Goal: Task Accomplishment & Management: Manage account settings

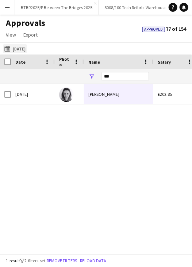
click at [25, 52] on button "[DATE] to [DATE] [DATE]" at bounding box center [15, 48] width 24 height 9
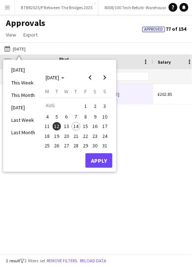
drag, startPoint x: 75, startPoint y: 116, endPoint x: 109, endPoint y: 116, distance: 34.7
click at [75, 116] on span "7" at bounding box center [76, 116] width 9 height 9
click at [109, 116] on button "10" at bounding box center [105, 117] width 10 height 10
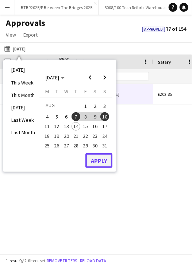
click at [104, 158] on button "Apply" at bounding box center [99, 160] width 27 height 15
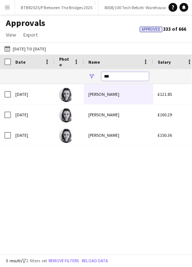
drag, startPoint x: 124, startPoint y: 78, endPoint x: 96, endPoint y: 76, distance: 28.3
click at [96, 76] on div "***" at bounding box center [118, 76] width 69 height 15
type input "********"
type input "***"
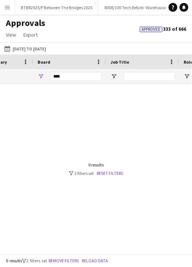
scroll to position [0, 113]
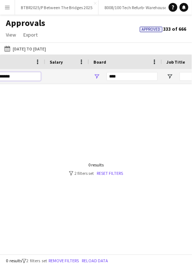
type input "********"
click at [101, 72] on div "***" at bounding box center [125, 76] width 73 height 15
click at [107, 77] on div "***" at bounding box center [132, 76] width 51 height 9
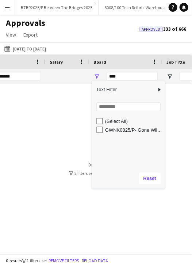
click at [122, 130] on div "GWNK0825/P- Gone Wild Norfolk- 2025" at bounding box center [134, 129] width 58 height 5
type input "**********"
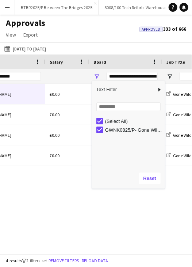
click at [89, 239] on div "[DATE] [PERSON_NAME] £0.00 GWNK0825/P- Gone Wild Norfolk- 2025 Gone Wild Norkfo…" at bounding box center [96, 166] width 192 height 164
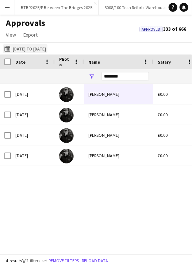
click at [45, 47] on button "[DATE] to [DATE] [DATE] to [DATE]" at bounding box center [25, 48] width 45 height 9
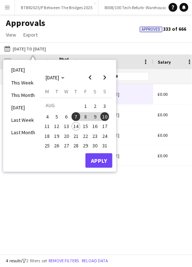
click at [48, 129] on span "11" at bounding box center [47, 126] width 9 height 9
click at [75, 126] on span "14" at bounding box center [76, 126] width 9 height 9
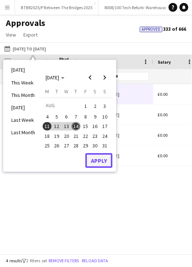
click at [107, 165] on button "Apply" at bounding box center [99, 160] width 27 height 15
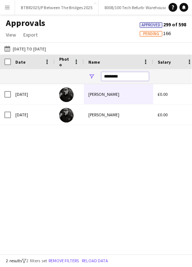
click at [125, 79] on input "********" at bounding box center [126, 76] width 48 height 9
type input "***"
type input "**********"
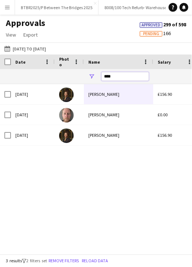
type input "*****"
type input "***"
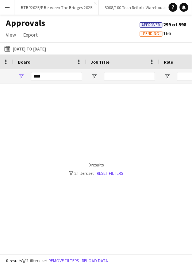
type input "*****"
click at [20, 73] on span "Open Filter Menu" at bounding box center [21, 76] width 7 height 7
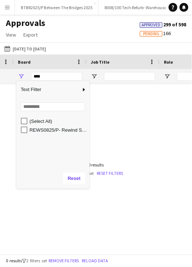
click at [52, 129] on div "REWS0825/P- Rewind South- 2025" at bounding box center [59, 129] width 58 height 5
type input "**********"
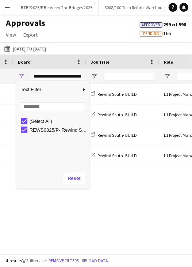
drag, startPoint x: 88, startPoint y: 220, endPoint x: 91, endPoint y: 223, distance: 4.7
click at [88, 220] on div "[PERSON_NAME] £318.00 REWS0825/P- Rewind South- 2025 Rewind South- BUILD L1 Pro…" at bounding box center [96, 166] width 192 height 164
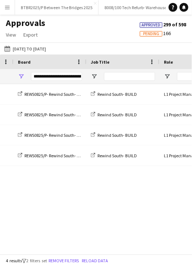
click at [62, 249] on div "Board [GEOGRAPHIC_DATA] Name -" at bounding box center [96, 154] width 192 height 200
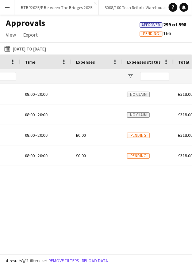
scroll to position [0, 527]
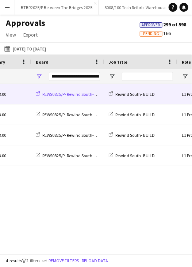
click at [65, 95] on span "REWS0825/P- Rewind South- 2025" at bounding box center [72, 93] width 61 height 5
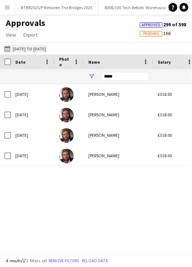
click at [48, 48] on button "[DATE] to [DATE] [DATE] to [DATE]" at bounding box center [25, 48] width 45 height 9
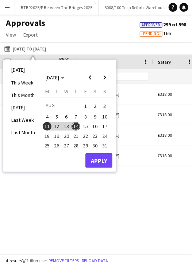
click at [85, 125] on span "15" at bounding box center [85, 126] width 9 height 9
click at [105, 125] on span "17" at bounding box center [105, 126] width 9 height 9
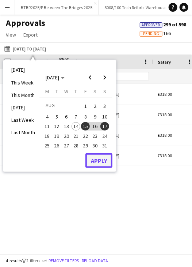
click at [97, 160] on button "Apply" at bounding box center [99, 160] width 27 height 15
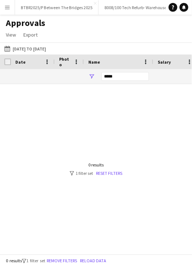
click at [114, 85] on div at bounding box center [96, 166] width 192 height 164
click at [112, 75] on input "*****" at bounding box center [126, 76] width 48 height 9
type input "*"
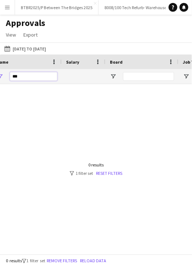
scroll to position [0, 79]
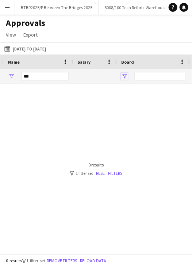
click at [124, 76] on span "Open Filter Menu" at bounding box center [124, 76] width 7 height 7
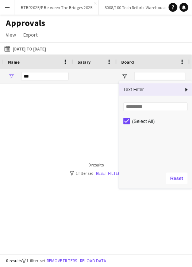
click at [109, 95] on div at bounding box center [96, 166] width 192 height 164
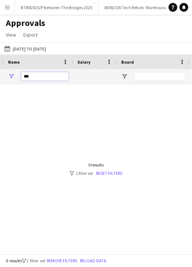
click at [63, 73] on input "***" at bounding box center [45, 76] width 48 height 9
type input "*"
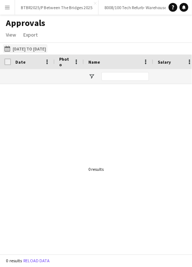
click at [39, 48] on button "[DATE] to [DATE] [DATE] to [DATE]" at bounding box center [25, 48] width 45 height 9
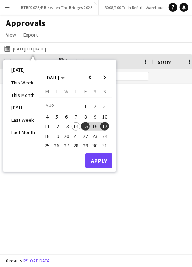
click at [64, 113] on span "6" at bounding box center [66, 116] width 9 height 9
click at [73, 128] on span "14" at bounding box center [76, 126] width 9 height 9
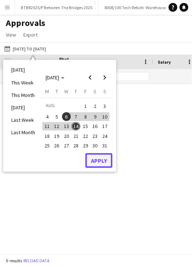
click at [103, 160] on button "Apply" at bounding box center [99, 160] width 27 height 15
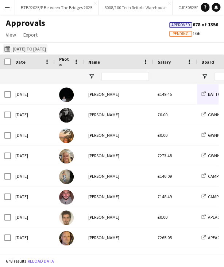
click at [38, 49] on button "[DATE] to [DATE] [DATE] to [DATE]" at bounding box center [25, 48] width 45 height 9
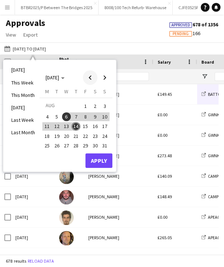
click at [93, 76] on span "Previous month" at bounding box center [90, 77] width 15 height 15
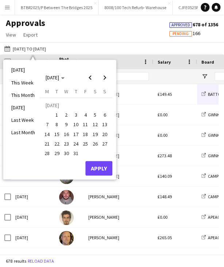
click at [44, 134] on span "14" at bounding box center [47, 134] width 9 height 9
drag, startPoint x: 56, startPoint y: 133, endPoint x: 98, endPoint y: 157, distance: 47.8
click at [57, 134] on span "15" at bounding box center [57, 134] width 9 height 9
click at [102, 162] on button "Apply" at bounding box center [99, 168] width 27 height 15
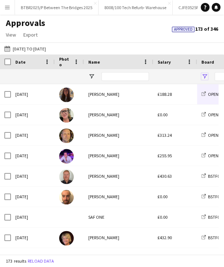
click at [192, 76] on span "Open Filter Menu" at bounding box center [205, 76] width 7 height 7
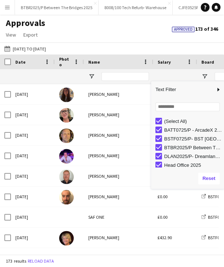
click at [171, 123] on div "(Select All)" at bounding box center [193, 120] width 58 height 5
type input "***"
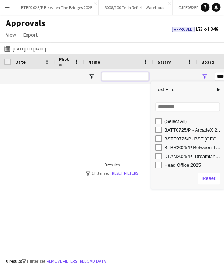
click at [117, 76] on input "Name Filter Input" at bounding box center [126, 76] width 48 height 9
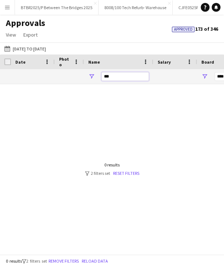
type input "***"
click at [192, 75] on span "Open Filter Menu" at bounding box center [205, 76] width 7 height 7
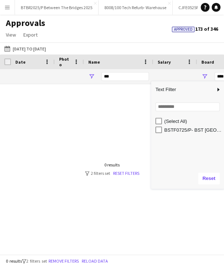
click at [192, 133] on div "BSTF0725/P- BST [GEOGRAPHIC_DATA]- 2025" at bounding box center [190, 129] width 69 height 9
click at [192, 129] on div "BSTF0725/P- BST [GEOGRAPHIC_DATA]- 2025" at bounding box center [193, 129] width 58 height 5
type input "**********"
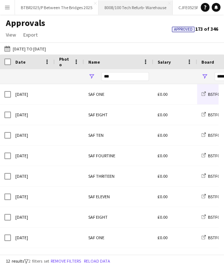
click at [103, 12] on button "8008/100 Tech Refurb- Warehouse Close" at bounding box center [136, 7] width 74 height 14
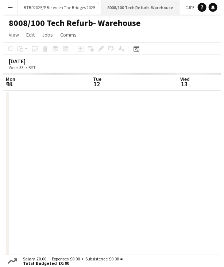
scroll to position [0, 175]
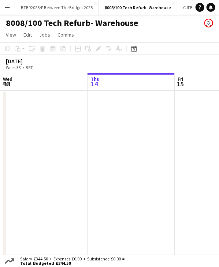
drag, startPoint x: 84, startPoint y: 41, endPoint x: 89, endPoint y: 49, distance: 8.7
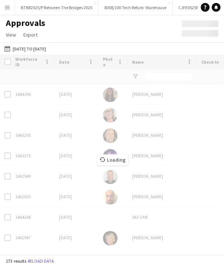
type input "***"
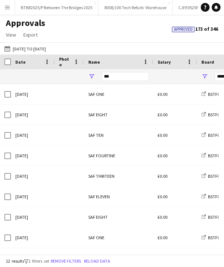
click at [170, 67] on div "Salary" at bounding box center [175, 61] width 35 height 15
click at [173, 63] on div "Salary" at bounding box center [171, 61] width 26 height 11
click at [173, 63] on span at bounding box center [176, 61] width 7 height 7
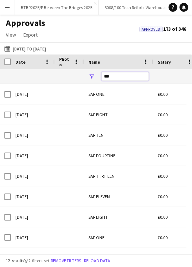
click at [114, 77] on input "***" at bounding box center [126, 76] width 48 height 9
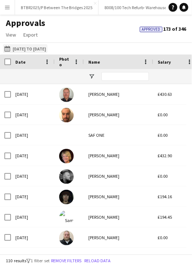
click at [48, 50] on button "[DATE] to [DATE] [DATE] to [DATE]" at bounding box center [25, 48] width 45 height 9
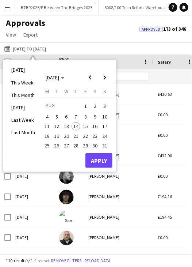
drag, startPoint x: 45, startPoint y: 129, endPoint x: 84, endPoint y: 149, distance: 43.7
click at [45, 129] on span "11" at bounding box center [47, 126] width 9 height 9
click at [100, 159] on button "Apply" at bounding box center [99, 160] width 27 height 15
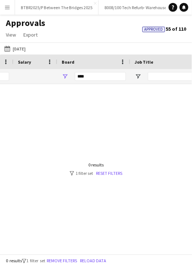
scroll to position [0, 156]
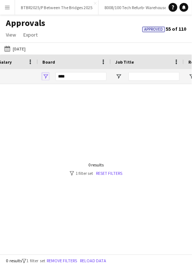
click at [46, 76] on span "Open Filter Menu" at bounding box center [45, 76] width 7 height 7
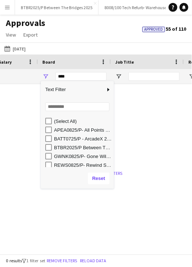
scroll to position [2, 0]
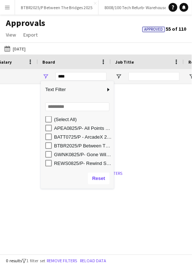
click at [90, 163] on div "REWS0825/P- Rewind South- 2025" at bounding box center [83, 162] width 58 height 5
type input "**********"
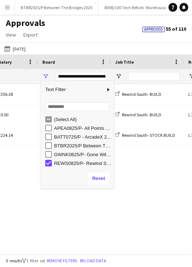
click at [83, 43] on div "14-07-2025 to 15-07-2025 11-08-2025 Today This Week This Month Yesterday Last W…" at bounding box center [96, 48] width 192 height 12
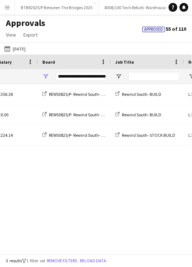
scroll to position [0, 0]
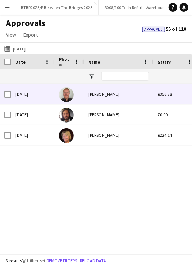
click at [119, 97] on div "Euan S Smith" at bounding box center [118, 94] width 69 height 20
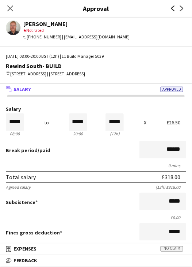
click at [172, 10] on icon "Previous" at bounding box center [173, 8] width 6 height 6
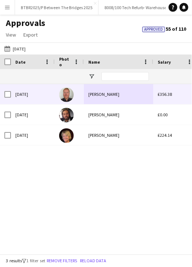
click at [111, 99] on div "Euan S Smith" at bounding box center [118, 94] width 69 height 20
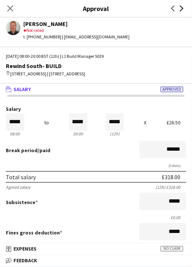
click at [184, 8] on icon at bounding box center [182, 8] width 4 height 6
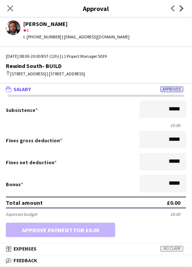
click at [184, 8] on icon "Next" at bounding box center [182, 8] width 6 height 6
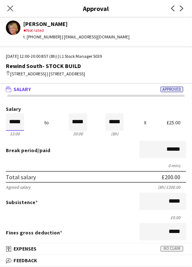
click at [8, 128] on input "*****" at bounding box center [15, 122] width 18 height 18
type input "*****"
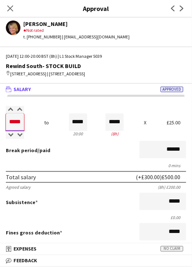
type input "*****"
click at [97, 152] on div "Break period /paid ******" at bounding box center [96, 150] width 181 height 19
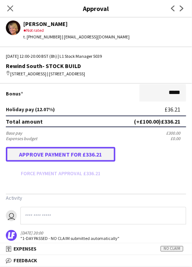
click at [63, 162] on button "Approve payment for £336.21" at bounding box center [61, 154] width 110 height 15
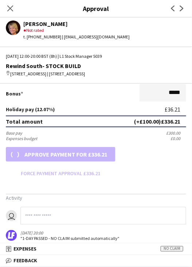
scroll to position [183, 0]
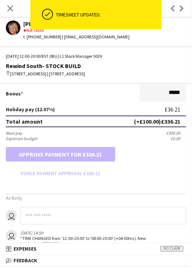
click at [9, 8] on icon "Close pop-in" at bounding box center [10, 8] width 6 height 6
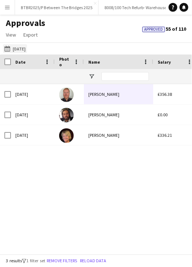
click at [15, 51] on button "14-07-2025 to 15-07-2025 11-08-2025" at bounding box center [15, 48] width 24 height 9
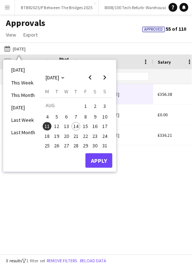
click at [56, 125] on span "12" at bounding box center [57, 126] width 9 height 9
click at [99, 162] on button "Apply" at bounding box center [99, 160] width 27 height 15
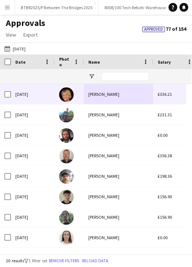
click at [122, 98] on div "Kirsten Smith" at bounding box center [118, 94] width 69 height 20
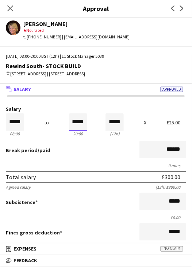
click at [72, 128] on input "*****" at bounding box center [78, 122] width 18 height 18
type input "*****"
click at [72, 139] on div at bounding box center [73, 135] width 9 height 7
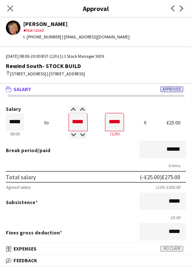
click at [82, 168] on div "0 mins" at bounding box center [96, 165] width 181 height 5
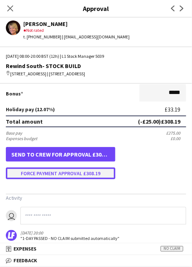
click at [73, 179] on button "Force payment approval £308.19" at bounding box center [61, 173] width 110 height 12
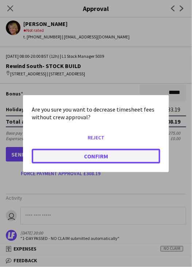
click at [75, 154] on button "Confirm" at bounding box center [96, 155] width 129 height 15
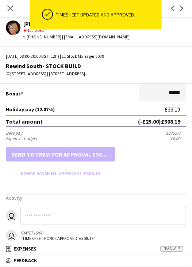
click at [185, 9] on app-icon "Next" at bounding box center [182, 8] width 9 height 9
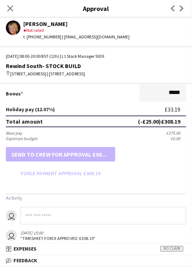
scroll to position [0, 0]
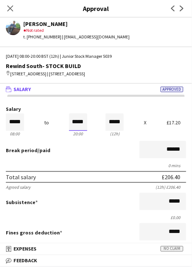
drag, startPoint x: 73, startPoint y: 126, endPoint x: 70, endPoint y: 133, distance: 8.4
click at [73, 126] on input "*****" at bounding box center [78, 122] width 18 height 18
type input "*****"
click at [69, 139] on div at bounding box center [73, 135] width 9 height 7
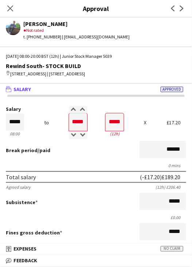
click at [80, 160] on div "Break period /paid ******" at bounding box center [96, 150] width 181 height 19
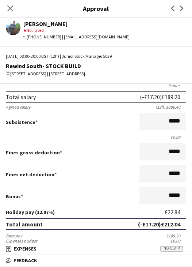
scroll to position [183, 0]
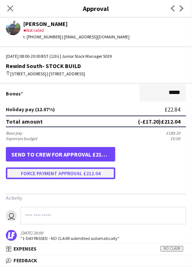
click at [74, 179] on button "Force payment approval £212.04" at bounding box center [61, 173] width 110 height 12
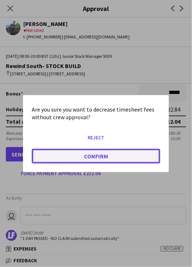
click at [81, 159] on button "Confirm" at bounding box center [96, 155] width 129 height 15
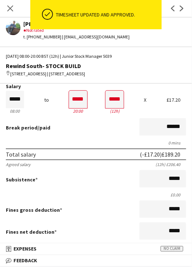
scroll to position [0, 0]
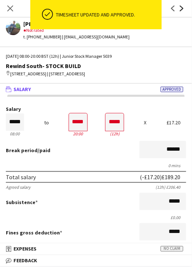
click at [182, 7] on icon at bounding box center [182, 8] width 4 height 6
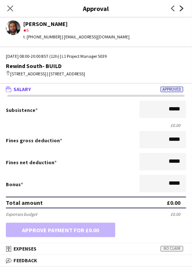
click at [181, 6] on icon "Next" at bounding box center [182, 8] width 6 height 6
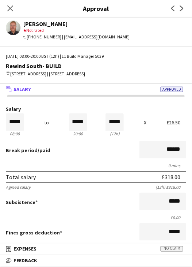
click at [187, 9] on div "Previous Next" at bounding box center [177, 8] width 29 height 17
click at [184, 11] on icon "Next" at bounding box center [182, 8] width 6 height 6
click at [183, 8] on icon "Next" at bounding box center [182, 8] width 6 height 6
drag, startPoint x: 8, startPoint y: 128, endPoint x: 39, endPoint y: 126, distance: 31.1
click at [39, 126] on div "Salary ***** 09:00 to ***** 19:00 ***** (10h) X £14.00" at bounding box center [96, 121] width 181 height 31
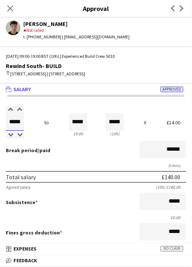
type input "*****"
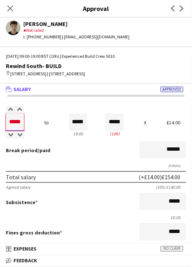
type input "*****"
click at [73, 153] on div "Break period /paid ******" at bounding box center [96, 150] width 181 height 19
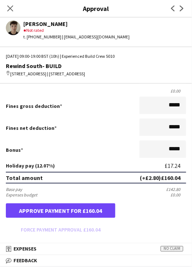
scroll to position [146, 0]
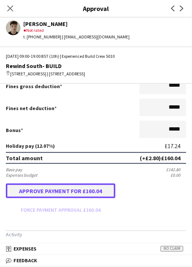
click at [65, 198] on button "Approve payment for £160.04" at bounding box center [61, 191] width 110 height 15
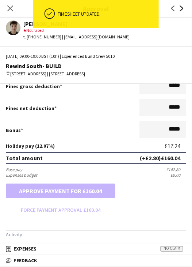
click at [183, 10] on icon "Next" at bounding box center [182, 8] width 6 height 6
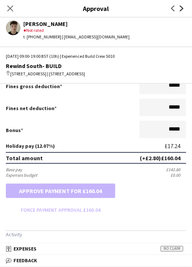
scroll to position [0, 0]
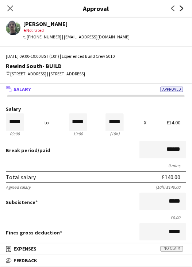
click at [183, 10] on icon "Next" at bounding box center [182, 8] width 6 height 6
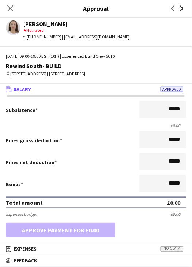
click at [184, 9] on icon "Next" at bounding box center [182, 8] width 6 height 6
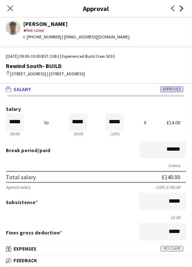
click at [183, 9] on icon at bounding box center [182, 8] width 4 height 6
drag, startPoint x: 9, startPoint y: 128, endPoint x: 39, endPoint y: 129, distance: 30.4
click at [39, 129] on div "Salary ***** 09:00 to ***** 19:00 ***** (10h) X £14.00" at bounding box center [96, 121] width 181 height 31
type input "*****"
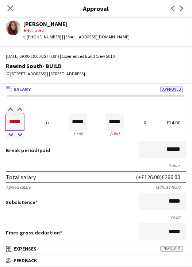
type input "*****"
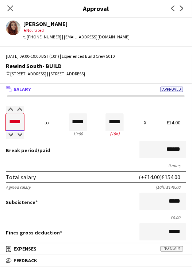
type input "*****"
click at [59, 158] on div "Break period /paid ******" at bounding box center [96, 150] width 181 height 19
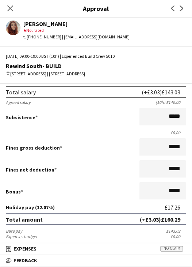
scroll to position [110, 0]
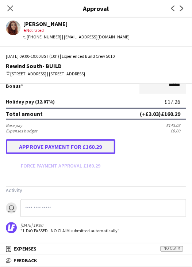
click at [52, 146] on button "Approve payment for £160.29" at bounding box center [61, 146] width 110 height 15
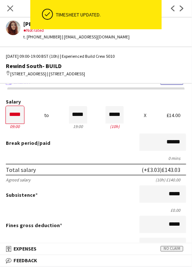
scroll to position [0, 0]
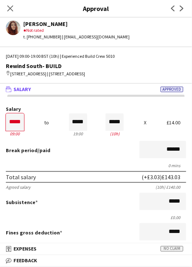
drag, startPoint x: 9, startPoint y: 11, endPoint x: 47, endPoint y: 71, distance: 71.2
click at [9, 11] on icon "Close pop-in" at bounding box center [10, 8] width 6 height 6
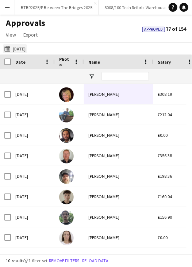
click at [20, 47] on button "14-07-2025 to 15-07-2025 12-08-2025" at bounding box center [15, 48] width 24 height 9
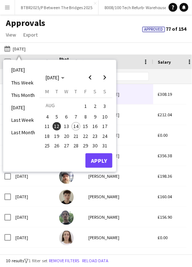
drag, startPoint x: 67, startPoint y: 124, endPoint x: 94, endPoint y: 148, distance: 36.5
click at [68, 125] on span "13" at bounding box center [66, 126] width 9 height 9
click at [99, 160] on button "Apply" at bounding box center [99, 160] width 27 height 15
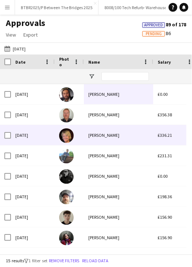
click at [122, 130] on div "Kirsten Smith" at bounding box center [118, 135] width 69 height 20
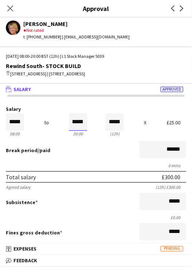
drag, startPoint x: 76, startPoint y: 130, endPoint x: 75, endPoint y: 137, distance: 7.2
click at [76, 131] on input "*****" at bounding box center [78, 122] width 18 height 18
type input "*****"
drag, startPoint x: 72, startPoint y: 142, endPoint x: 82, endPoint y: 143, distance: 10.2
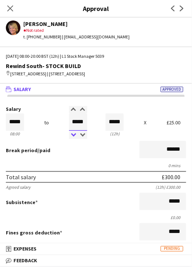
click at [72, 139] on div at bounding box center [73, 135] width 9 height 7
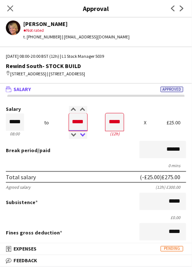
type input "*****"
click at [82, 139] on div at bounding box center [82, 135] width 9 height 7
type input "*****"
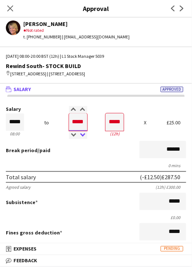
click at [83, 139] on div at bounding box center [82, 135] width 9 height 7
click at [90, 160] on div "Break period /paid ******" at bounding box center [96, 150] width 181 height 19
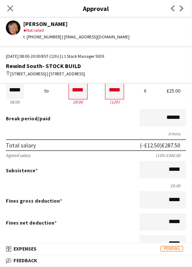
scroll to position [182, 0]
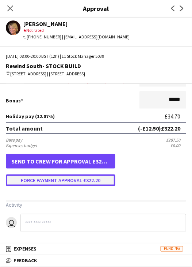
click at [79, 184] on button "Force payment approval £322.20" at bounding box center [61, 180] width 110 height 12
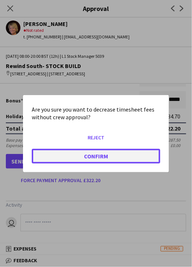
click at [74, 150] on button "Confirm" at bounding box center [96, 155] width 129 height 15
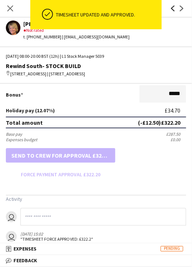
click at [174, 8] on icon "Previous" at bounding box center [173, 8] width 6 height 6
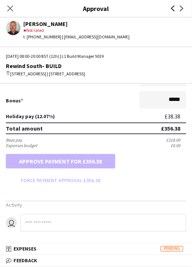
scroll to position [0, 0]
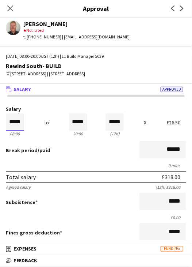
click at [20, 130] on input "*****" at bounding box center [15, 122] width 18 height 18
click at [20, 129] on input "*****" at bounding box center [15, 122] width 18 height 18
click at [20, 128] on input "*****" at bounding box center [15, 122] width 18 height 18
type input "*****"
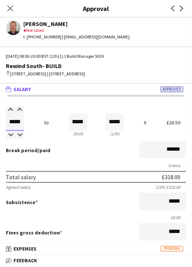
type input "*****"
click at [69, 128] on input "*****" at bounding box center [78, 122] width 18 height 18
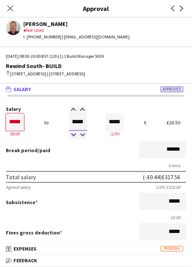
type input "*****"
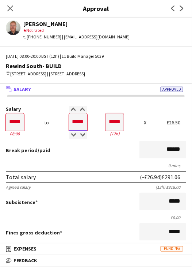
drag, startPoint x: 74, startPoint y: 142, endPoint x: 75, endPoint y: 160, distance: 18.0
click at [74, 139] on div at bounding box center [73, 135] width 9 height 7
click at [76, 160] on div "Break period /paid ******" at bounding box center [96, 150] width 181 height 19
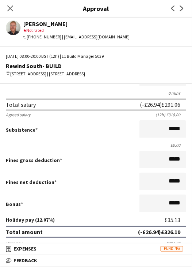
scroll to position [182, 0]
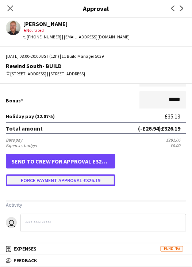
click at [72, 182] on button "Force payment approval £326.19" at bounding box center [61, 180] width 110 height 12
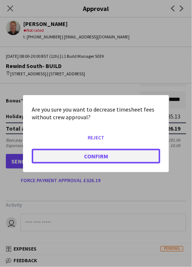
click at [77, 152] on button "Confirm" at bounding box center [96, 155] width 129 height 15
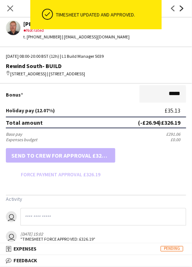
click at [181, 11] on icon at bounding box center [182, 8] width 4 height 6
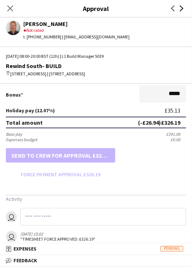
scroll to position [0, 0]
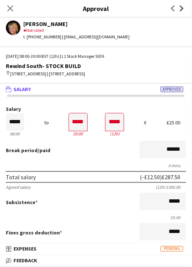
click at [181, 11] on icon at bounding box center [182, 8] width 4 height 6
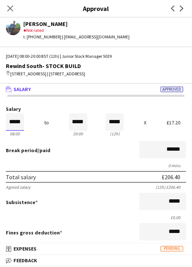
click at [19, 129] on input "*****" at bounding box center [15, 122] width 18 height 18
type input "*****"
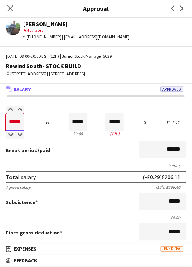
type input "*****"
click at [73, 128] on input "*****" at bounding box center [78, 122] width 18 height 18
type input "*****"
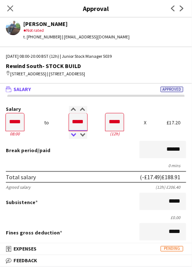
click at [72, 139] on div at bounding box center [73, 135] width 9 height 7
type input "*****"
click at [75, 139] on div at bounding box center [73, 135] width 9 height 7
type input "*****"
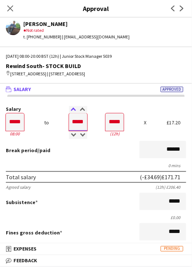
type input "*****"
click at [71, 113] on div at bounding box center [73, 109] width 9 height 7
type input "*****"
click at [79, 139] on div at bounding box center [82, 135] width 9 height 7
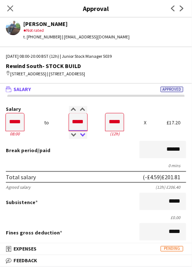
type input "*****"
click at [80, 139] on div at bounding box center [82, 135] width 9 height 7
type input "*****"
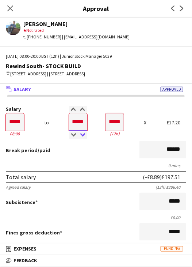
click at [80, 139] on div at bounding box center [82, 135] width 9 height 7
click at [79, 160] on div "Break period /paid ******" at bounding box center [96, 150] width 181 height 19
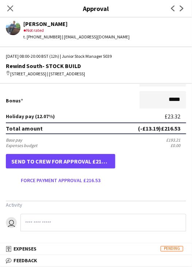
scroll to position [182, 0]
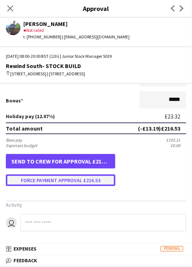
click at [56, 177] on button "Force payment approval £216.53" at bounding box center [61, 180] width 110 height 12
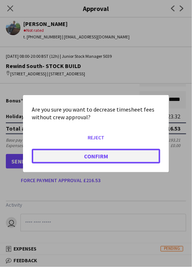
click at [63, 155] on button "Confirm" at bounding box center [96, 155] width 129 height 15
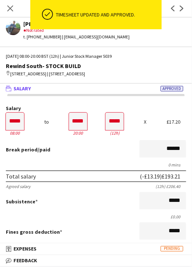
scroll to position [0, 0]
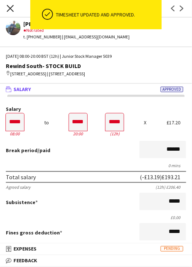
click at [12, 11] on icon at bounding box center [10, 8] width 7 height 7
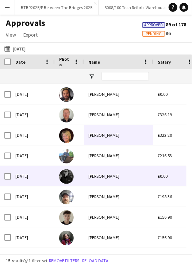
click at [97, 173] on div "[PERSON_NAME]" at bounding box center [118, 176] width 69 height 20
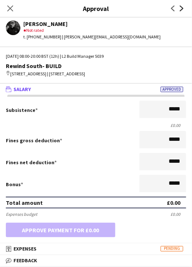
click at [182, 9] on icon at bounding box center [182, 8] width 4 height 6
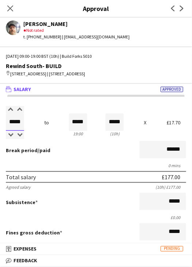
drag, startPoint x: 12, startPoint y: 129, endPoint x: 69, endPoint y: 133, distance: 57.9
click at [69, 133] on div "Salary ***** 09:00 to ***** 19:00 ***** (10h) X £17.70" at bounding box center [96, 121] width 181 height 31
type input "*****"
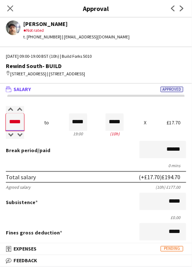
type input "*****"
drag, startPoint x: 118, startPoint y: 157, endPoint x: 103, endPoint y: 164, distance: 17.5
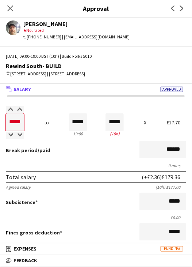
click at [117, 158] on div "Break period /paid ******" at bounding box center [96, 150] width 181 height 19
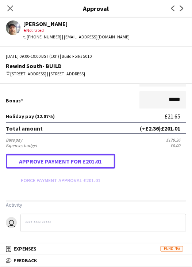
click at [67, 161] on button "Approve payment for £201.01" at bounding box center [61, 161] width 110 height 15
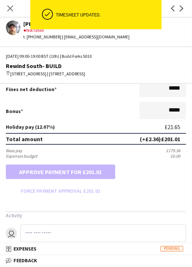
scroll to position [182, 0]
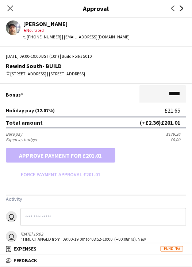
click at [184, 9] on icon "Next" at bounding box center [182, 8] width 6 height 6
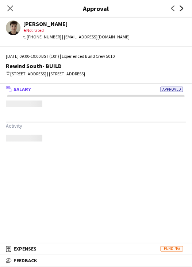
scroll to position [0, 0]
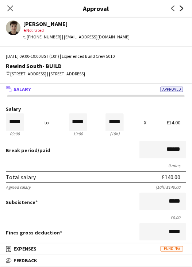
click at [185, 8] on icon "Next" at bounding box center [182, 8] width 6 height 6
drag, startPoint x: 11, startPoint y: 128, endPoint x: 29, endPoint y: 128, distance: 18.3
click at [29, 128] on div "Salary ***** 09:00 to ***** 19:00 ***** (10h) X £14.00" at bounding box center [96, 121] width 181 height 31
type input "*****"
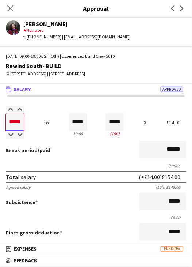
type input "*****"
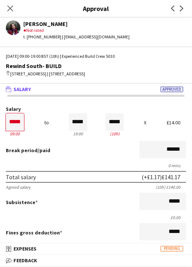
click at [77, 156] on div "Break period /paid ******" at bounding box center [96, 150] width 181 height 19
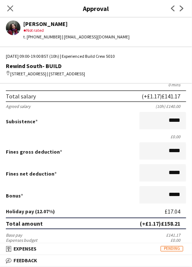
scroll to position [182, 0]
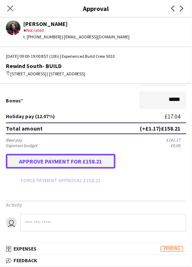
click at [54, 157] on button "Approve payment for £158.21" at bounding box center [61, 161] width 110 height 15
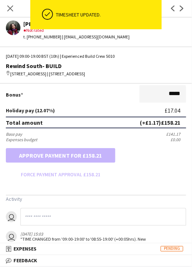
click at [186, 7] on app-icon "Next" at bounding box center [182, 8] width 9 height 9
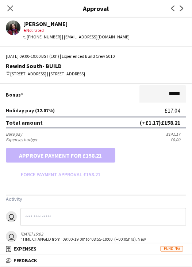
scroll to position [0, 0]
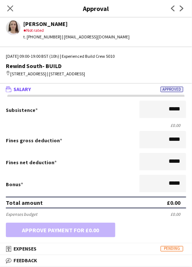
click at [183, 11] on app-icon "Next" at bounding box center [182, 8] width 9 height 9
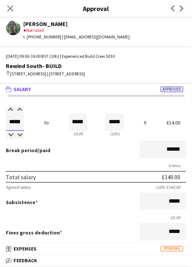
drag, startPoint x: 9, startPoint y: 131, endPoint x: 41, endPoint y: 127, distance: 32.4
click at [41, 127] on div "Salary ***** 09:00 to ***** 19:00 ***** (10h) X £14.00" at bounding box center [96, 121] width 181 height 31
type input "*****"
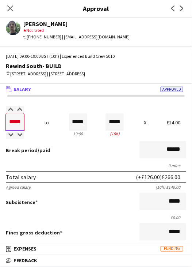
type input "*****"
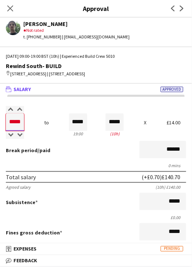
type input "*****"
click at [49, 159] on div "Break period /paid ******" at bounding box center [96, 150] width 181 height 19
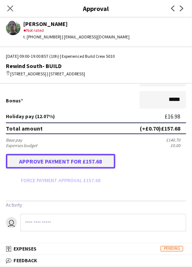
click at [58, 164] on button "Approve payment for £157.68" at bounding box center [61, 161] width 110 height 15
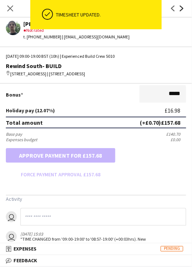
click at [183, 10] on icon "Next" at bounding box center [182, 8] width 6 height 6
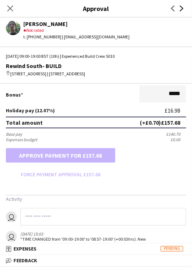
scroll to position [0, 0]
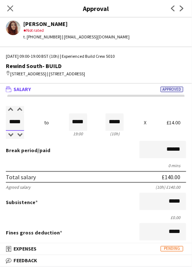
drag, startPoint x: 10, startPoint y: 128, endPoint x: 33, endPoint y: 129, distance: 23.1
click at [33, 129] on div "Salary ***** 09:00 to ***** 19:00 ***** (10h) X £14.00" at bounding box center [96, 121] width 181 height 31
type input "*****"
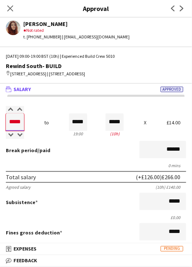
type input "*****"
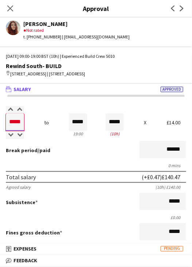
type input "*****"
click at [58, 158] on div "Break period /paid ******" at bounding box center [96, 150] width 181 height 19
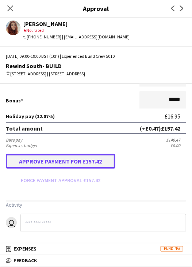
click at [59, 164] on button "Approve payment for £157.42" at bounding box center [61, 161] width 110 height 15
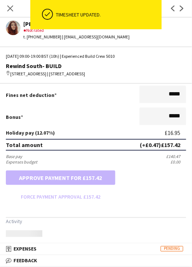
scroll to position [182, 0]
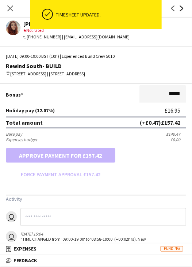
click at [181, 7] on icon "Next" at bounding box center [182, 8] width 6 height 6
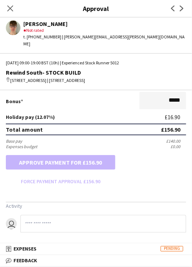
scroll to position [0, 0]
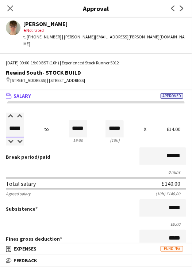
drag, startPoint x: 23, startPoint y: 128, endPoint x: 54, endPoint y: 129, distance: 31.1
click at [54, 129] on div "Salary ***** 09:00 to ***** 19:00 ***** (10h) X £14.00" at bounding box center [96, 128] width 181 height 31
type input "*****"
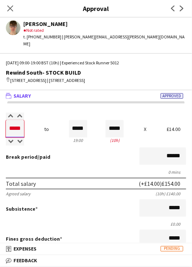
type input "*****"
click at [80, 155] on div "Break period /paid ******" at bounding box center [96, 156] width 181 height 19
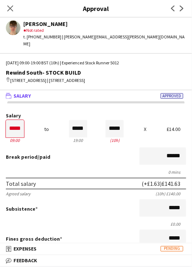
scroll to position [182, 0]
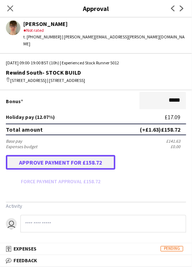
click at [70, 164] on button "Approve payment for £158.72" at bounding box center [61, 162] width 110 height 15
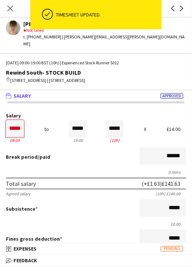
scroll to position [0, 0]
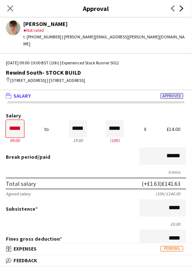
click at [185, 6] on icon "Next" at bounding box center [182, 8] width 6 height 6
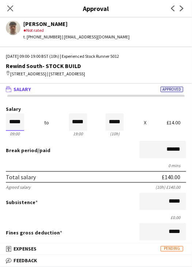
click at [23, 127] on input "*****" at bounding box center [15, 122] width 18 height 18
click at [23, 128] on input "*****" at bounding box center [15, 122] width 18 height 18
type input "*****"
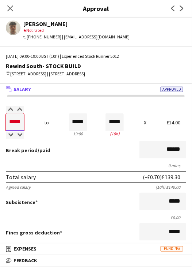
type input "*****"
click at [84, 160] on div "Break period /paid ******" at bounding box center [96, 150] width 181 height 19
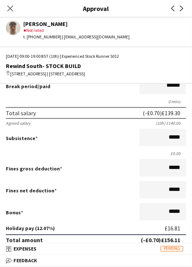
scroll to position [182, 0]
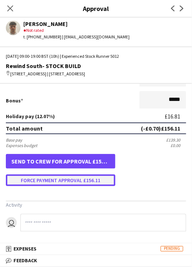
click at [57, 176] on button "Force payment approval £156.11" at bounding box center [61, 180] width 110 height 12
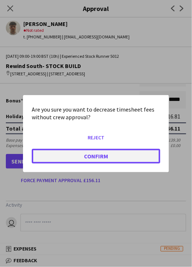
click at [67, 157] on button "Confirm" at bounding box center [96, 155] width 129 height 15
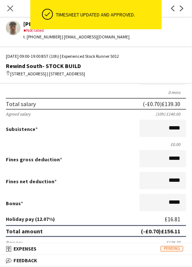
scroll to position [0, 0]
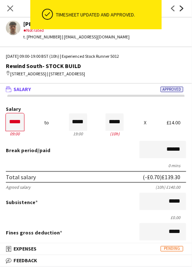
click at [184, 7] on icon "Next" at bounding box center [182, 8] width 6 height 6
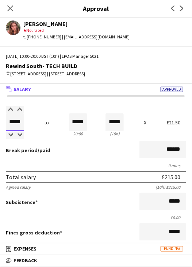
drag, startPoint x: 6, startPoint y: 129, endPoint x: 57, endPoint y: 126, distance: 50.9
click at [57, 126] on div "Salary ***** 10:00 to ***** 20:00 ***** (10h) X £21.50" at bounding box center [96, 121] width 181 height 31
type input "*****"
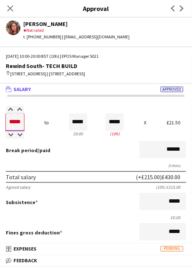
type input "*****"
click at [76, 131] on input "*****" at bounding box center [78, 122] width 18 height 18
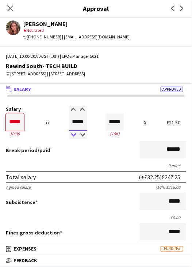
type input "*****"
click at [72, 138] on div at bounding box center [73, 135] width 9 height 7
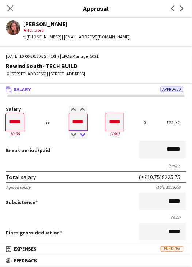
type input "*****"
click at [78, 139] on div at bounding box center [82, 135] width 9 height 7
type input "*****"
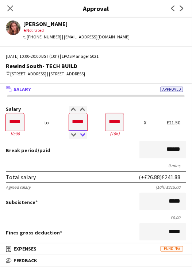
click at [78, 139] on div at bounding box center [82, 135] width 9 height 7
type input "*****"
click at [78, 139] on div at bounding box center [82, 135] width 9 height 7
click at [80, 121] on input "*****" at bounding box center [78, 122] width 18 height 18
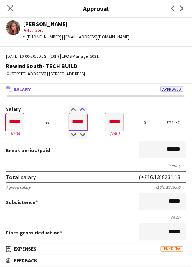
type input "*****"
click at [81, 113] on div at bounding box center [82, 109] width 9 height 7
click at [90, 160] on div "Break period /paid ******" at bounding box center [96, 150] width 181 height 19
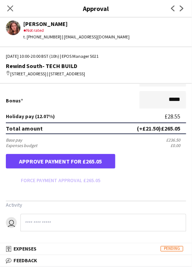
scroll to position [182, 0]
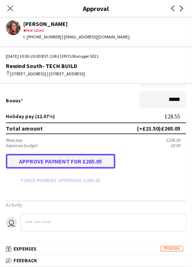
click at [87, 156] on button "Approve payment for £265.05" at bounding box center [61, 161] width 110 height 15
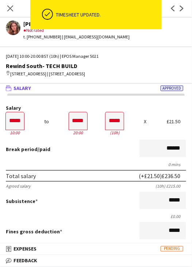
scroll to position [0, 0]
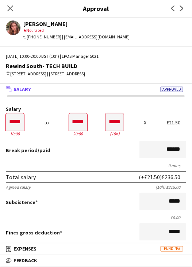
click at [11, 5] on icon "Close pop-in" at bounding box center [10, 8] width 6 height 6
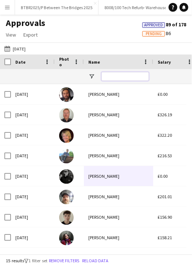
click at [132, 78] on input "Name Filter Input" at bounding box center [126, 76] width 48 height 9
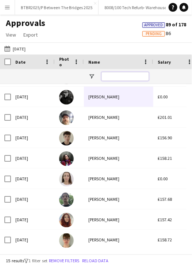
scroll to position [143, 0]
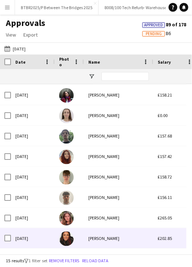
click at [125, 232] on div "Silvia Daniela Raspaolo" at bounding box center [118, 238] width 69 height 20
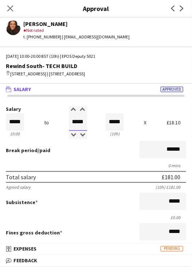
click at [77, 128] on input "*****" at bounding box center [78, 122] width 18 height 18
type input "*****"
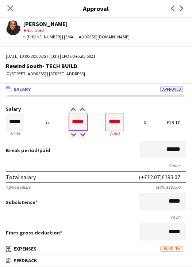
type input "*****"
click at [80, 167] on form "Salary ***** 10:00 to ***** 20:00 ***** (10h) X £18.10 Break period /paid *****…" at bounding box center [96, 234] width 192 height 256
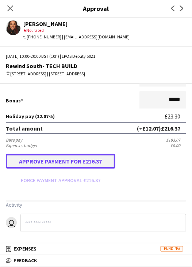
click at [60, 158] on button "Approve payment for £216.37" at bounding box center [61, 161] width 110 height 15
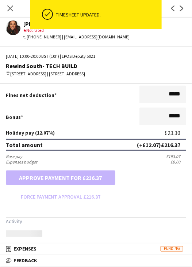
scroll to position [182, 0]
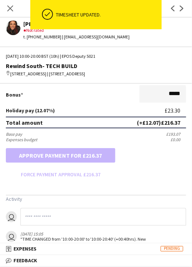
click at [10, 6] on icon "Close pop-in" at bounding box center [10, 8] width 6 height 6
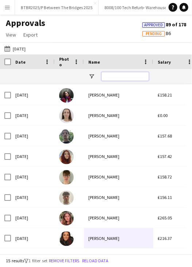
click at [111, 75] on input "Name Filter Input" at bounding box center [126, 76] width 48 height 9
type input "***"
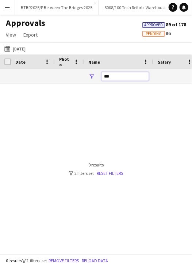
scroll to position [0, 0]
type input "***"
type input "**********"
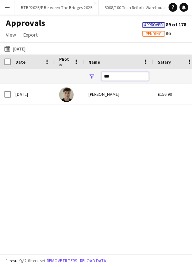
type input "***"
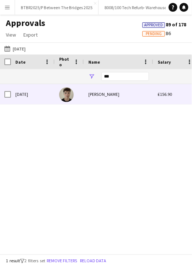
click at [110, 87] on div "Tomas Diaz" at bounding box center [118, 94] width 69 height 20
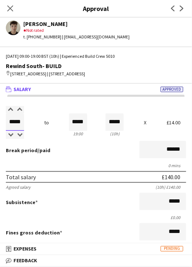
drag, startPoint x: 11, startPoint y: 129, endPoint x: 32, endPoint y: 128, distance: 21.2
click at [32, 128] on div "Salary ***** 09:00 to ***** 19:00 ***** (10h) X £14.00" at bounding box center [96, 121] width 181 height 31
type input "*****"
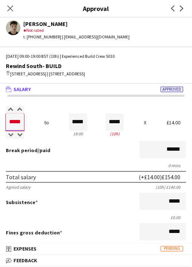
type input "*****"
click at [69, 180] on div "Total salary (+£2.10) £142.10" at bounding box center [96, 177] width 181 height 12
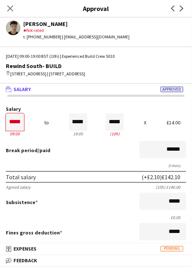
scroll to position [182, 0]
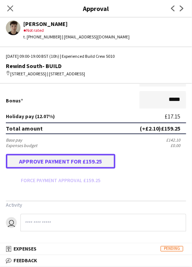
click at [42, 165] on button "Approve payment for £159.25" at bounding box center [61, 161] width 110 height 15
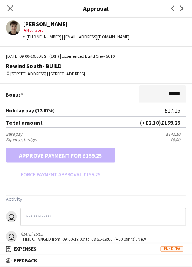
click at [15, 15] on div "Close pop-in" at bounding box center [10, 8] width 20 height 17
click at [11, 7] on icon "Close pop-in" at bounding box center [10, 8] width 7 height 7
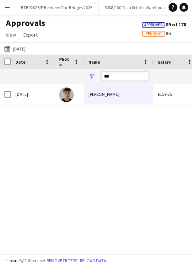
click at [114, 77] on input "***" at bounding box center [126, 76] width 48 height 9
click at [115, 78] on input "***" at bounding box center [126, 76] width 48 height 9
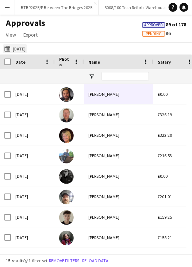
click at [20, 49] on button "14-07-2025 to 15-07-2025 Yesterday" at bounding box center [15, 48] width 24 height 9
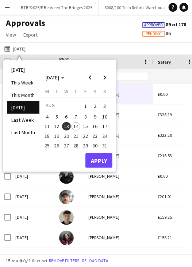
click at [77, 127] on span "14" at bounding box center [76, 126] width 9 height 9
click at [97, 155] on button "Apply" at bounding box center [99, 160] width 27 height 15
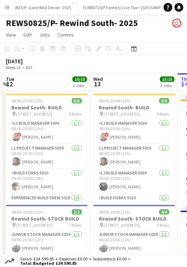
drag, startPoint x: 105, startPoint y: 81, endPoint x: 138, endPoint y: 79, distance: 33.0
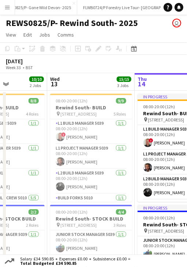
drag, startPoint x: 64, startPoint y: 82, endPoint x: 100, endPoint y: 84, distance: 36.6
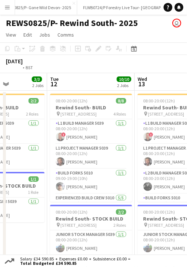
scroll to position [0, 168]
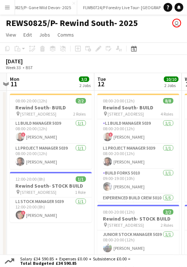
drag, startPoint x: 90, startPoint y: 87, endPoint x: 112, endPoint y: 87, distance: 22.3
click at [38, 164] on app-card-role "L1 Project Manager 5039 1/1 08:00-20:00 (12h) Ben Turnbull" at bounding box center [51, 156] width 82 height 25
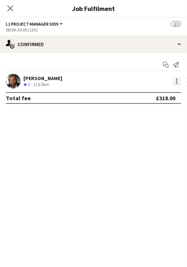
click at [180, 81] on div at bounding box center [176, 81] width 9 height 9
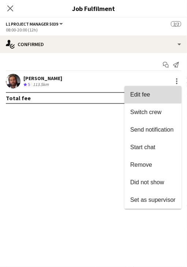
click at [143, 95] on span "Edit fee" at bounding box center [140, 94] width 20 height 6
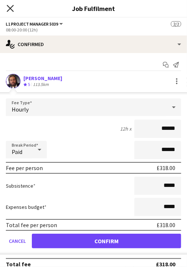
click at [10, 11] on icon "Close pop-in" at bounding box center [10, 8] width 7 height 7
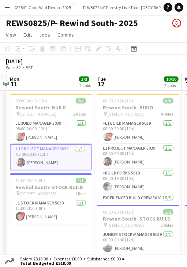
click at [42, 160] on app-card-role "L1 Project Manager 5039 1/1 08:00-20:00 (12h) Ben Turnbull" at bounding box center [51, 157] width 82 height 26
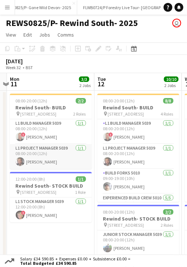
click at [28, 162] on app-card-role "L1 Project Manager 5039 1/1 08:00-20:00 (12h) Ben Turnbull" at bounding box center [51, 156] width 82 height 25
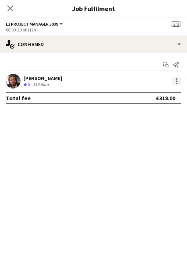
click at [175, 82] on div at bounding box center [176, 81] width 9 height 9
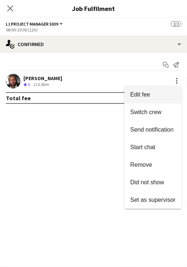
click at [149, 92] on span "Edit fee" at bounding box center [140, 94] width 20 height 6
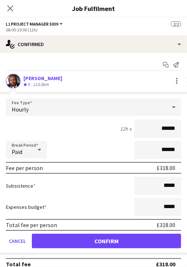
click at [71, 101] on div "Hourly" at bounding box center [86, 107] width 160 height 18
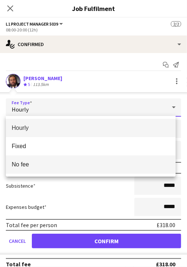
click at [53, 159] on mat-option "No fee" at bounding box center [91, 164] width 170 height 18
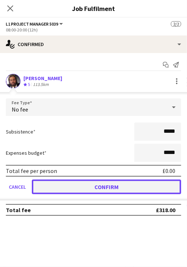
drag, startPoint x: 69, startPoint y: 189, endPoint x: 67, endPoint y: 183, distance: 6.4
click at [69, 188] on button "Confirm" at bounding box center [106, 186] width 149 height 15
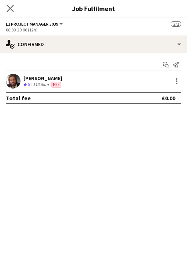
click at [5, 9] on app-icon "Close pop-in" at bounding box center [10, 8] width 11 height 11
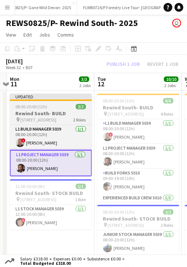
click at [48, 99] on div at bounding box center [51, 99] width 82 height 1
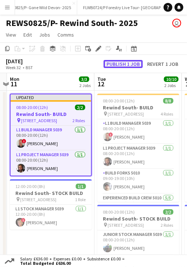
click at [124, 64] on button "Publish 1 job" at bounding box center [122, 64] width 39 height 8
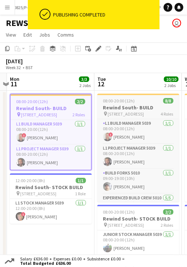
click at [130, 101] on span "08:00-20:00 (12h)" at bounding box center [119, 100] width 32 height 5
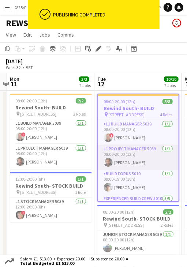
click at [128, 160] on app-card-role "L1 Project Manager 5039 1/1 08:00-20:00 (12h) Ben Turnbull" at bounding box center [138, 157] width 80 height 25
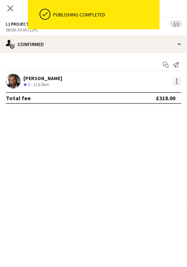
click at [176, 82] on div at bounding box center [176, 81] width 9 height 9
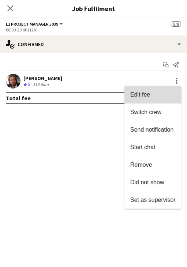
click at [152, 96] on span "Edit fee" at bounding box center [152, 94] width 45 height 7
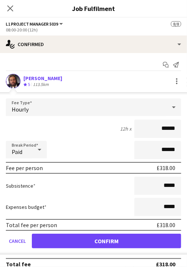
click at [50, 106] on div "Hourly" at bounding box center [86, 107] width 160 height 18
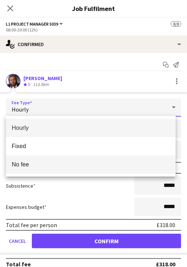
click at [44, 168] on mat-option "No fee" at bounding box center [91, 164] width 170 height 18
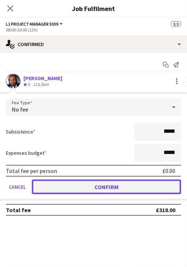
click at [75, 189] on button "Confirm" at bounding box center [106, 186] width 149 height 15
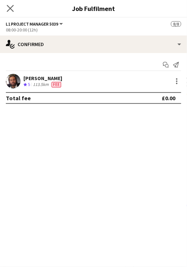
click at [13, 5] on icon "Close pop-in" at bounding box center [10, 8] width 7 height 7
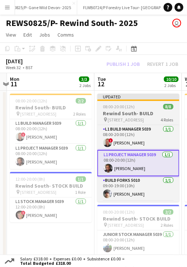
click at [112, 95] on div "Updated" at bounding box center [138, 97] width 82 height 6
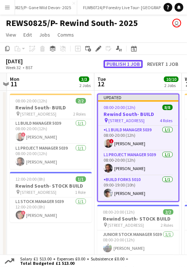
click at [110, 62] on button "Publish 1 job" at bounding box center [122, 64] width 39 height 8
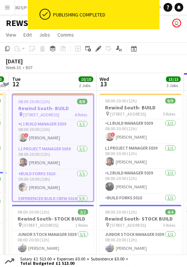
scroll to position [0, 253]
drag, startPoint x: 133, startPoint y: 87, endPoint x: 48, endPoint y: 95, distance: 85.9
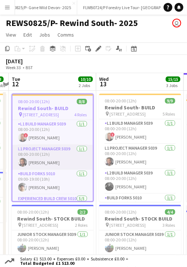
click at [42, 161] on app-card-role "L1 Project Manager 5039 1/1 08:00-20:00 (12h) Ben Turnbull" at bounding box center [52, 157] width 80 height 25
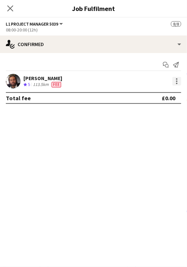
click at [173, 79] on div at bounding box center [176, 81] width 9 height 9
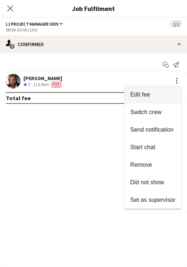
click at [163, 95] on span "Edit fee" at bounding box center [152, 94] width 45 height 7
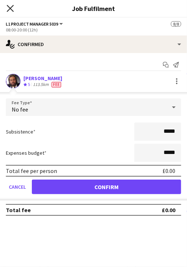
click at [12, 8] on icon "Close pop-in" at bounding box center [10, 8] width 7 height 7
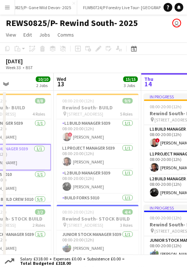
scroll to position [0, 300]
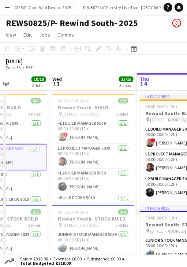
drag, startPoint x: 127, startPoint y: 88, endPoint x: 83, endPoint y: 88, distance: 43.9
click at [86, 158] on app-card-role "L1 Project Manager 5039 1/1 08:00-20:00 (12h) Ben Turnbull" at bounding box center [93, 156] width 82 height 25
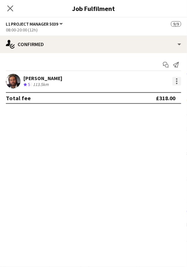
click at [175, 82] on div at bounding box center [176, 81] width 9 height 9
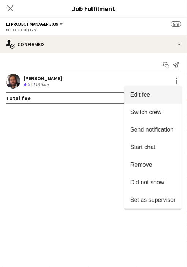
click at [153, 96] on span "Edit fee" at bounding box center [152, 94] width 45 height 7
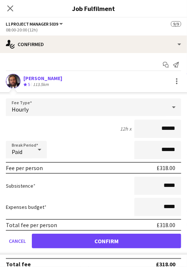
click at [44, 113] on div "Hourly" at bounding box center [86, 107] width 160 height 18
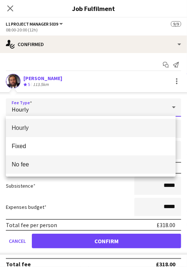
click at [45, 159] on mat-option "No fee" at bounding box center [91, 164] width 170 height 18
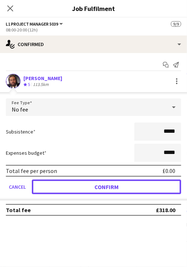
drag, startPoint x: 78, startPoint y: 186, endPoint x: 76, endPoint y: 175, distance: 10.9
click at [78, 184] on button "Confirm" at bounding box center [106, 186] width 149 height 15
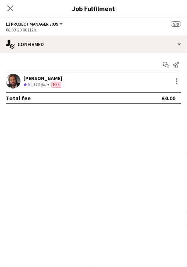
drag, startPoint x: 7, startPoint y: 8, endPoint x: 13, endPoint y: 15, distance: 9.4
click at [7, 8] on icon "Close pop-in" at bounding box center [10, 8] width 6 height 6
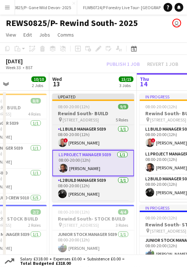
click at [82, 97] on div "Updated" at bounding box center [93, 97] width 82 height 6
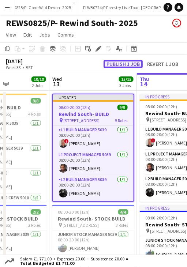
click at [124, 64] on button "Publish 1 job" at bounding box center [122, 64] width 39 height 8
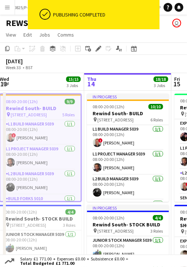
scroll to position [0, 354]
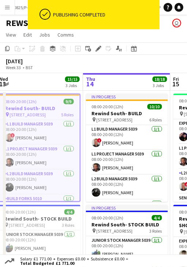
drag, startPoint x: 106, startPoint y: 82, endPoint x: 53, endPoint y: 82, distance: 53.4
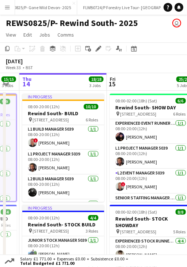
scroll to position [0, 265]
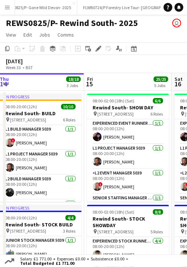
drag, startPoint x: 116, startPoint y: 84, endPoint x: 47, endPoint y: 95, distance: 69.7
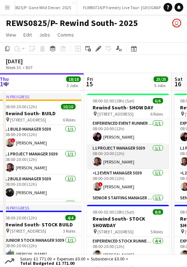
click at [119, 163] on app-card-role "L1 Project Manager 5039 1/1 08:00-20:00 (12h) Ben Turnbull" at bounding box center [128, 156] width 82 height 25
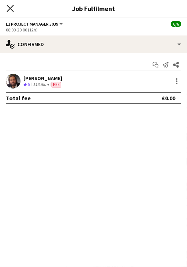
click at [9, 8] on icon "Close pop-in" at bounding box center [10, 8] width 7 height 7
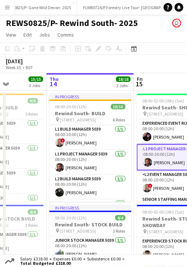
scroll to position [0, 215]
drag, startPoint x: 111, startPoint y: 76, endPoint x: 161, endPoint y: 80, distance: 49.9
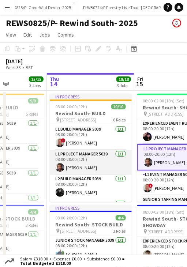
click at [89, 165] on app-card-role "L1 Project Manager 5039 1/1 08:00-20:00 (12h) Ben Turnbull" at bounding box center [91, 162] width 82 height 25
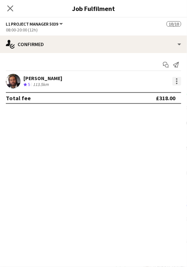
click at [178, 81] on div at bounding box center [176, 81] width 9 height 9
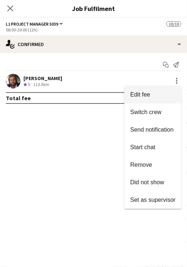
click at [159, 95] on span "Edit fee" at bounding box center [152, 94] width 45 height 7
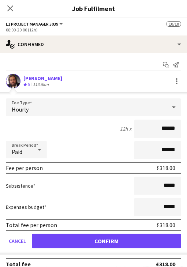
click at [71, 104] on div "Hourly" at bounding box center [86, 107] width 160 height 18
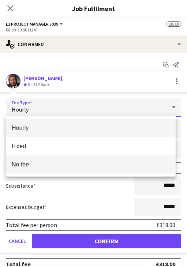
click at [43, 166] on span "No fee" at bounding box center [91, 164] width 158 height 7
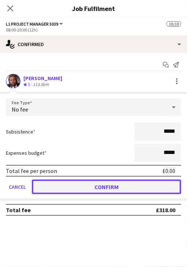
click at [56, 185] on button "Confirm" at bounding box center [106, 186] width 149 height 15
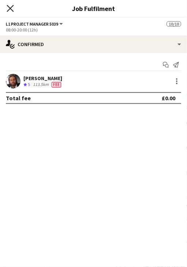
click at [10, 8] on icon at bounding box center [10, 8] width 7 height 7
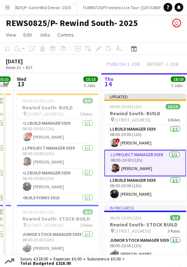
scroll to position [0, 161]
drag, startPoint x: 23, startPoint y: 85, endPoint x: 78, endPoint y: 88, distance: 54.9
click at [52, 87] on app-board-header-date "Wed 13 15/15 3 Jobs" at bounding box center [57, 82] width 87 height 18
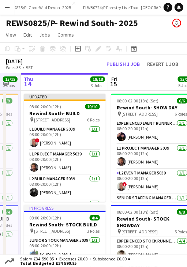
drag, startPoint x: 136, startPoint y: 79, endPoint x: 56, endPoint y: 78, distance: 80.1
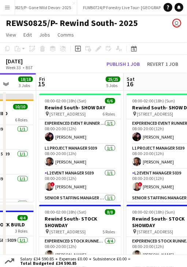
drag, startPoint x: 116, startPoint y: 86, endPoint x: 97, endPoint y: 19, distance: 68.8
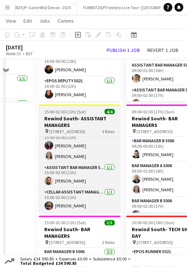
scroll to position [329, 0]
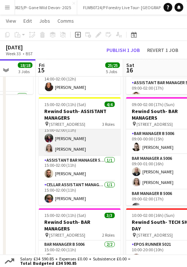
click at [77, 151] on app-card-role "Assistant Bar Manager 5006 2/2 15:00-02:00 (11h) Tegan Levers-Riley Janine Thor…" at bounding box center [80, 138] width 82 height 35
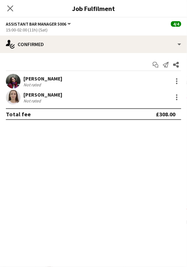
scroll to position [10, 0]
click at [179, 97] on div at bounding box center [176, 97] width 9 height 9
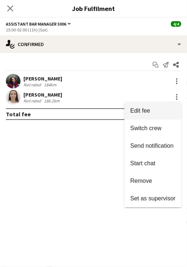
click at [151, 107] on button "Edit fee" at bounding box center [152, 111] width 57 height 18
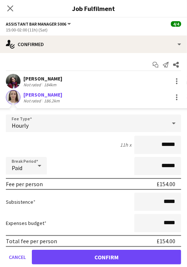
click at [68, 122] on div "Hourly" at bounding box center [86, 123] width 160 height 18
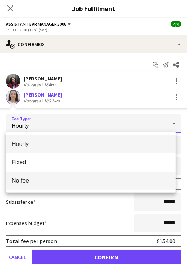
click at [58, 182] on span "No fee" at bounding box center [91, 180] width 158 height 7
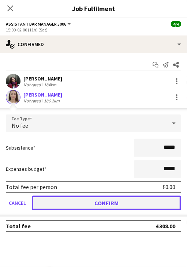
click at [76, 202] on button "Confirm" at bounding box center [106, 203] width 149 height 15
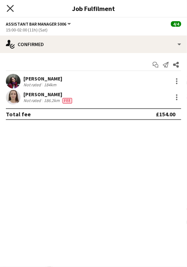
click at [12, 9] on icon "Close pop-in" at bounding box center [10, 8] width 7 height 7
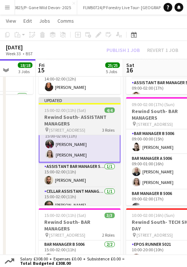
click at [79, 104] on div at bounding box center [80, 103] width 82 height 1
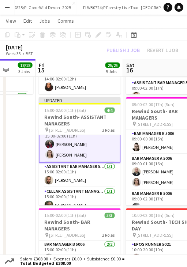
scroll to position [9, 0]
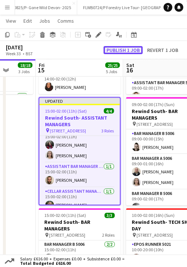
click at [116, 51] on button "Publish 1 job" at bounding box center [122, 50] width 39 height 8
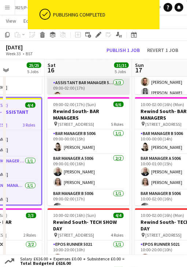
scroll to position [0, 222]
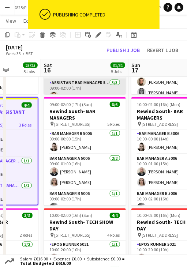
drag, startPoint x: 149, startPoint y: 66, endPoint x: 66, endPoint y: 82, distance: 84.8
click at [66, 74] on app-calendar-viewport "Wed 13 15/15 3 Jobs Thu 14 18/18 3 Jobs Fri 15 25/25 5 Jobs Sat 16 31/31 5 Jobs…" at bounding box center [93, 16] width 187 height 632
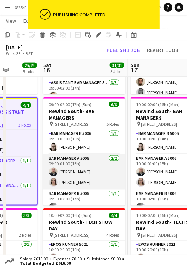
click at [79, 177] on app-card-role "Bar Manager A 5006 2/2 09:00-01:00 (16h) Matt Gogarty Janine Thornley" at bounding box center [84, 171] width 82 height 35
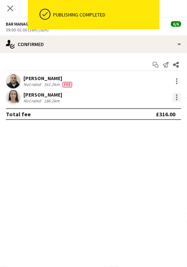
click at [178, 97] on div at bounding box center [176, 97] width 9 height 9
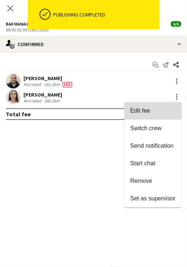
click at [144, 112] on span "Edit fee" at bounding box center [140, 110] width 20 height 6
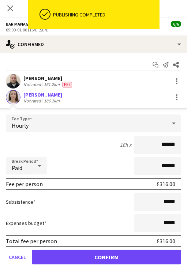
click at [75, 124] on div "Hourly" at bounding box center [86, 123] width 160 height 18
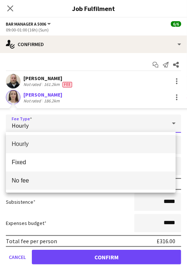
click at [56, 177] on mat-option "No fee" at bounding box center [91, 180] width 170 height 18
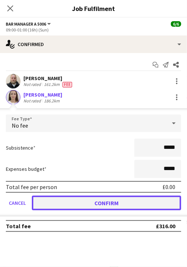
click at [88, 202] on button "Confirm" at bounding box center [106, 203] width 149 height 15
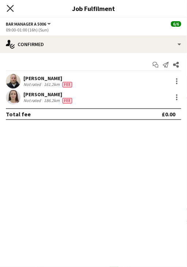
click at [10, 11] on icon "Close pop-in" at bounding box center [10, 8] width 7 height 7
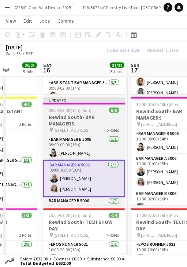
click at [74, 104] on div at bounding box center [84, 103] width 82 height 1
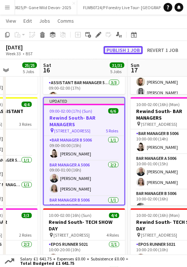
click at [124, 49] on button "Publish 1 job" at bounding box center [122, 50] width 39 height 8
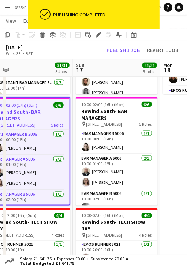
scroll to position [0, 284]
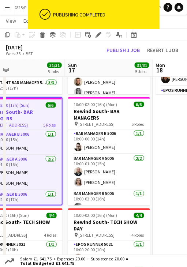
drag, startPoint x: 165, startPoint y: 107, endPoint x: 102, endPoint y: 109, distance: 62.5
click at [102, 109] on app-calendar-viewport "Wed 13 15/15 3 Jobs Thu 14 18/18 3 Jobs Fri 15 25/25 5 Jobs Sat 16 31/31 5 Jobs…" at bounding box center [93, 16] width 187 height 632
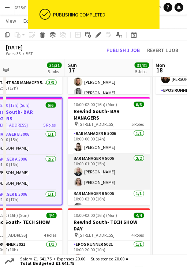
click at [107, 175] on app-card-role "Bar Manager A 5006 2/2 10:00-01:00 (15h) Matt Gogarty Janine Thornley" at bounding box center [109, 171] width 82 height 35
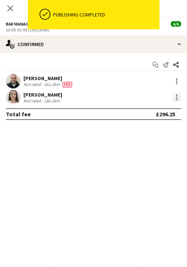
click at [176, 98] on div at bounding box center [176, 97] width 9 height 9
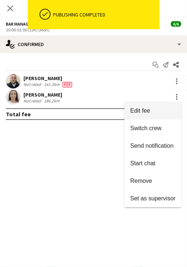
click at [144, 115] on button "Edit fee" at bounding box center [152, 111] width 57 height 18
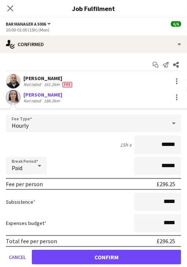
click at [48, 126] on div "Hourly" at bounding box center [86, 123] width 160 height 18
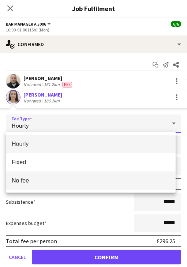
click at [56, 179] on span "No fee" at bounding box center [91, 180] width 158 height 7
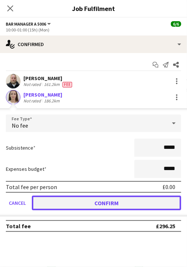
click at [89, 207] on button "Confirm" at bounding box center [106, 203] width 149 height 15
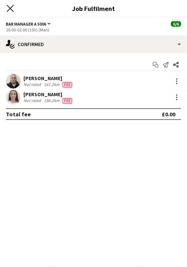
click at [8, 12] on icon "Close pop-in" at bounding box center [10, 8] width 7 height 7
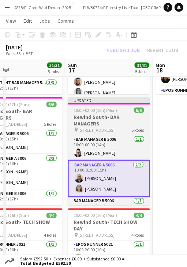
click at [98, 101] on div "Updated" at bounding box center [109, 100] width 82 height 6
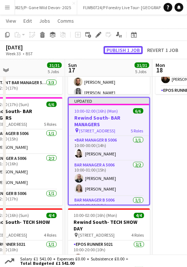
click at [120, 49] on button "Publish 1 job" at bounding box center [122, 50] width 39 height 8
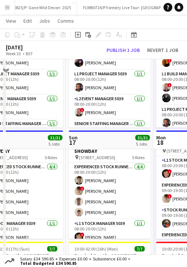
scroll to position [0, 0]
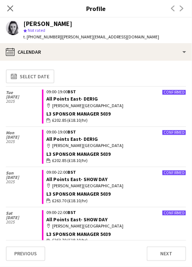
scroll to position [356, 0]
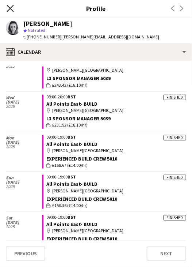
click at [10, 8] on icon at bounding box center [10, 8] width 7 height 7
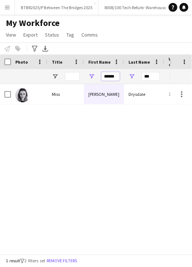
drag, startPoint x: 102, startPoint y: 71, endPoint x: 96, endPoint y: 63, distance: 10.4
click at [110, 73] on input "******" at bounding box center [111, 76] width 18 height 9
type input "***"
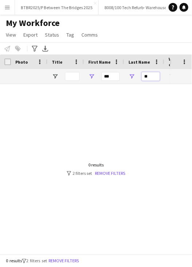
type input "*"
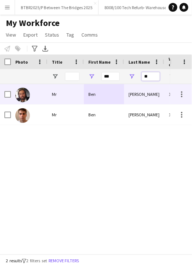
type input "**"
click at [124, 99] on div "Ben" at bounding box center [104, 94] width 40 height 20
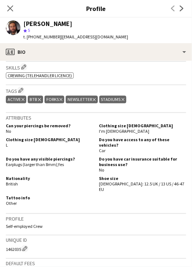
scroll to position [261, 0]
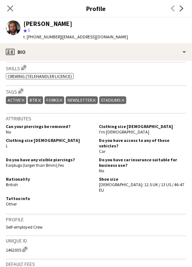
click at [9, 8] on icon "Close pop-in" at bounding box center [10, 8] width 6 height 6
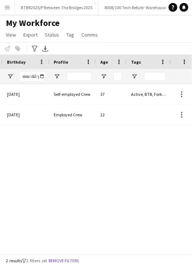
scroll to position [0, 0]
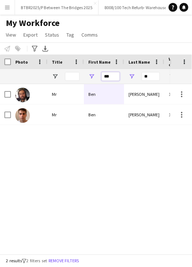
click at [111, 75] on input "***" at bounding box center [111, 76] width 18 height 9
type input "***"
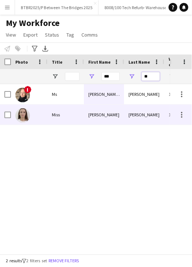
type input "**"
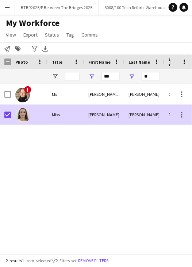
click at [90, 117] on div "Janine" at bounding box center [104, 115] width 40 height 20
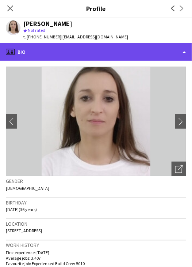
click at [89, 54] on div "profile Bio" at bounding box center [96, 52] width 192 height 18
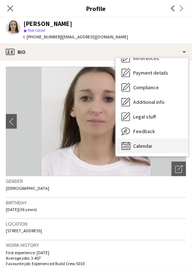
click at [147, 145] on span "Calendar" at bounding box center [142, 146] width 19 height 7
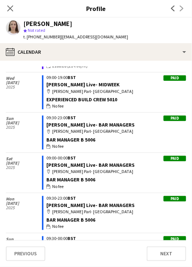
scroll to position [2021, 0]
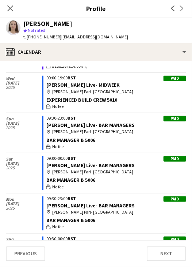
click at [116, 10] on h3 "Profile" at bounding box center [96, 9] width 192 height 10
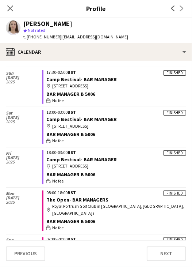
scroll to position [814, 0]
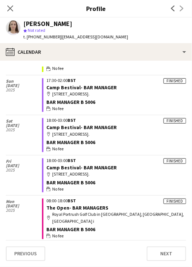
drag, startPoint x: 9, startPoint y: 7, endPoint x: 7, endPoint y: 14, distance: 6.6
click at [10, 8] on icon at bounding box center [10, 8] width 6 height 6
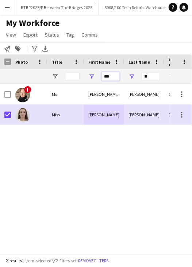
click at [110, 77] on input "***" at bounding box center [111, 76] width 18 height 9
type input "***"
type input "*"
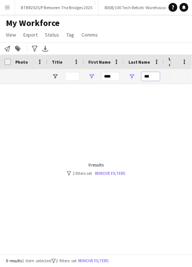
type input "***"
click at [117, 76] on input "***" at bounding box center [111, 76] width 18 height 9
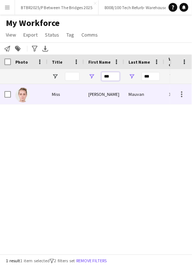
type input "***"
click at [77, 92] on div "Miss" at bounding box center [66, 94] width 37 height 20
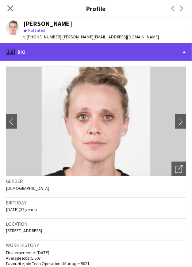
click at [93, 56] on div "profile Bio" at bounding box center [96, 52] width 192 height 18
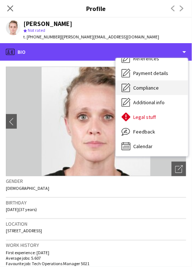
scroll to position [83, 0]
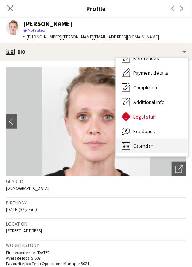
click at [135, 149] on span "Calendar" at bounding box center [142, 146] width 19 height 7
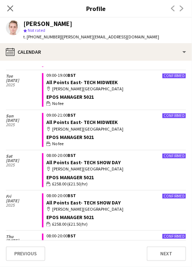
scroll to position [439, 0]
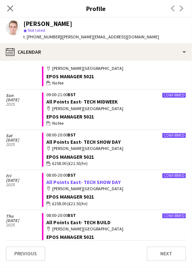
click at [102, 183] on link "All Points East- TECH SHOW DAY" at bounding box center [83, 182] width 75 height 7
click at [13, 9] on icon "Close pop-in" at bounding box center [10, 8] width 7 height 7
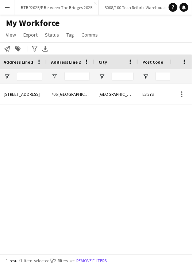
scroll to position [0, 413]
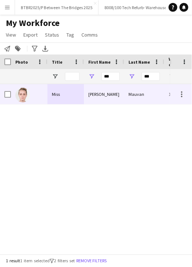
click at [99, 97] on div "Amy" at bounding box center [104, 94] width 40 height 20
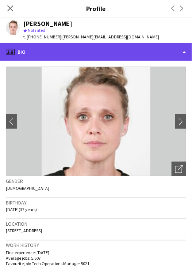
click at [109, 57] on div "profile Bio" at bounding box center [96, 52] width 192 height 18
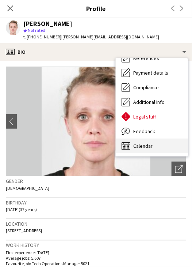
click at [150, 151] on div "Calendar Calendar" at bounding box center [152, 146] width 72 height 15
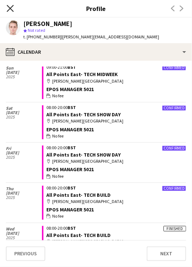
click at [7, 11] on icon at bounding box center [10, 8] width 7 height 7
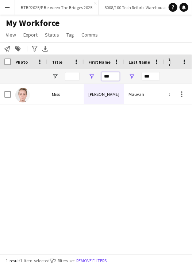
click at [113, 76] on input "***" at bounding box center [111, 76] width 18 height 9
type input "***"
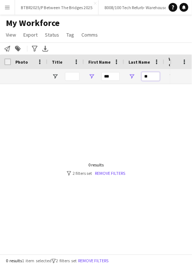
type input "*"
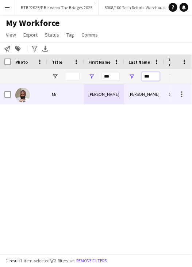
type input "***"
click at [112, 100] on div "Benvinda" at bounding box center [104, 94] width 40 height 20
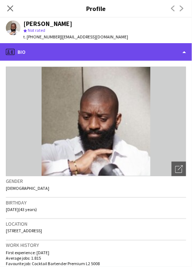
click at [84, 48] on div "profile Bio" at bounding box center [96, 52] width 192 height 18
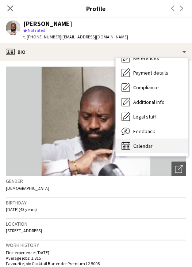
click at [133, 145] on div "Calendar Calendar" at bounding box center [152, 146] width 72 height 15
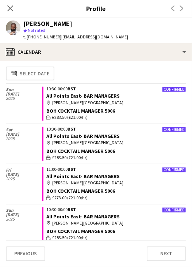
scroll to position [0, 0]
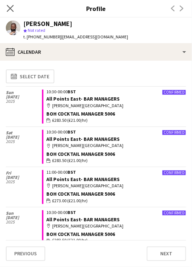
click at [13, 4] on app-icon "Close pop-in" at bounding box center [10, 8] width 11 height 11
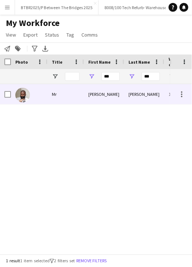
click at [99, 102] on div "Benvinda" at bounding box center [104, 94] width 40 height 20
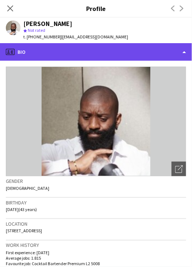
click at [110, 57] on div "profile Bio" at bounding box center [96, 52] width 192 height 18
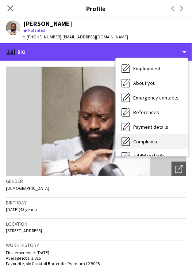
scroll to position [83, 0]
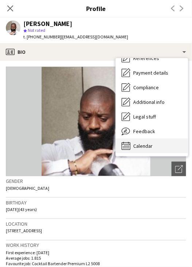
click at [150, 142] on div "Calendar Calendar" at bounding box center [152, 146] width 72 height 15
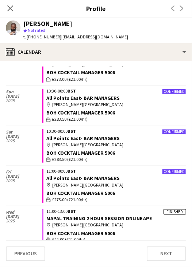
scroll to position [37, 0]
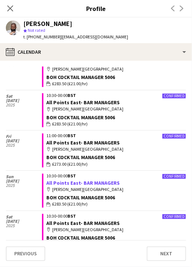
click at [87, 182] on link "All Points East- BAR MANAGERS" at bounding box center [82, 182] width 73 height 7
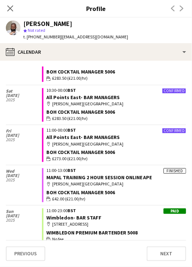
scroll to position [183, 0]
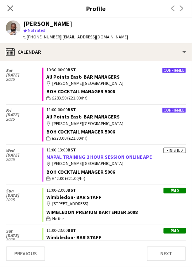
click at [93, 157] on link "MAPAL TRAINING 2 HOUR SESSION ONLINE APE" at bounding box center [99, 157] width 106 height 7
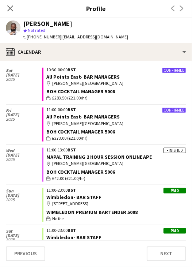
click at [8, 11] on icon at bounding box center [10, 8] width 6 height 6
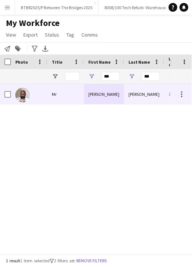
click at [93, 95] on div "Benvinda" at bounding box center [104, 94] width 40 height 20
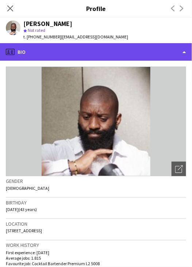
click at [110, 60] on div "profile Bio" at bounding box center [96, 52] width 192 height 18
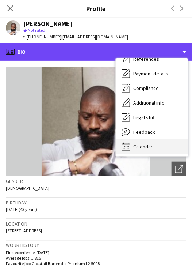
scroll to position [83, 0]
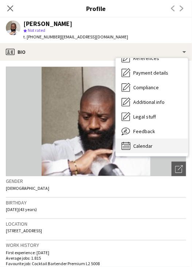
click at [145, 146] on span "Calendar" at bounding box center [142, 146] width 19 height 7
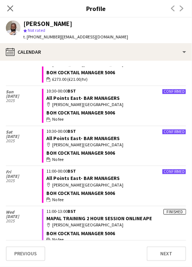
scroll to position [0, 0]
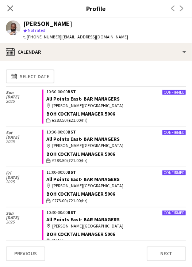
drag, startPoint x: 11, startPoint y: 10, endPoint x: 35, endPoint y: 31, distance: 31.8
click at [11, 10] on icon at bounding box center [10, 8] width 6 height 6
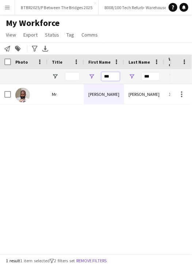
click at [106, 75] on input "***" at bounding box center [111, 76] width 18 height 9
click at [107, 76] on input "***" at bounding box center [111, 76] width 18 height 9
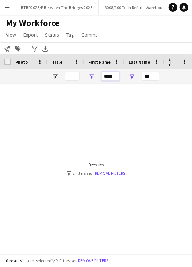
type input "*****"
click at [149, 79] on input "***" at bounding box center [151, 76] width 18 height 9
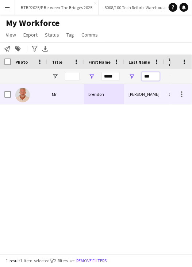
type input "***"
click at [118, 94] on div "brendon" at bounding box center [104, 94] width 40 height 20
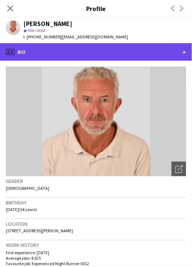
click at [104, 47] on div "profile Bio" at bounding box center [96, 52] width 192 height 18
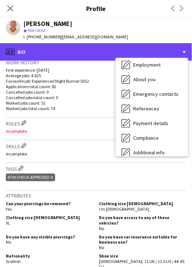
scroll to position [83, 0]
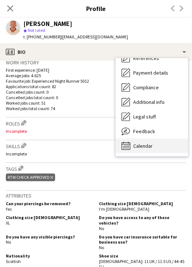
click at [155, 151] on div "Calendar Calendar" at bounding box center [152, 146] width 72 height 15
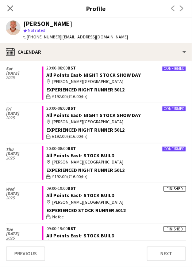
scroll to position [292, 0]
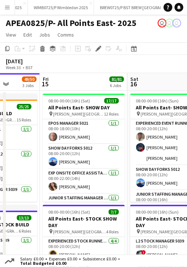
scroll to position [0, 224]
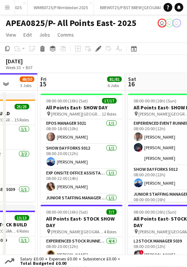
drag, startPoint x: 127, startPoint y: 84, endPoint x: 56, endPoint y: 84, distance: 70.9
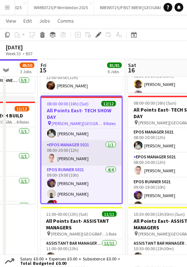
scroll to position [0, 0]
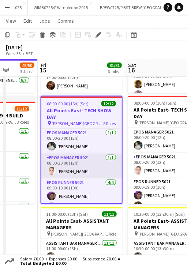
click at [74, 170] on app-card-role "EPOS Manager 5021 1/1 08:00-20:00 (12h) Amy Mauvan" at bounding box center [81, 166] width 80 height 25
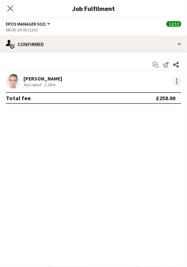
click at [176, 82] on div at bounding box center [176, 81] width 9 height 9
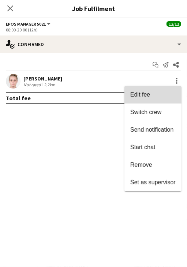
click at [154, 94] on span "Edit fee" at bounding box center [152, 94] width 45 height 7
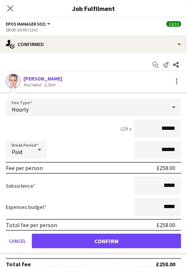
click at [96, 106] on div "Hourly" at bounding box center [86, 107] width 160 height 18
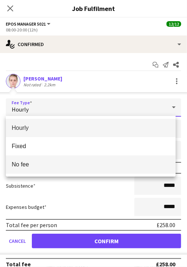
click at [54, 160] on mat-option "No fee" at bounding box center [91, 164] width 170 height 18
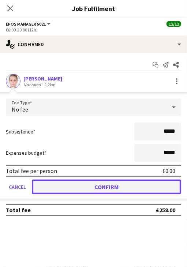
click at [79, 189] on button "Confirm" at bounding box center [106, 186] width 149 height 15
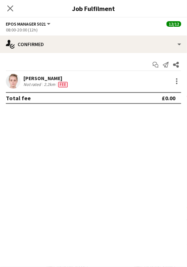
click at [8, 7] on icon "Close pop-in" at bounding box center [10, 8] width 6 height 6
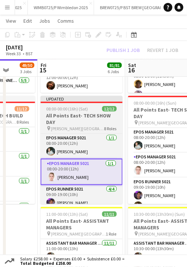
click at [73, 100] on div "Updated" at bounding box center [82, 99] width 82 height 6
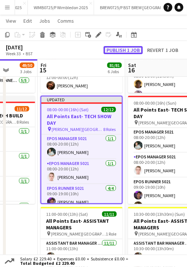
click at [120, 48] on button "Publish 1 job" at bounding box center [122, 50] width 39 height 8
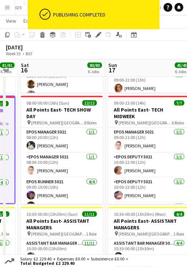
drag, startPoint x: 131, startPoint y: 68, endPoint x: 41, endPoint y: 70, distance: 90.0
click at [41, 70] on app-calendar-viewport "Tue 12 39/41 3 Jobs Wed 13 44/46 3 Jobs Thu 14 49/50 3 Jobs Fri 15 81/81 6 Jobs…" at bounding box center [93, 180] width 187 height 743
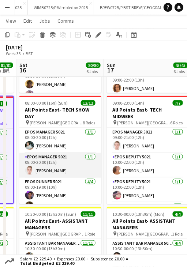
click at [56, 171] on app-card-role "EPOS Manager 5021 1/1 08:00-20:00 (12h) Amy Mauvan" at bounding box center [60, 165] width 82 height 25
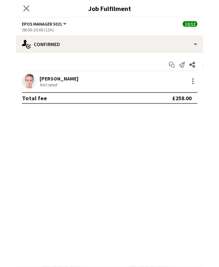
scroll to position [0, 332]
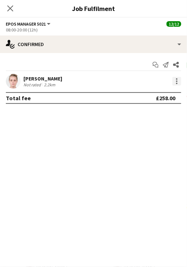
click at [174, 82] on div at bounding box center [176, 81] width 9 height 9
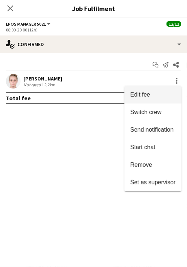
click at [144, 99] on button "Edit fee" at bounding box center [152, 95] width 57 height 18
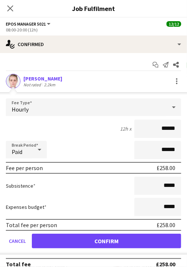
click at [140, 103] on div "Hourly" at bounding box center [86, 107] width 160 height 18
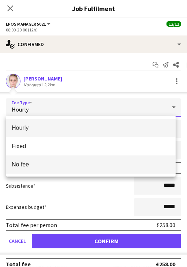
click at [52, 164] on span "No fee" at bounding box center [91, 164] width 158 height 7
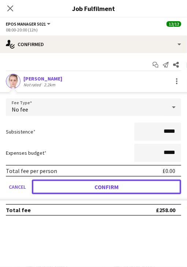
click at [78, 184] on button "Confirm" at bounding box center [106, 186] width 149 height 15
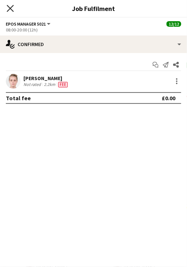
click at [12, 5] on icon "Close pop-in" at bounding box center [10, 8] width 7 height 7
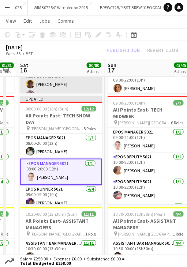
drag, startPoint x: 58, startPoint y: 103, endPoint x: 66, endPoint y: 87, distance: 17.3
click at [58, 102] on div at bounding box center [61, 102] width 82 height 1
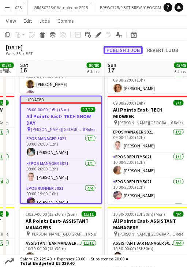
click at [107, 51] on button "Publish 1 job" at bounding box center [122, 50] width 39 height 8
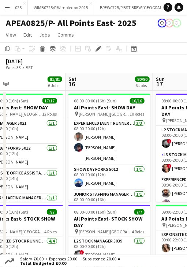
drag, startPoint x: 144, startPoint y: 83, endPoint x: 177, endPoint y: 84, distance: 33.6
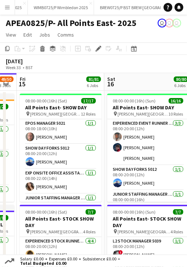
drag, startPoint x: 113, startPoint y: 87, endPoint x: 151, endPoint y: 85, distance: 38.4
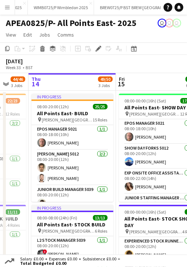
scroll to position [0, 234]
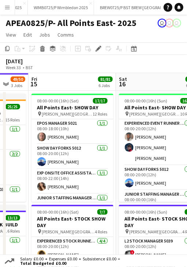
drag, startPoint x: 44, startPoint y: 81, endPoint x: 56, endPoint y: 82, distance: 12.1
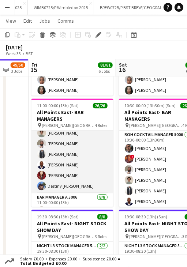
scroll to position [0, 0]
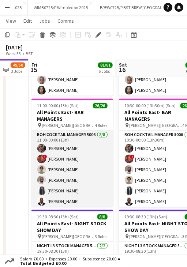
click at [75, 173] on app-card-role "BOH Cocktail Manager 5006 8/8 11:00-00:00 (13h) Nayim Somani ! Monique Strachan…" at bounding box center [72, 180] width 82 height 99
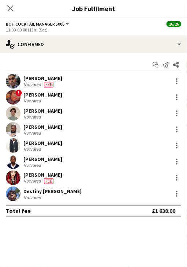
scroll to position [0, 235]
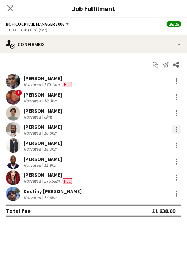
click at [177, 127] on div at bounding box center [176, 129] width 9 height 9
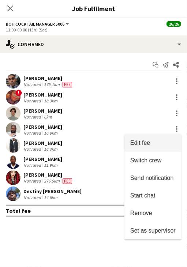
click at [131, 144] on span "Edit fee" at bounding box center [140, 143] width 20 height 6
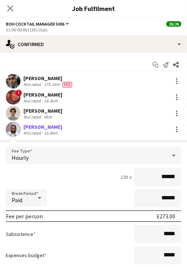
click at [39, 157] on div "Hourly" at bounding box center [86, 156] width 160 height 18
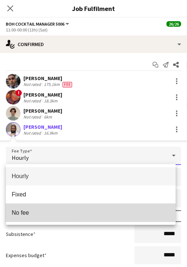
click at [33, 210] on span "No fee" at bounding box center [91, 212] width 158 height 7
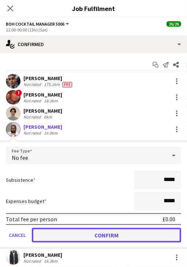
click at [98, 231] on button "Confirm" at bounding box center [106, 235] width 149 height 15
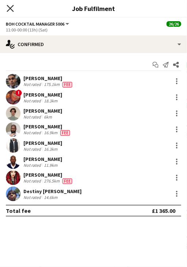
click at [12, 5] on icon "Close pop-in" at bounding box center [10, 8] width 7 height 7
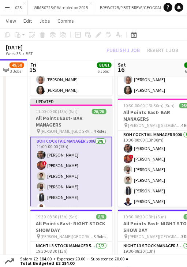
click at [85, 99] on div "Updated" at bounding box center [71, 102] width 82 height 6
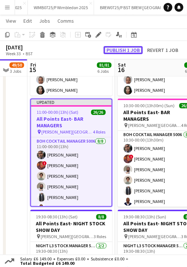
click at [116, 50] on button "Publish 1 job" at bounding box center [122, 50] width 39 height 8
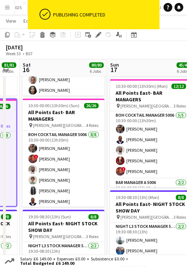
drag, startPoint x: 124, startPoint y: 73, endPoint x: 50, endPoint y: 84, distance: 74.7
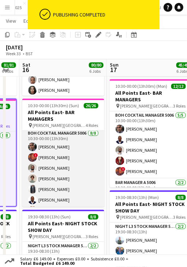
scroll to position [0, 0]
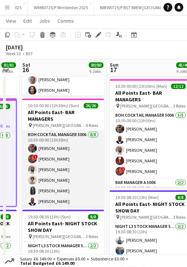
click at [62, 164] on app-card-role "BOH Cocktail Manager 5006 8/8 10:30-00:00 (13h30m) Nayim Somani ! Monique Strac…" at bounding box center [63, 180] width 82 height 99
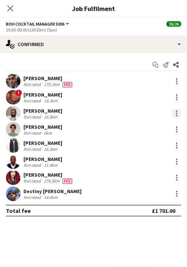
click at [177, 111] on div at bounding box center [176, 110] width 1 height 1
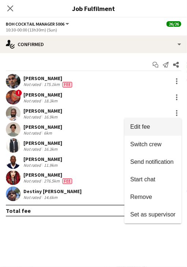
click at [131, 126] on span "Edit fee" at bounding box center [140, 127] width 20 height 6
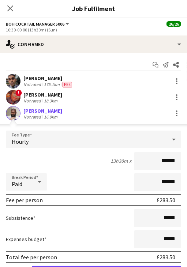
click at [68, 142] on div "Hourly" at bounding box center [86, 140] width 160 height 18
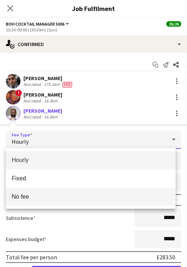
click at [63, 201] on mat-option "No fee" at bounding box center [91, 197] width 170 height 18
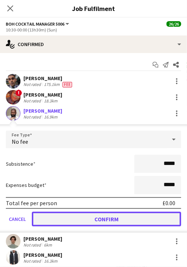
click at [71, 219] on button "Confirm" at bounding box center [106, 219] width 149 height 15
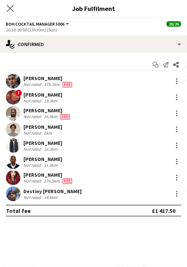
click at [9, 4] on app-icon "Close pop-in" at bounding box center [10, 8] width 11 height 11
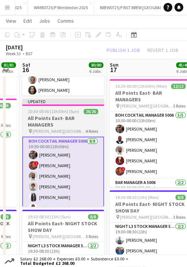
click at [67, 107] on app-job-card "Updated 10:30-00:00 (13h30m) (Sun) 26/26 All Points East- BAR MANAGERS pin Vict…" at bounding box center [63, 153] width 82 height 108
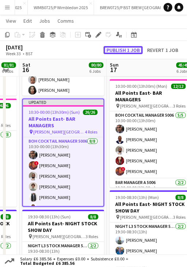
click at [119, 50] on button "Publish 1 job" at bounding box center [122, 50] width 39 height 8
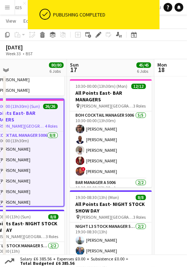
scroll to position [0, 196]
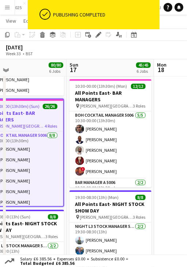
drag, startPoint x: 156, startPoint y: 68, endPoint x: 116, endPoint y: 73, distance: 40.6
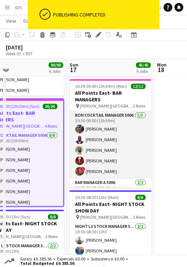
click at [104, 141] on app-card-role "BOH Cocktail Manager 5006 5/5 10:30-00:00 (13h30m) Nayim Somani Mussie Beyene B…" at bounding box center [110, 144] width 82 height 67
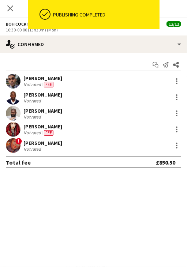
scroll to position [0, 196]
click at [173, 112] on div at bounding box center [176, 113] width 9 height 9
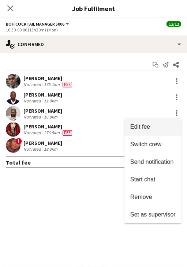
click at [147, 129] on span "Edit fee" at bounding box center [140, 127] width 20 height 6
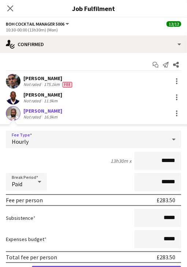
click at [77, 139] on div "Hourly" at bounding box center [86, 140] width 160 height 18
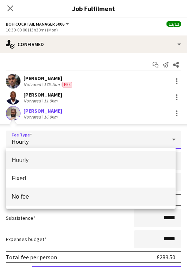
click at [75, 193] on span "No fee" at bounding box center [91, 196] width 158 height 7
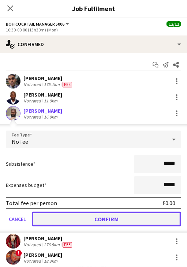
click at [79, 218] on button "Confirm" at bounding box center [106, 219] width 149 height 15
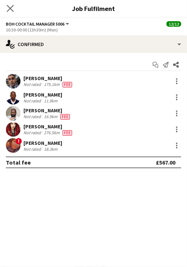
click at [14, 9] on app-icon "Close pop-in" at bounding box center [10, 8] width 11 height 11
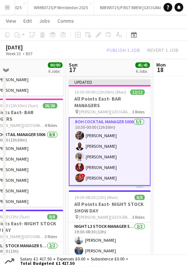
drag, startPoint x: 99, startPoint y: 89, endPoint x: 105, endPoint y: 78, distance: 12.4
click at [99, 90] on app-job-card "Updated 10:30-00:00 (13h30m) (Mon) 12/12 All Points East- BAR MANAGERS pin Vict…" at bounding box center [110, 133] width 82 height 108
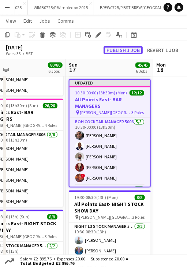
click at [121, 49] on button "Publish 1 job" at bounding box center [122, 50] width 39 height 8
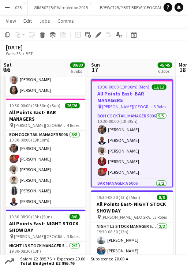
drag, startPoint x: 117, startPoint y: 66, endPoint x: 80, endPoint y: 76, distance: 38.6
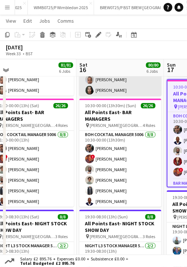
drag, startPoint x: 58, startPoint y: 77, endPoint x: 120, endPoint y: 78, distance: 62.1
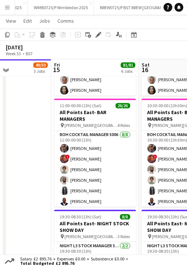
drag, startPoint x: 22, startPoint y: 65, endPoint x: 84, endPoint y: 67, distance: 62.2
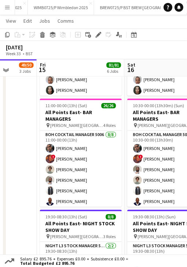
scroll to position [0, 224]
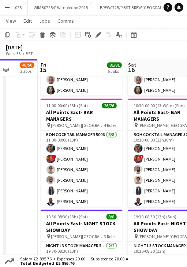
drag, startPoint x: 61, startPoint y: 62, endPoint x: 120, endPoint y: 70, distance: 59.4
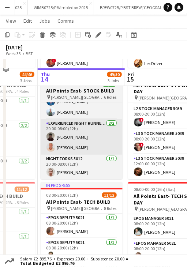
scroll to position [146, 0]
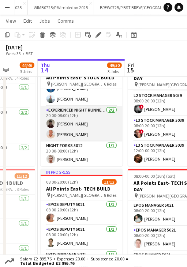
click at [82, 133] on app-card-role "Experienced Night Runner 5012 2/2 20:00-08:00 (12h) Kieran Turrell brendon beggs" at bounding box center [82, 123] width 82 height 35
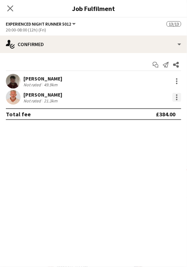
click at [175, 99] on div at bounding box center [176, 97] width 9 height 9
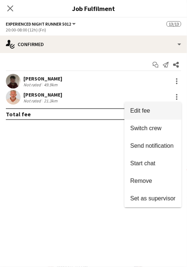
click at [137, 112] on span "Edit fee" at bounding box center [140, 110] width 20 height 6
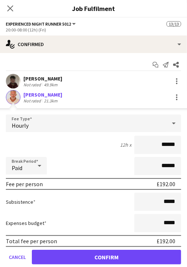
click at [56, 126] on div "Hourly" at bounding box center [86, 123] width 160 height 18
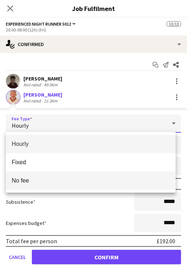
click at [56, 173] on mat-option "No fee" at bounding box center [91, 180] width 170 height 18
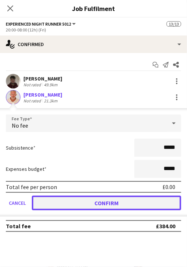
click at [73, 205] on button "Confirm" at bounding box center [106, 203] width 149 height 15
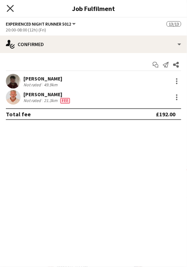
click at [12, 8] on icon "Close pop-in" at bounding box center [10, 8] width 7 height 7
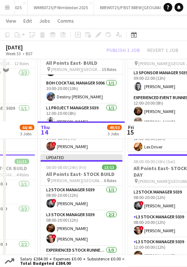
scroll to position [37, 0]
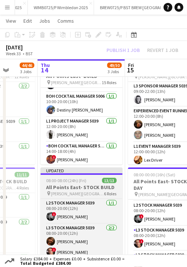
click at [85, 174] on div at bounding box center [82, 173] width 82 height 1
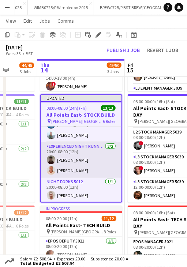
scroll to position [148, 0]
click at [75, 171] on app-card-role "Experienced Night Runner 5012 2/2 20:00-08:00 (12h) Kieran Turrell brendon beggs" at bounding box center [81, 159] width 80 height 35
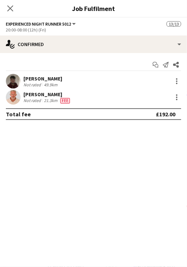
click at [12, 10] on icon "Close pop-in" at bounding box center [10, 8] width 6 height 6
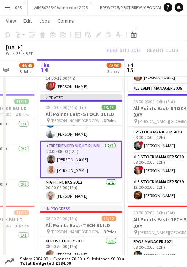
click at [77, 170] on app-card-role "Experienced Night Runner 5012 2/2 20:00-08:00 (12h) Kieran Turrell brendon beggs" at bounding box center [81, 159] width 82 height 37
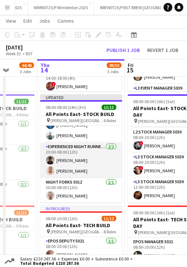
click at [77, 170] on app-card-role "Experienced Night Runner 5012 2/2 20:00-08:00 (12h) Kieran Turrell brendon beggs" at bounding box center [81, 160] width 82 height 35
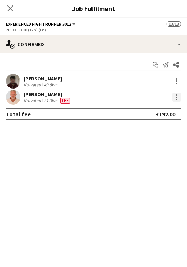
click at [177, 98] on div at bounding box center [176, 97] width 9 height 9
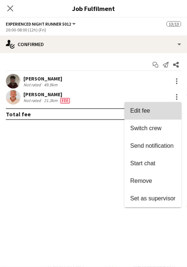
click at [145, 108] on span "Edit fee" at bounding box center [140, 110] width 20 height 6
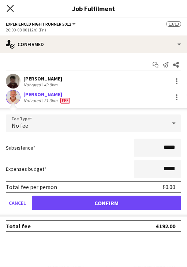
click at [9, 7] on icon at bounding box center [10, 8] width 7 height 7
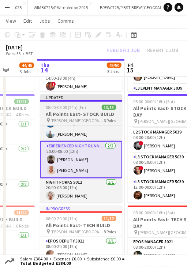
click at [87, 102] on app-job-card "Updated 08:00-08:00 (24h) (Fri) 13/13 All Points East- STOCK BUILD pin Victoria…" at bounding box center [81, 148] width 82 height 108
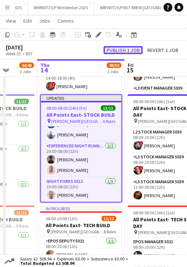
click at [117, 49] on button "Publish 1 job" at bounding box center [122, 50] width 39 height 8
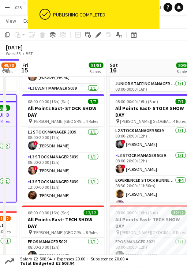
scroll to position [0, 332]
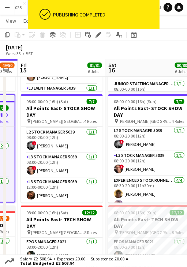
drag, startPoint x: 146, startPoint y: 68, endPoint x: 41, endPoint y: 72, distance: 105.4
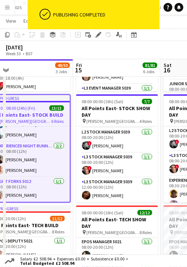
scroll to position [0, 294]
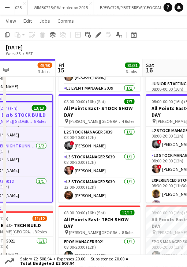
drag, startPoint x: 108, startPoint y: 71, endPoint x: 86, endPoint y: 76, distance: 22.6
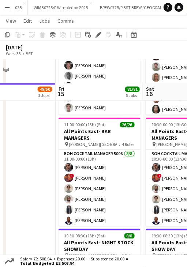
scroll to position [407, 0]
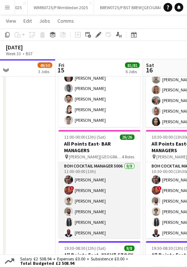
click at [84, 204] on app-card-role "BOH Cocktail Manager 5006 8/8 11:00-00:00 (13h) Nayim Somani ! Monique Strachan…" at bounding box center [99, 211] width 82 height 99
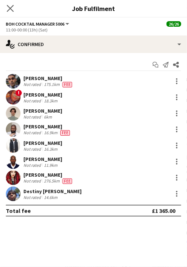
click at [11, 4] on app-icon "Close pop-in" at bounding box center [10, 8] width 11 height 11
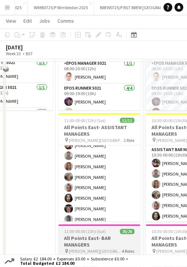
scroll to position [0, 0]
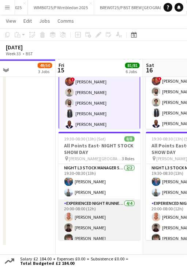
click at [98, 218] on app-card-role "Experienced Night Runner 5012 4/4 20:00-08:00 (12h) brendon beggs Kieran Turrel…" at bounding box center [99, 227] width 82 height 57
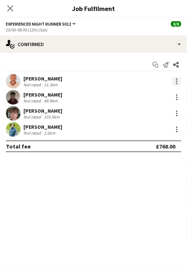
click at [177, 82] on div at bounding box center [176, 80] width 1 height 1
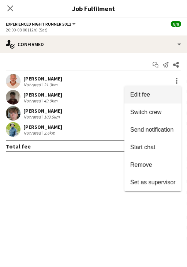
click at [135, 94] on span "Edit fee" at bounding box center [140, 94] width 20 height 6
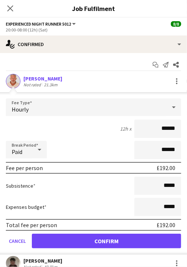
click at [49, 101] on div "Hourly" at bounding box center [86, 107] width 160 height 18
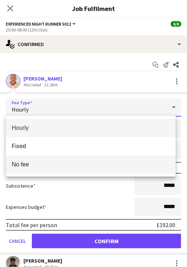
click at [60, 161] on span "No fee" at bounding box center [91, 164] width 158 height 7
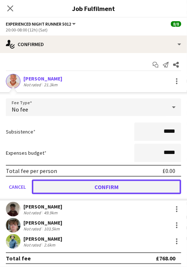
click at [90, 189] on button "Confirm" at bounding box center [106, 186] width 149 height 15
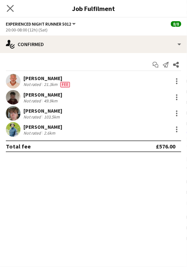
click at [9, 3] on app-icon "Close pop-in" at bounding box center [10, 8] width 11 height 11
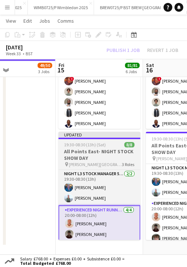
click at [97, 136] on div "Updated" at bounding box center [99, 135] width 82 height 6
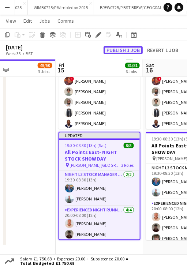
click at [122, 49] on button "Publish 1 job" at bounding box center [122, 50] width 39 height 8
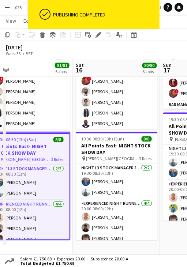
drag, startPoint x: 155, startPoint y: 66, endPoint x: 83, endPoint y: 76, distance: 73.0
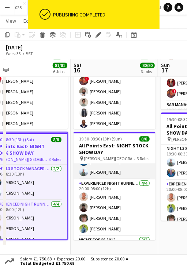
scroll to position [37, 0]
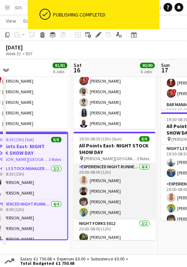
click at [101, 177] on app-card-role "Experienced Night Runner 5012 4/4 20:00-08:00 (12h) brendon beggs Kieran Turrel…" at bounding box center [114, 191] width 82 height 57
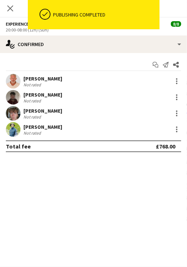
scroll to position [37, 0]
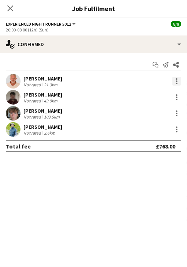
click at [173, 82] on div at bounding box center [176, 81] width 9 height 9
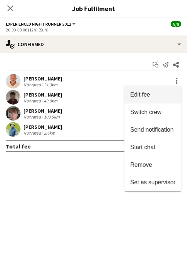
click at [136, 91] on button "Edit fee" at bounding box center [152, 95] width 57 height 18
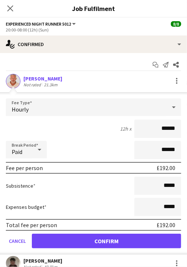
click at [75, 103] on div "Hourly" at bounding box center [86, 107] width 160 height 18
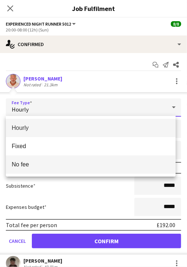
click at [57, 159] on mat-option "No fee" at bounding box center [91, 164] width 170 height 18
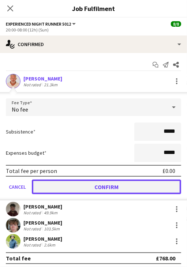
click at [89, 192] on button "Confirm" at bounding box center [106, 186] width 149 height 15
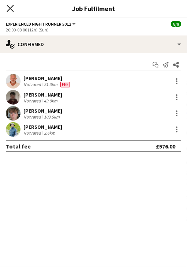
click at [10, 6] on icon "Close pop-in" at bounding box center [10, 8] width 7 height 7
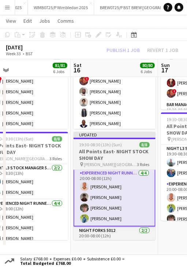
click at [108, 148] on h3 "All Points East- NIGHT STOCK SHOW DAY" at bounding box center [114, 154] width 82 height 13
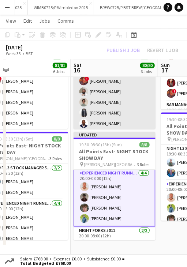
scroll to position [37, 0]
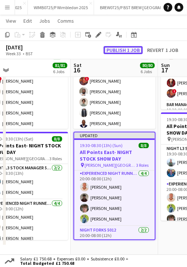
click at [122, 52] on button "Publish 1 job" at bounding box center [122, 50] width 39 height 8
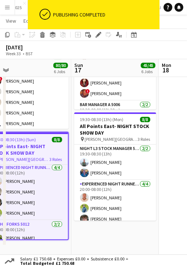
scroll to position [0, 306]
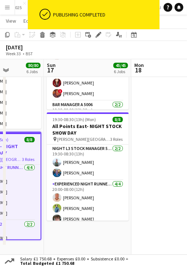
drag, startPoint x: 170, startPoint y: 66, endPoint x: 56, endPoint y: 76, distance: 114.1
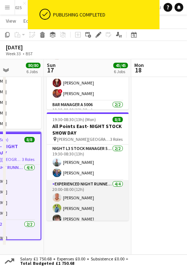
click at [76, 195] on app-card-role "Experienced Night Runner 5012 4/4 20:00-08:00 (12h) brendon beggs Patrick Mawon…" at bounding box center [88, 208] width 82 height 57
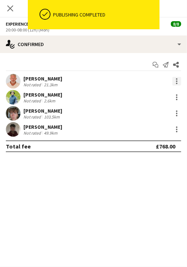
click at [179, 81] on div at bounding box center [176, 81] width 9 height 9
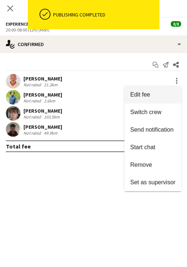
click at [135, 91] on span "Edit fee" at bounding box center [140, 94] width 20 height 6
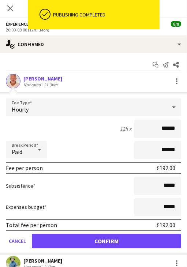
click at [88, 104] on div "Hourly" at bounding box center [86, 107] width 160 height 18
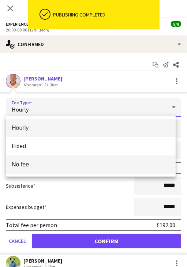
click at [52, 162] on span "No fee" at bounding box center [91, 164] width 158 height 7
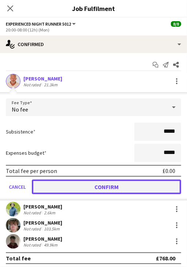
drag, startPoint x: 88, startPoint y: 191, endPoint x: 60, endPoint y: 95, distance: 100.7
click at [88, 190] on button "Confirm" at bounding box center [106, 186] width 149 height 15
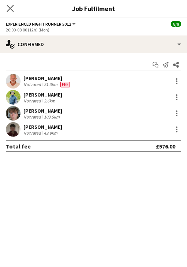
click at [13, 7] on icon "Close pop-in" at bounding box center [10, 8] width 7 height 7
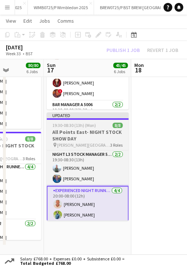
drag, startPoint x: 99, startPoint y: 124, endPoint x: 101, endPoint y: 113, distance: 10.8
click at [99, 123] on div "19:30-08:30 (13h) (Mon) 8/8" at bounding box center [88, 124] width 82 height 5
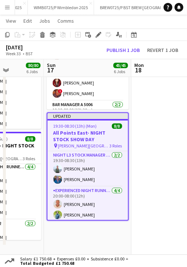
click at [114, 57] on div "August 2025 Week 33 • BST Publish 1 job Revert 1 job" at bounding box center [93, 50] width 187 height 18
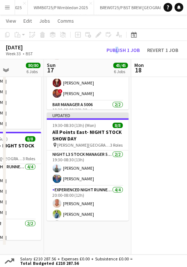
click at [115, 55] on div "August 2025 Week 33 • BST Publish 1 job Revert 1 job" at bounding box center [93, 50] width 187 height 18
click at [117, 52] on button "Publish 1 job" at bounding box center [122, 50] width 39 height 8
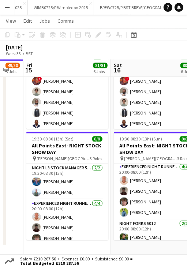
drag, startPoint x: 53, startPoint y: 69, endPoint x: 171, endPoint y: 73, distance: 118.5
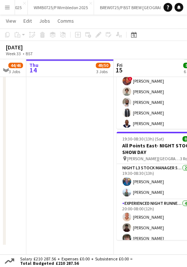
scroll to position [0, 150]
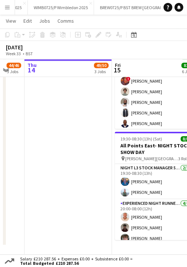
drag, startPoint x: 75, startPoint y: 66, endPoint x: 160, endPoint y: 73, distance: 85.1
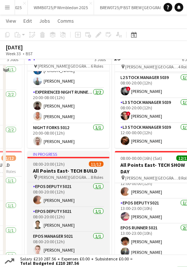
scroll to position [151, 0]
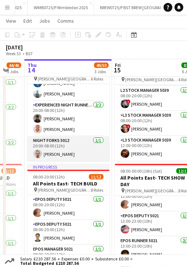
click at [76, 151] on app-card-role "Night Forks 5012 1/1 20:00-08:00 (12h) Jonathan van der Velden" at bounding box center [68, 148] width 82 height 25
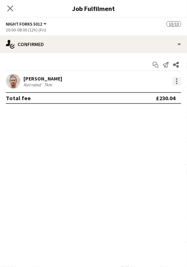
click at [177, 84] on div at bounding box center [176, 81] width 9 height 9
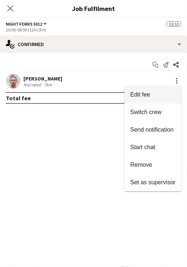
click at [130, 95] on button "Edit fee" at bounding box center [152, 95] width 57 height 18
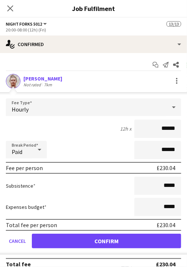
click at [83, 104] on div "Hourly" at bounding box center [86, 107] width 160 height 18
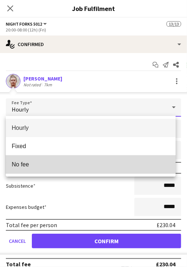
click at [44, 160] on mat-option "No fee" at bounding box center [91, 164] width 170 height 18
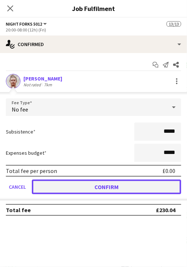
click at [61, 183] on button "Confirm" at bounding box center [106, 186] width 149 height 15
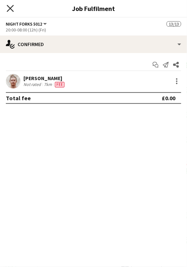
click at [9, 7] on icon at bounding box center [10, 8] width 7 height 7
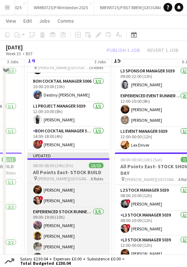
scroll to position [42, 0]
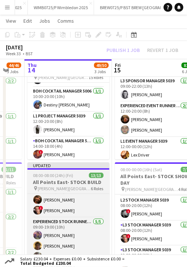
click at [79, 167] on div "Updated" at bounding box center [68, 165] width 82 height 6
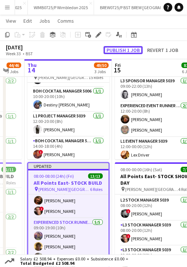
click at [131, 51] on button "Publish 1 job" at bounding box center [122, 50] width 39 height 8
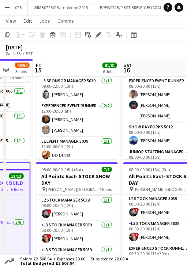
scroll to position [0, 237]
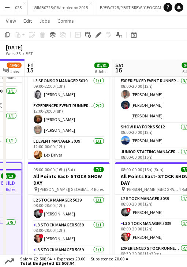
drag, startPoint x: 141, startPoint y: 67, endPoint x: 54, endPoint y: 73, distance: 87.2
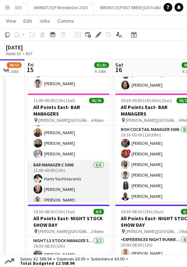
scroll to position [250, 0]
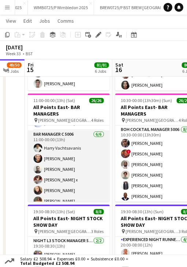
click at [66, 153] on app-card-role "Bar Manager C 5006 6/6 11:00-00:00 (13h) Ηarry Vachtsavanis Kevin Archbold Luke…" at bounding box center [69, 170] width 82 height 78
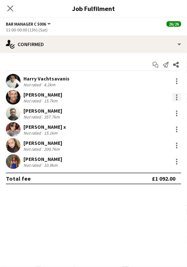
click at [176, 98] on div at bounding box center [176, 97] width 1 height 1
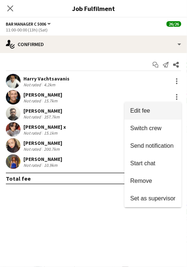
click at [148, 111] on span "Edit fee" at bounding box center [140, 110] width 20 height 6
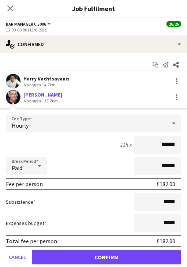
click at [87, 122] on div "Hourly" at bounding box center [86, 123] width 160 height 18
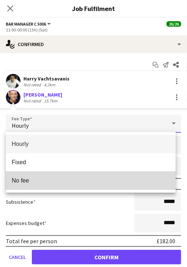
click at [49, 176] on mat-option "No fee" at bounding box center [91, 180] width 170 height 18
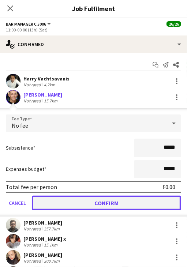
click at [82, 201] on button "Confirm" at bounding box center [106, 203] width 149 height 15
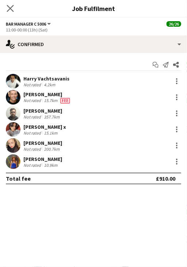
click at [8, 12] on app-icon "Close pop-in" at bounding box center [10, 8] width 11 height 11
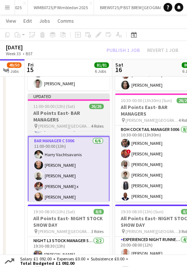
click at [62, 100] on app-job-card "Updated 11:00-00:00 (13h) (Sat) 26/26 All Points East- BAR MANAGERS pin Victori…" at bounding box center [69, 148] width 82 height 108
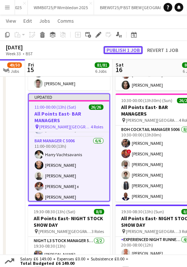
click at [127, 47] on button "Publish 1 job" at bounding box center [122, 50] width 39 height 8
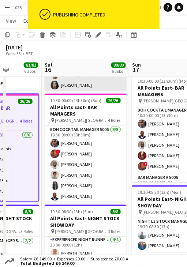
scroll to position [0, 309]
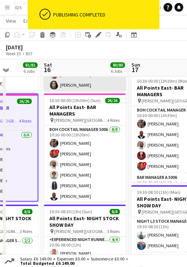
drag, startPoint x: 143, startPoint y: 69, endPoint x: 71, endPoint y: 85, distance: 73.4
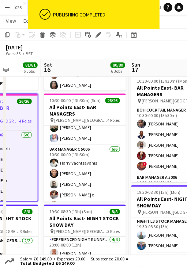
scroll to position [250, 0]
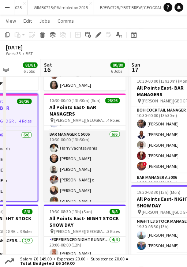
click at [83, 148] on app-card-role "Bar Manager C 5006 6/6 10:30-00:00 (13h30m) Ηarry Vachtsavanis Kevin Archbold L…" at bounding box center [85, 170] width 82 height 78
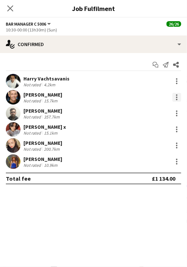
click at [174, 98] on div at bounding box center [176, 97] width 9 height 9
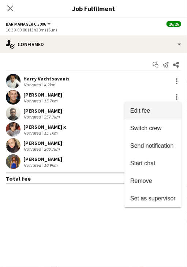
click at [136, 110] on span "Edit fee" at bounding box center [140, 110] width 20 height 6
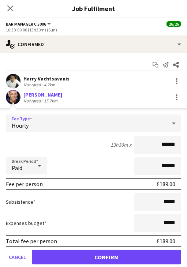
click at [84, 125] on div "Hourly" at bounding box center [86, 123] width 160 height 18
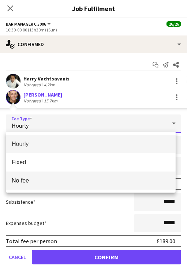
drag, startPoint x: 69, startPoint y: 174, endPoint x: 71, endPoint y: 178, distance: 4.1
click at [69, 175] on mat-option "No fee" at bounding box center [91, 180] width 170 height 18
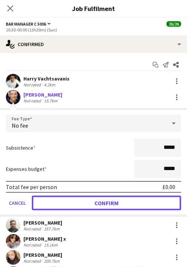
click at [82, 201] on button "Confirm" at bounding box center [106, 203] width 149 height 15
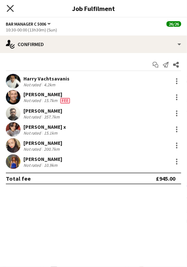
click at [9, 9] on icon "Close pop-in" at bounding box center [10, 8] width 7 height 7
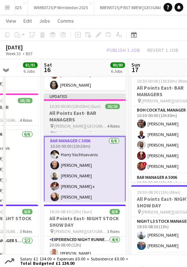
click at [88, 101] on app-job-card "Updated 10:30-00:00 (13h30m) (Sun) 26/26 All Points East- BAR MANAGERS pin Vict…" at bounding box center [85, 148] width 82 height 108
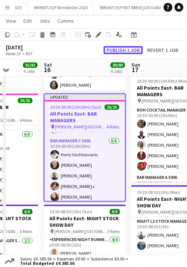
click at [117, 51] on button "Publish 1 job" at bounding box center [122, 50] width 39 height 8
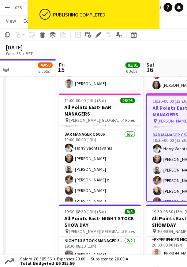
scroll to position [0, 212]
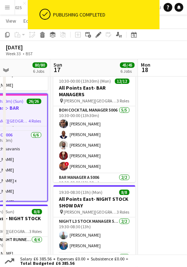
drag, startPoint x: 162, startPoint y: 67, endPoint x: 85, endPoint y: 68, distance: 77.5
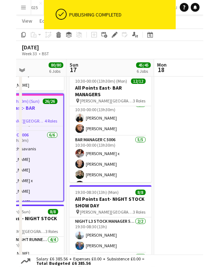
scroll to position [87, 0]
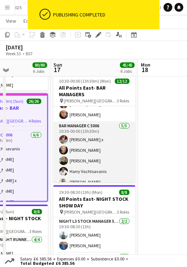
click at [86, 142] on app-card-role "Bar Manager C 5006 5/5 10:30-00:00 (13h30m) Prachi x Kevin Archbold Alexander B…" at bounding box center [94, 155] width 82 height 67
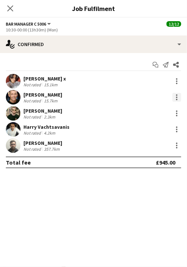
click at [177, 95] on div at bounding box center [176, 97] width 9 height 9
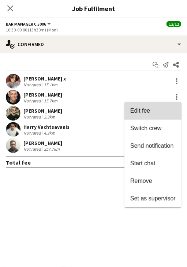
click at [152, 113] on span "Edit fee" at bounding box center [152, 110] width 45 height 7
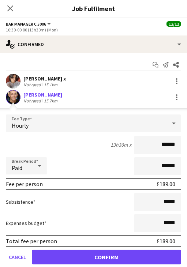
click at [58, 121] on div "Hourly" at bounding box center [86, 123] width 160 height 18
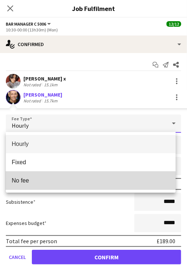
click at [30, 181] on span "No fee" at bounding box center [91, 180] width 158 height 7
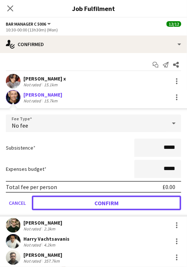
click at [41, 203] on button "Confirm" at bounding box center [106, 203] width 149 height 15
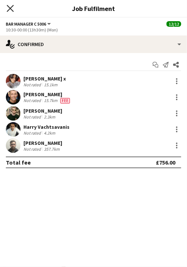
click at [7, 6] on icon "Close pop-in" at bounding box center [10, 8] width 7 height 7
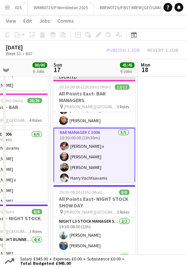
drag, startPoint x: 97, startPoint y: 85, endPoint x: 103, endPoint y: 71, distance: 15.9
click at [97, 86] on span "10:30-00:00 (13h30m) (Mon)" at bounding box center [85, 86] width 52 height 5
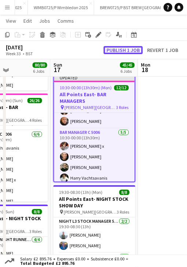
click at [114, 49] on button "Publish 1 job" at bounding box center [122, 50] width 39 height 8
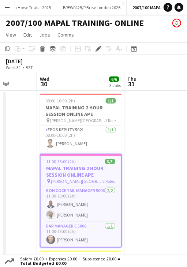
scroll to position [0, 227]
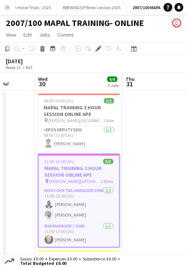
drag, startPoint x: 150, startPoint y: 79, endPoint x: 70, endPoint y: 81, distance: 79.4
click at [75, 82] on app-calendar-viewport "Sun 27 Mon 28 2/2 1 Job Tue 29 Wed 30 6/6 3 Jobs Thu 31 Fri 1 Sat 2 Sun 3 08:00…" at bounding box center [93, 203] width 187 height 260
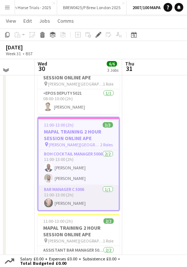
scroll to position [37, 0]
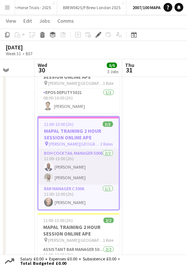
click at [84, 175] on app-card-role "BOH Cocktail Manager 5006 [DATE] 11:00-13:00 (2h) [PERSON_NAME] [PERSON_NAME]" at bounding box center [78, 166] width 80 height 35
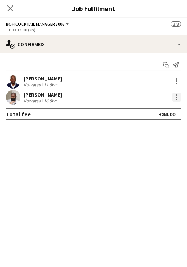
click at [176, 98] on div at bounding box center [176, 97] width 9 height 9
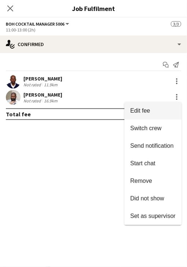
click at [155, 113] on span "Edit fee" at bounding box center [152, 110] width 45 height 7
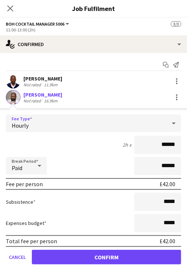
click at [61, 123] on div "Hourly" at bounding box center [86, 123] width 160 height 18
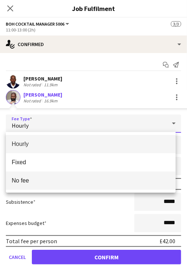
click at [51, 176] on mat-option "No fee" at bounding box center [91, 180] width 170 height 18
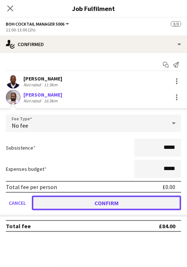
click at [69, 200] on button "Confirm" at bounding box center [106, 203] width 149 height 15
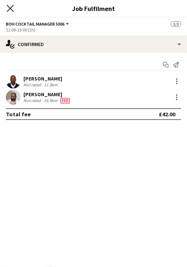
click at [9, 8] on icon at bounding box center [10, 8] width 7 height 7
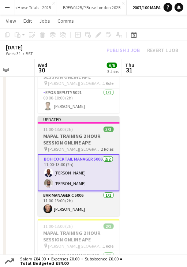
click at [79, 120] on div "Updated" at bounding box center [79, 119] width 82 height 6
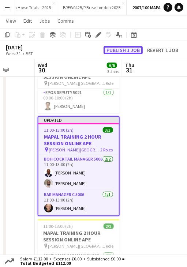
click at [118, 48] on button "Publish 1 job" at bounding box center [122, 50] width 39 height 8
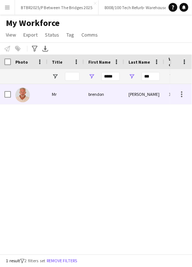
click at [135, 98] on div "[PERSON_NAME]" at bounding box center [144, 94] width 40 height 20
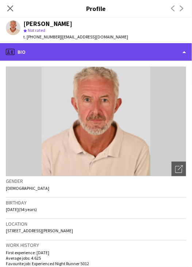
click at [113, 51] on div "profile Bio" at bounding box center [96, 52] width 192 height 18
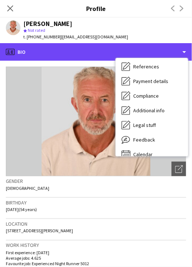
scroll to position [83, 0]
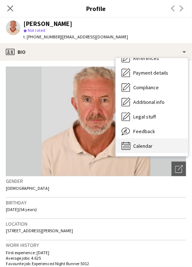
click at [167, 153] on div "Calendar Calendar" at bounding box center [152, 146] width 72 height 15
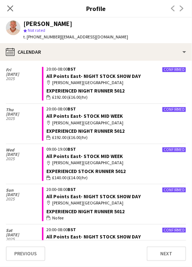
scroll to position [183, 0]
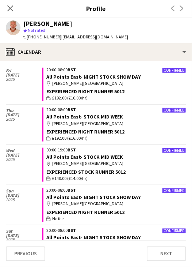
drag, startPoint x: 11, startPoint y: 6, endPoint x: 105, endPoint y: 58, distance: 107.5
click at [14, 6] on app-icon "Close pop-in" at bounding box center [10, 8] width 9 height 9
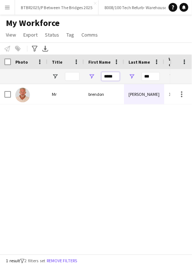
click at [111, 75] on input "*****" at bounding box center [111, 76] width 18 height 9
type input "******"
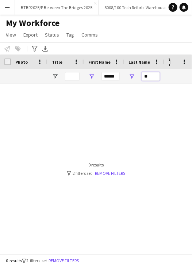
type input "*"
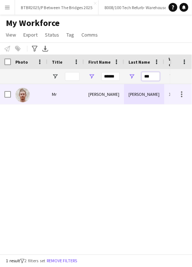
type input "***"
click at [88, 93] on div "[PERSON_NAME]" at bounding box center [104, 94] width 40 height 20
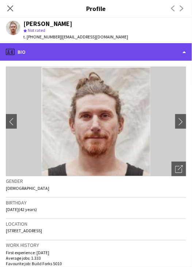
click at [104, 56] on div "profile Bio" at bounding box center [96, 52] width 192 height 18
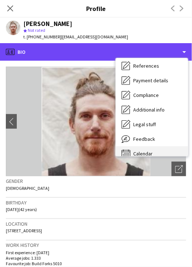
scroll to position [83, 0]
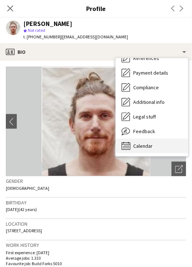
click at [158, 144] on div "Calendar Calendar" at bounding box center [152, 146] width 72 height 15
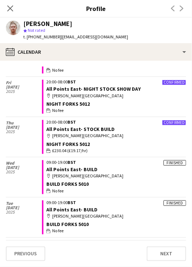
scroll to position [658, 0]
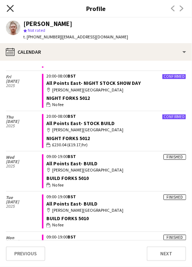
click at [10, 6] on icon "Close pop-in" at bounding box center [10, 8] width 7 height 7
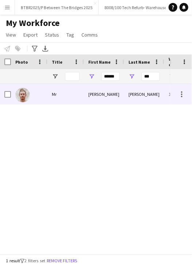
click at [101, 84] on div "Workforce Details Photo Title 1 Mr" at bounding box center [96, 154] width 192 height 200
click at [112, 105] on div "Mr [PERSON_NAME] 1462793" at bounding box center [85, 166] width 170 height 164
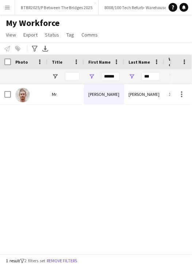
click at [113, 99] on div "[PERSON_NAME]" at bounding box center [104, 94] width 40 height 20
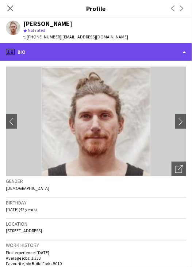
click at [106, 56] on div "profile Bio" at bounding box center [96, 52] width 192 height 18
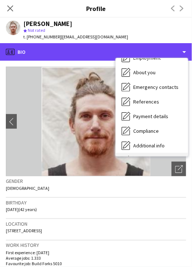
scroll to position [83, 0]
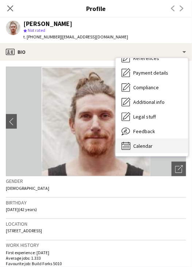
click at [152, 148] on span "Calendar" at bounding box center [142, 146] width 19 height 7
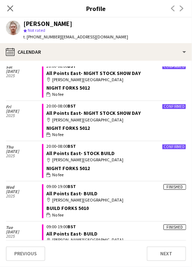
scroll to position [628, 0]
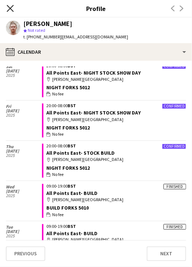
drag, startPoint x: 10, startPoint y: 9, endPoint x: 15, endPoint y: 12, distance: 6.3
click at [10, 9] on icon at bounding box center [10, 8] width 7 height 7
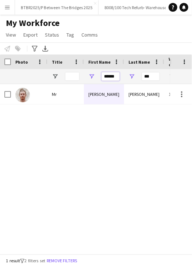
click at [114, 80] on input "******" at bounding box center [111, 76] width 18 height 9
type input "*"
type input "***"
type input "*"
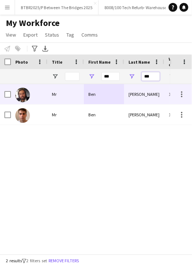
type input "***"
click at [130, 95] on div "[PERSON_NAME]" at bounding box center [144, 94] width 40 height 20
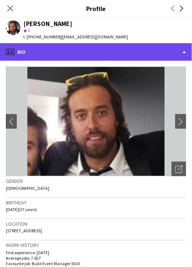
click at [92, 54] on div "profile Bio" at bounding box center [96, 52] width 192 height 18
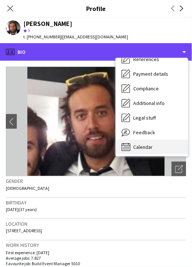
scroll to position [83, 0]
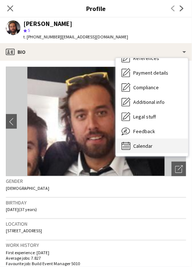
click at [161, 147] on div "Calendar Calendar" at bounding box center [152, 146] width 72 height 15
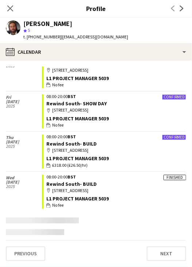
scroll to position [704, 0]
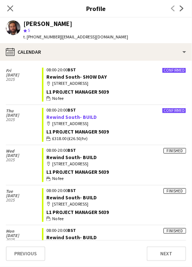
click at [72, 120] on link "Rewind South- BUILD" at bounding box center [71, 117] width 50 height 7
click at [9, 11] on icon "Close pop-in" at bounding box center [10, 8] width 6 height 6
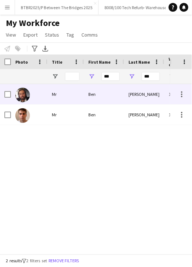
click at [118, 101] on div "Ben" at bounding box center [104, 94] width 40 height 20
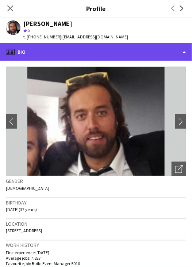
click at [105, 53] on div "profile Bio" at bounding box center [96, 52] width 192 height 18
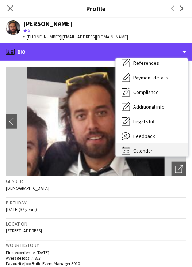
scroll to position [83, 0]
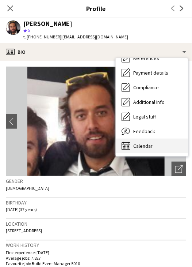
click at [157, 146] on div "Calendar Calendar" at bounding box center [152, 146] width 72 height 15
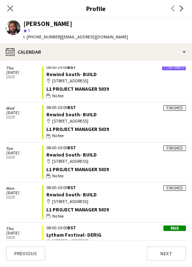
scroll to position [722, 0]
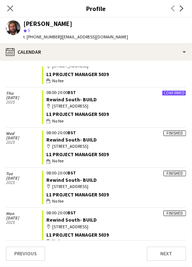
click at [10, 10] on icon "Close pop-in" at bounding box center [10, 8] width 6 height 6
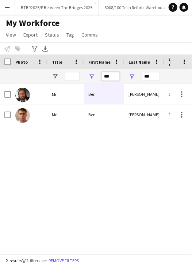
click at [112, 75] on input "***" at bounding box center [111, 76] width 18 height 9
click at [112, 76] on input "***" at bounding box center [111, 76] width 18 height 9
type input "*****"
type input "*"
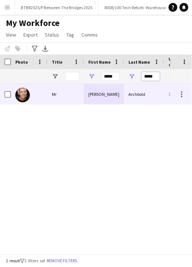
type input "*****"
click at [77, 94] on div "Mr" at bounding box center [66, 94] width 37 height 20
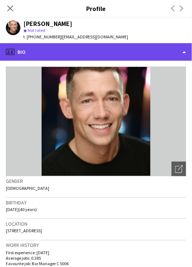
drag, startPoint x: 99, startPoint y: 56, endPoint x: 104, endPoint y: 57, distance: 5.2
click at [99, 56] on div "profile Bio" at bounding box center [96, 52] width 192 height 18
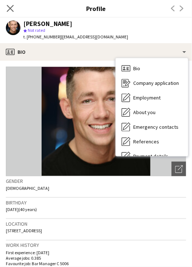
drag, startPoint x: 10, startPoint y: 4, endPoint x: 89, endPoint y: 192, distance: 204.1
click at [11, 4] on app-icon "Close pop-in" at bounding box center [10, 8] width 11 height 11
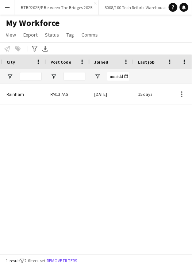
scroll to position [0, 0]
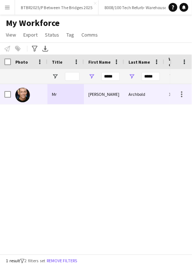
click at [135, 96] on div "Archbold" at bounding box center [144, 94] width 40 height 20
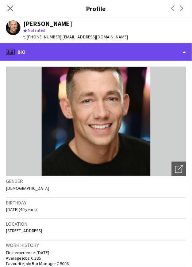
click at [110, 56] on div "profile Bio" at bounding box center [96, 52] width 192 height 18
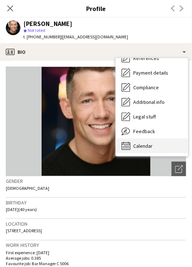
click at [163, 150] on div "Calendar Calendar" at bounding box center [152, 146] width 72 height 15
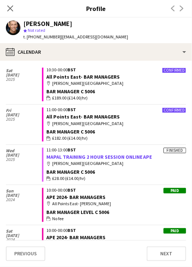
click at [103, 155] on link "MAPAL TRAINING 2 HOUR SESSION ONLINE APE" at bounding box center [99, 157] width 106 height 7
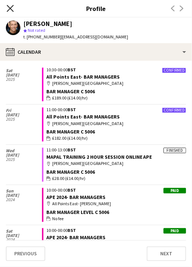
click at [9, 10] on icon "Close pop-in" at bounding box center [10, 8] width 7 height 7
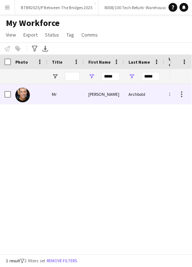
click at [90, 101] on div "Kevin" at bounding box center [104, 94] width 40 height 20
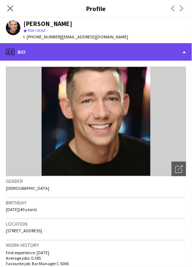
click at [101, 57] on div "profile Bio" at bounding box center [96, 52] width 192 height 18
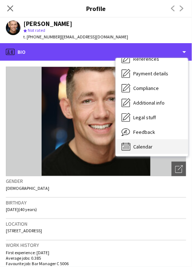
scroll to position [83, 0]
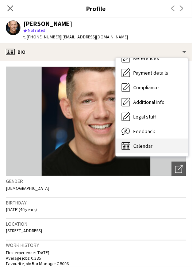
click at [153, 150] on div "Calendar Calendar" at bounding box center [152, 146] width 72 height 15
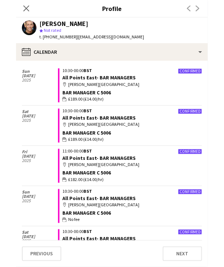
scroll to position [20, 0]
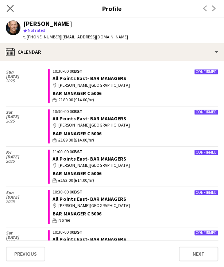
click at [14, 6] on app-icon "Close pop-in" at bounding box center [10, 8] width 11 height 11
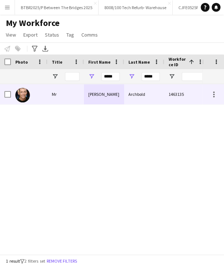
click at [86, 97] on div "Kevin" at bounding box center [104, 94] width 40 height 20
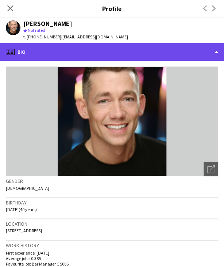
click at [139, 53] on div "profile Bio" at bounding box center [112, 52] width 224 height 18
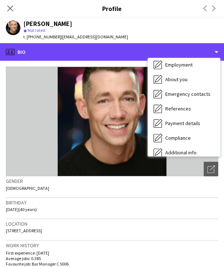
scroll to position [83, 0]
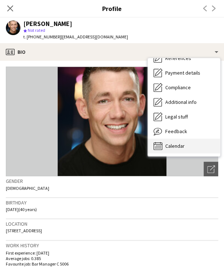
click at [190, 146] on div "Calendar Calendar" at bounding box center [184, 146] width 72 height 15
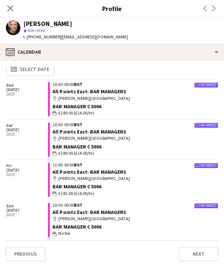
scroll to position [0, 0]
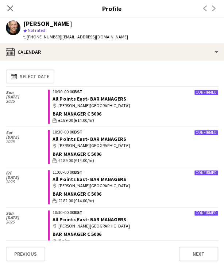
click at [8, 10] on icon "Close pop-in" at bounding box center [10, 8] width 6 height 6
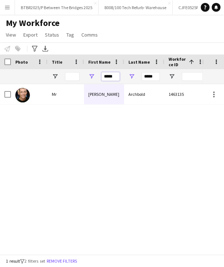
click at [106, 77] on input "*****" at bounding box center [111, 76] width 18 height 9
click at [106, 78] on input "*****" at bounding box center [111, 76] width 18 height 9
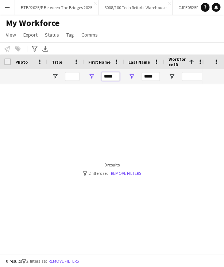
type input "*****"
type input "*"
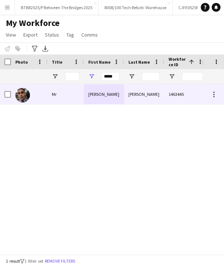
click at [107, 96] on div "Nayim" at bounding box center [104, 94] width 40 height 20
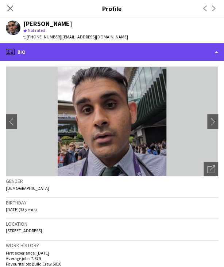
click at [142, 47] on div "profile Bio" at bounding box center [112, 52] width 224 height 18
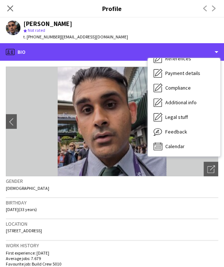
scroll to position [83, 0]
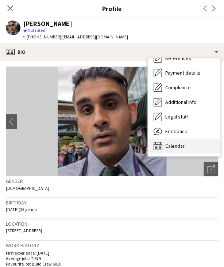
click at [192, 144] on div "Calendar Calendar" at bounding box center [184, 146] width 72 height 15
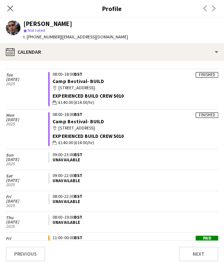
scroll to position [1206, 0]
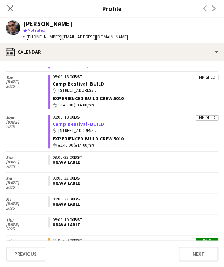
click at [69, 122] on link "Camp Bestival- BUILD" at bounding box center [78, 124] width 51 height 7
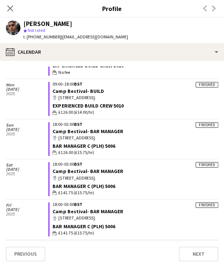
scroll to position [841, 0]
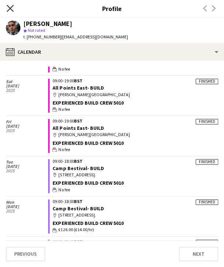
click at [9, 8] on icon "Close pop-in" at bounding box center [10, 8] width 7 height 7
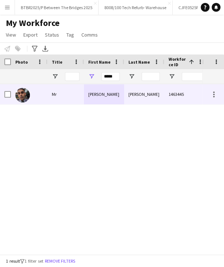
click at [146, 95] on div "Somani" at bounding box center [144, 94] width 40 height 20
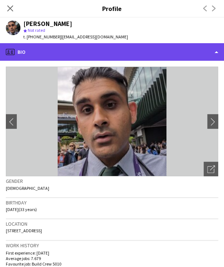
click at [127, 50] on div "profile Bio" at bounding box center [112, 52] width 224 height 18
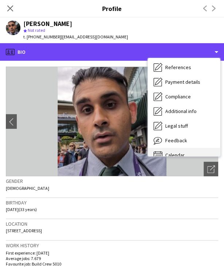
scroll to position [83, 0]
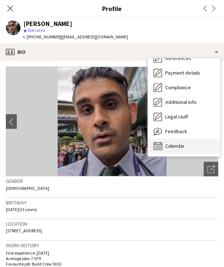
click at [192, 145] on div "Calendar Calendar" at bounding box center [184, 146] width 72 height 15
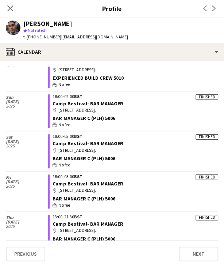
scroll to position [986, 0]
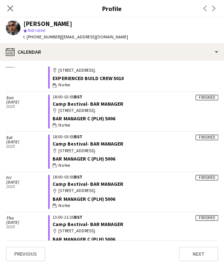
drag, startPoint x: 11, startPoint y: 9, endPoint x: 31, endPoint y: 30, distance: 29.0
click at [11, 9] on icon at bounding box center [10, 8] width 6 height 6
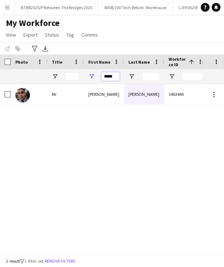
click at [116, 78] on input "*****" at bounding box center [111, 76] width 18 height 9
type input "*****"
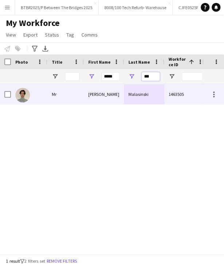
type input "***"
click at [116, 92] on div "Peter" at bounding box center [104, 94] width 40 height 20
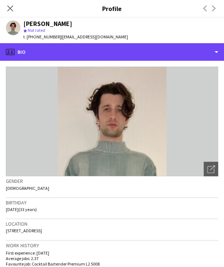
drag, startPoint x: 113, startPoint y: 57, endPoint x: 129, endPoint y: 84, distance: 30.8
click at [114, 60] on div "profile Bio" at bounding box center [112, 52] width 224 height 18
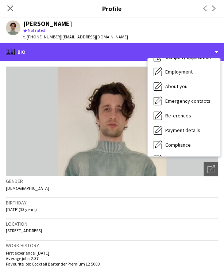
scroll to position [83, 0]
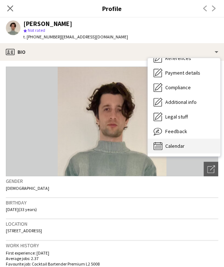
click at [185, 148] on div "Calendar Calendar" at bounding box center [184, 146] width 72 height 15
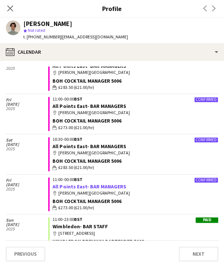
scroll to position [73, 0]
click at [91, 187] on link "All Points East- BAR MANAGERS" at bounding box center [89, 186] width 73 height 7
drag, startPoint x: 11, startPoint y: 10, endPoint x: 30, endPoint y: 91, distance: 83.0
click at [11, 10] on icon "Close pop-in" at bounding box center [10, 8] width 7 height 7
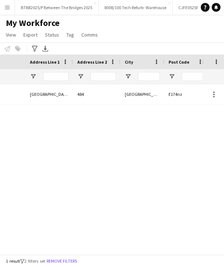
scroll to position [0, 521]
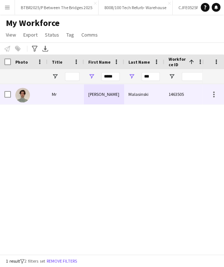
click at [86, 94] on div "Peter" at bounding box center [104, 94] width 40 height 20
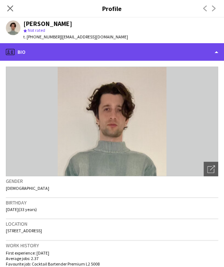
click at [117, 56] on div "profile Bio" at bounding box center [112, 52] width 224 height 18
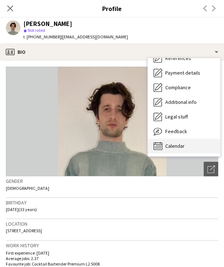
click at [180, 147] on span "Calendar" at bounding box center [175, 146] width 19 height 7
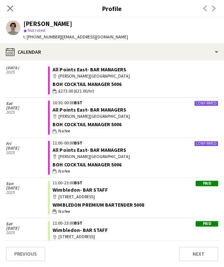
click at [12, 9] on icon "Close pop-in" at bounding box center [10, 8] width 6 height 6
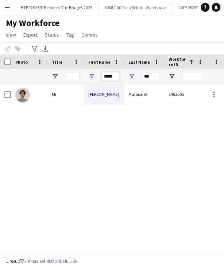
click at [110, 77] on input "*****" at bounding box center [111, 76] width 18 height 9
type input "******"
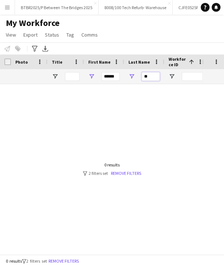
type input "*"
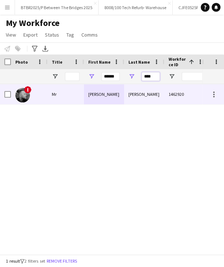
type input "****"
click at [114, 91] on div "Samuel" at bounding box center [104, 94] width 40 height 20
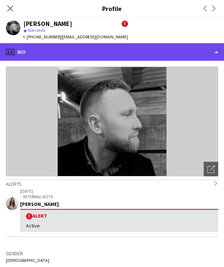
click at [161, 58] on div "profile Bio" at bounding box center [112, 52] width 224 height 18
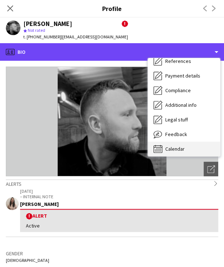
scroll to position [83, 0]
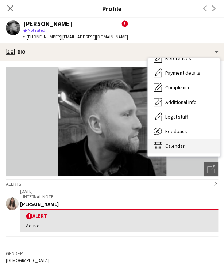
click at [178, 150] on div "Calendar Calendar" at bounding box center [184, 146] width 72 height 15
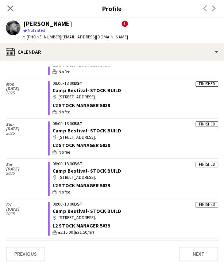
scroll to position [1133, 0]
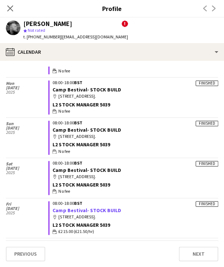
click at [85, 207] on link "Camp Bestival- STOCK BUILD" at bounding box center [87, 210] width 68 height 7
click at [8, 13] on app-icon "Close pop-in" at bounding box center [10, 8] width 11 height 11
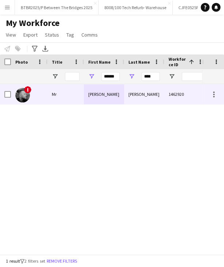
click at [78, 94] on div "Mr" at bounding box center [66, 94] width 37 height 20
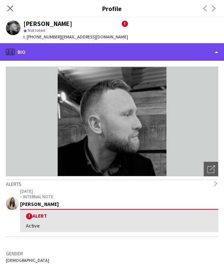
click at [107, 52] on div "profile Bio" at bounding box center [112, 52] width 224 height 18
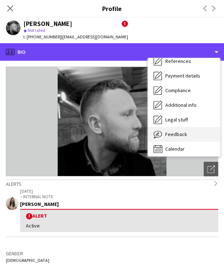
scroll to position [83, 0]
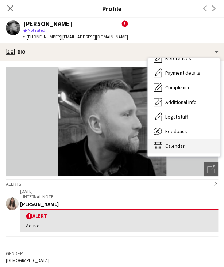
click at [174, 150] on div "Calendar Calendar" at bounding box center [184, 146] width 72 height 15
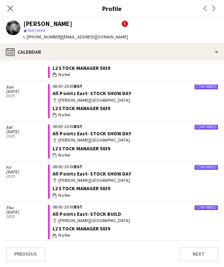
scroll to position [647, 0]
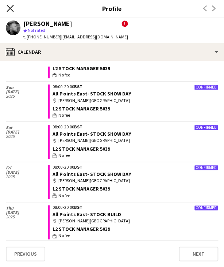
click at [11, 9] on icon at bounding box center [10, 8] width 7 height 7
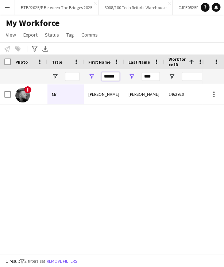
click at [117, 73] on input "******" at bounding box center [111, 76] width 18 height 9
type input "******"
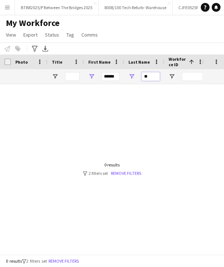
type input "*"
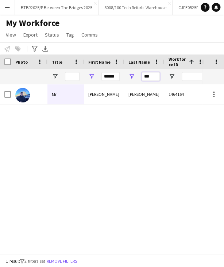
type input "***"
click at [144, 102] on div "Melville" at bounding box center [144, 94] width 40 height 20
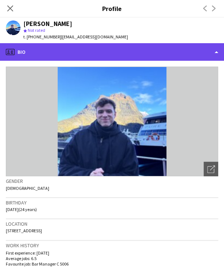
click at [170, 51] on div "profile Bio" at bounding box center [112, 52] width 224 height 18
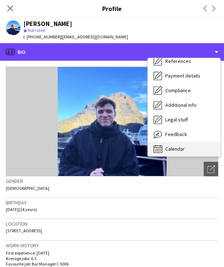
scroll to position [83, 0]
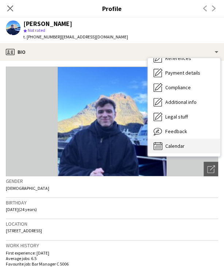
click at [185, 146] on div "Calendar Calendar" at bounding box center [184, 146] width 72 height 15
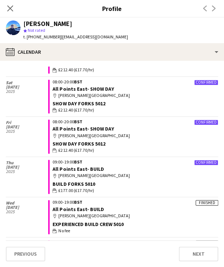
scroll to position [275, 0]
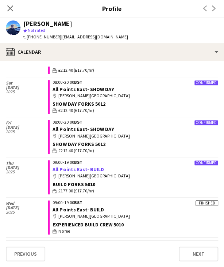
click at [78, 167] on link "All Points East- BUILD" at bounding box center [78, 169] width 51 height 7
drag, startPoint x: 12, startPoint y: 9, endPoint x: 80, endPoint y: 98, distance: 112.0
click at [12, 11] on icon at bounding box center [10, 8] width 6 height 6
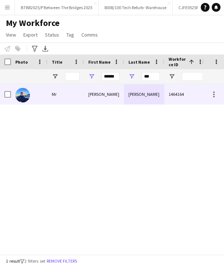
click at [84, 90] on div "Thomas" at bounding box center [104, 94] width 40 height 20
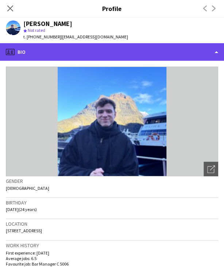
click at [151, 48] on div "profile Bio" at bounding box center [112, 52] width 224 height 18
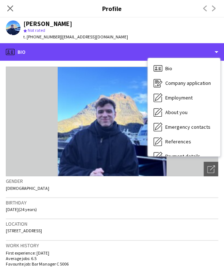
scroll to position [83, 0]
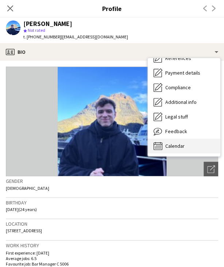
click at [183, 143] on span "Calendar" at bounding box center [175, 146] width 19 height 7
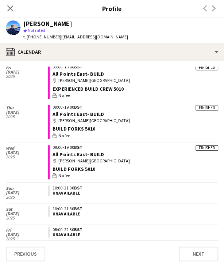
scroll to position [625, 0]
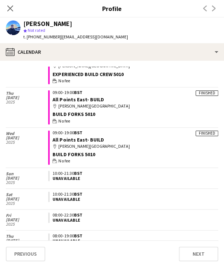
click at [12, 6] on icon at bounding box center [10, 8] width 6 height 6
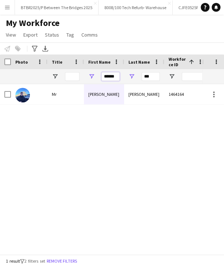
click at [118, 73] on input "******" at bounding box center [111, 76] width 18 height 9
type input "****"
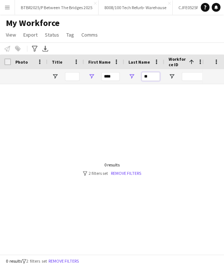
type input "*"
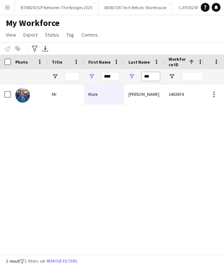
type input "***"
click at [120, 107] on div "Mr Mark Killingsworth 1463874 Active" at bounding box center [101, 166] width 203 height 164
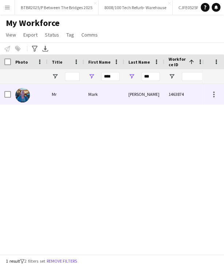
click at [118, 99] on div "Mark" at bounding box center [104, 94] width 40 height 20
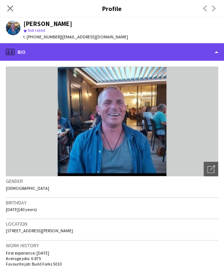
drag, startPoint x: 139, startPoint y: 49, endPoint x: 143, endPoint y: 57, distance: 8.3
click at [139, 49] on div "profile Bio" at bounding box center [112, 52] width 224 height 18
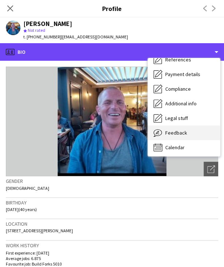
scroll to position [83, 0]
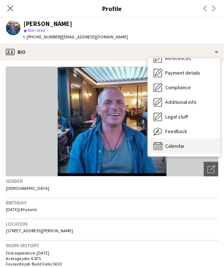
click at [192, 143] on div "Calendar Calendar" at bounding box center [184, 146] width 72 height 15
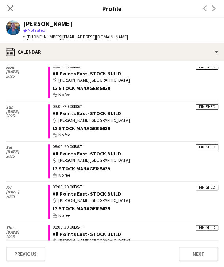
scroll to position [628, 0]
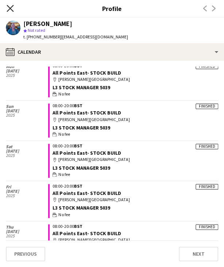
click at [8, 6] on icon at bounding box center [10, 8] width 7 height 7
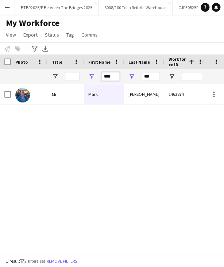
click at [111, 75] on input "****" at bounding box center [111, 76] width 18 height 9
type input "****"
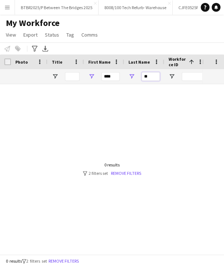
type input "*"
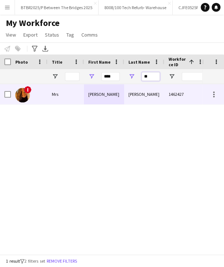
type input "**"
click at [120, 97] on div "Jade" at bounding box center [104, 94] width 40 height 20
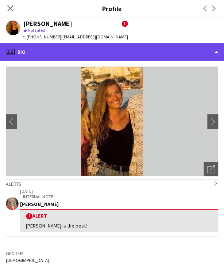
click at [119, 56] on div "profile Bio" at bounding box center [112, 52] width 224 height 18
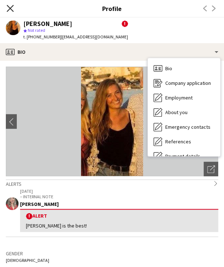
click at [12, 9] on icon "Close pop-in" at bounding box center [10, 8] width 7 height 7
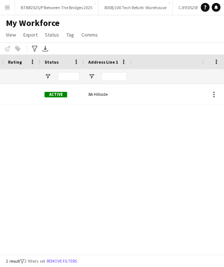
scroll to position [0, 272]
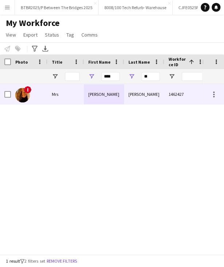
click at [97, 91] on div "Jade" at bounding box center [104, 94] width 40 height 20
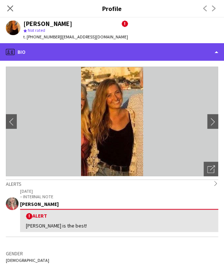
click at [114, 49] on div "profile Bio" at bounding box center [112, 52] width 224 height 18
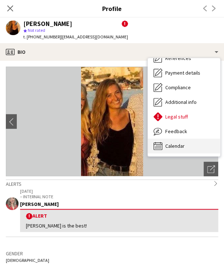
click at [192, 145] on div "Calendar Calendar" at bounding box center [184, 146] width 72 height 15
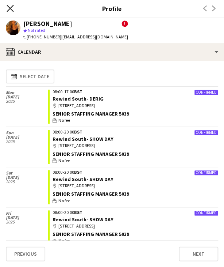
click at [7, 8] on icon "Close pop-in" at bounding box center [10, 8] width 7 height 7
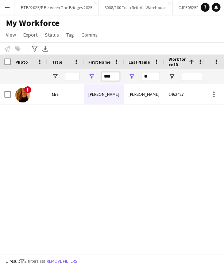
click at [118, 79] on input "****" at bounding box center [111, 76] width 18 height 9
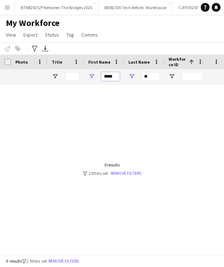
type input "*****"
type input "*"
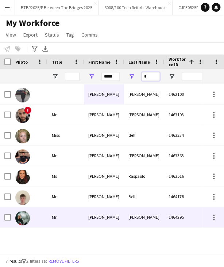
type input "*"
click at [160, 218] on div "Lynch" at bounding box center [144, 217] width 40 height 20
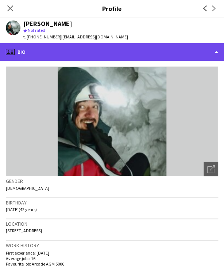
click at [133, 50] on div "profile Bio" at bounding box center [112, 52] width 224 height 18
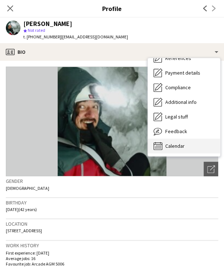
click at [181, 145] on span "Calendar" at bounding box center [175, 146] width 19 height 7
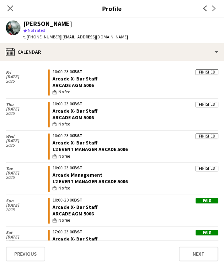
scroll to position [219, 0]
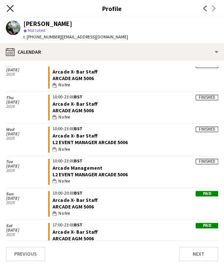
click at [5, 7] on div "Close pop-in" at bounding box center [10, 8] width 20 height 17
click at [12, 8] on icon "Close pop-in" at bounding box center [10, 8] width 7 height 7
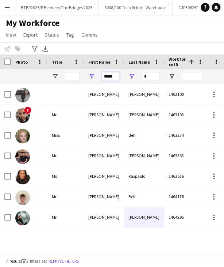
click at [103, 73] on input "*****" at bounding box center [111, 76] width 18 height 9
click at [104, 73] on input "*****" at bounding box center [111, 76] width 18 height 9
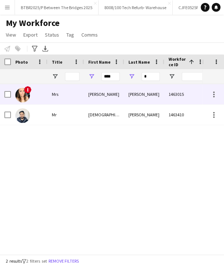
click at [152, 99] on div "Bielby" at bounding box center [144, 94] width 40 height 20
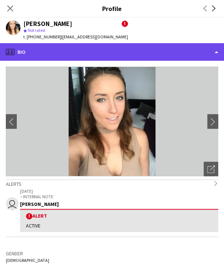
click at [137, 53] on div "profile Bio" at bounding box center [112, 52] width 224 height 18
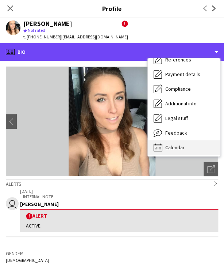
scroll to position [83, 0]
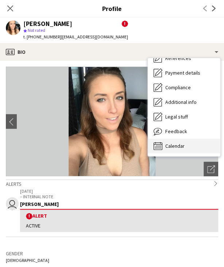
click at [180, 147] on span "Calendar" at bounding box center [175, 146] width 19 height 7
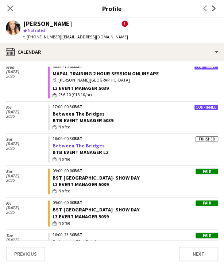
scroll to position [146, 0]
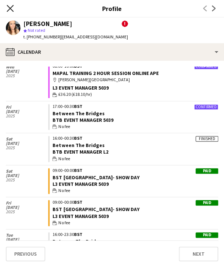
click at [12, 5] on icon "Close pop-in" at bounding box center [10, 8] width 7 height 7
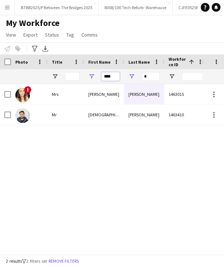
click at [110, 76] on input "****" at bounding box center [111, 76] width 18 height 9
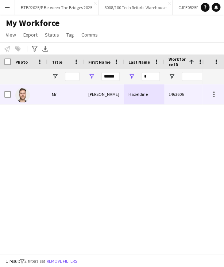
click at [138, 98] on div "Hazeldine" at bounding box center [144, 94] width 40 height 20
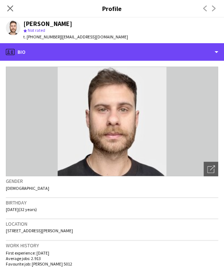
click at [152, 53] on div "profile Bio" at bounding box center [112, 52] width 224 height 18
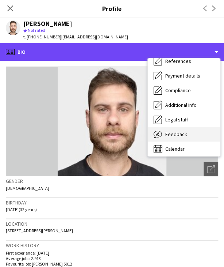
scroll to position [83, 0]
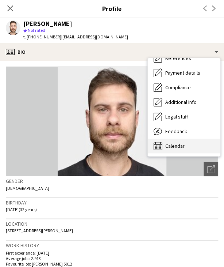
click at [185, 141] on div "Calendar Calendar" at bounding box center [184, 146] width 72 height 15
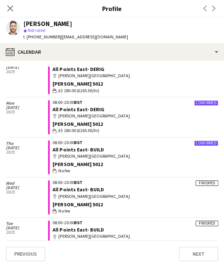
scroll to position [110, 0]
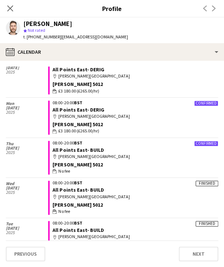
click at [7, 8] on icon "Close pop-in" at bounding box center [10, 8] width 6 height 6
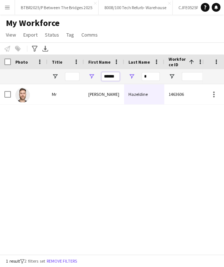
click at [115, 74] on input "******" at bounding box center [111, 76] width 18 height 9
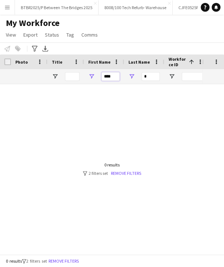
type input "****"
click at [151, 75] on input "*" at bounding box center [151, 76] width 18 height 9
click at [117, 78] on input "****" at bounding box center [111, 76] width 18 height 9
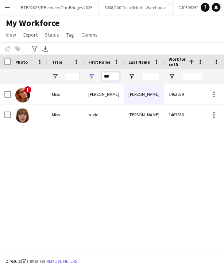
type input "***"
click at [145, 77] on input "Last Name Filter Input" at bounding box center [151, 76] width 18 height 9
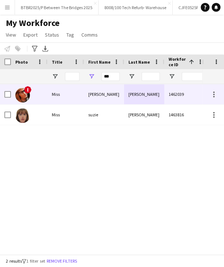
click at [145, 91] on div "Edwards" at bounding box center [144, 94] width 40 height 20
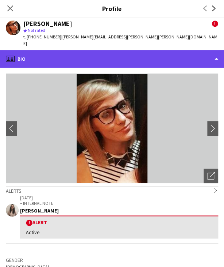
click at [145, 57] on div "profile Bio" at bounding box center [112, 59] width 224 height 18
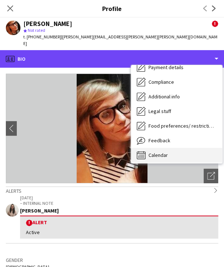
scroll to position [98, 0]
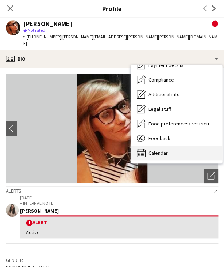
click at [177, 145] on div "Calendar Calendar" at bounding box center [176, 152] width 91 height 15
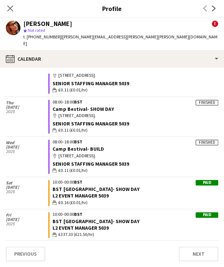
scroll to position [439, 0]
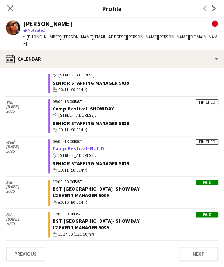
click at [86, 145] on link "Camp Bestival- BUILD" at bounding box center [78, 148] width 51 height 7
click at [10, 7] on icon "Close pop-in" at bounding box center [10, 8] width 7 height 7
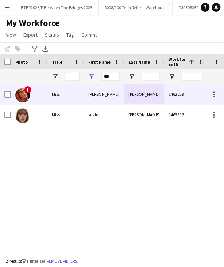
click at [124, 94] on div "Suzanne" at bounding box center [104, 94] width 40 height 20
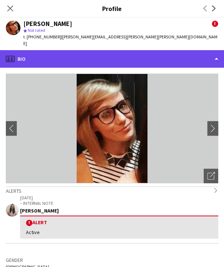
click at [116, 57] on div "profile Bio" at bounding box center [112, 59] width 224 height 18
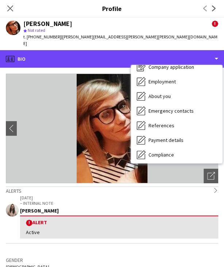
scroll to position [98, 0]
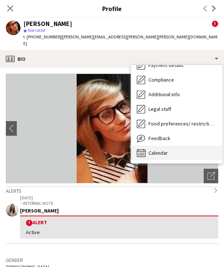
click at [166, 150] on span "Calendar" at bounding box center [158, 153] width 19 height 7
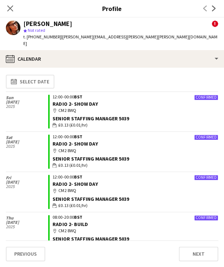
scroll to position [0, 0]
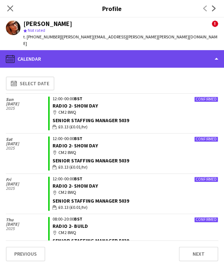
click at [85, 57] on div "calendar-full Calendar" at bounding box center [112, 59] width 224 height 18
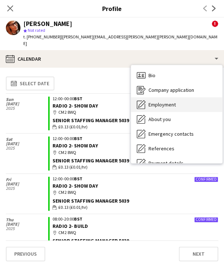
click at [177, 97] on div "Employment Employment" at bounding box center [176, 104] width 91 height 15
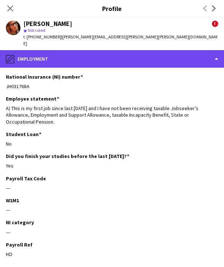
click at [139, 57] on div "pencil4 Employment" at bounding box center [112, 59] width 224 height 18
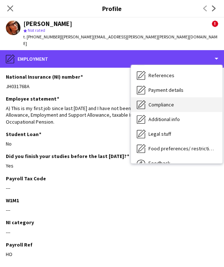
scroll to position [37, 0]
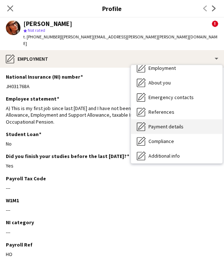
click at [192, 122] on div "Payment details Payment details" at bounding box center [176, 126] width 91 height 15
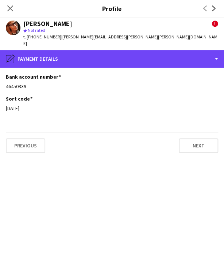
drag, startPoint x: 116, startPoint y: 53, endPoint x: 133, endPoint y: 60, distance: 18.3
click at [116, 53] on div "pencil4 Payment details" at bounding box center [112, 59] width 224 height 18
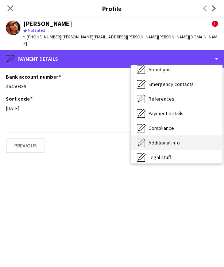
scroll to position [0, 0]
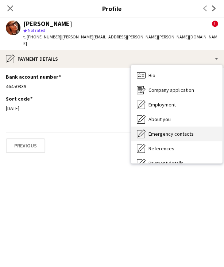
click at [182, 131] on span "Emergency contacts" at bounding box center [171, 134] width 45 height 7
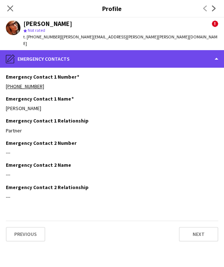
click at [149, 50] on div "pencil4 Emergency contacts" at bounding box center [112, 59] width 224 height 18
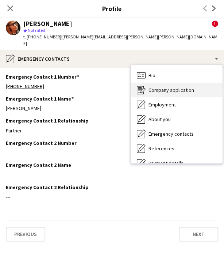
click at [188, 88] on div "Company application Company application" at bounding box center [176, 90] width 91 height 15
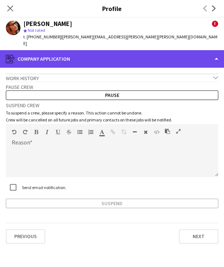
click at [168, 51] on div "register Company application" at bounding box center [112, 59] width 224 height 18
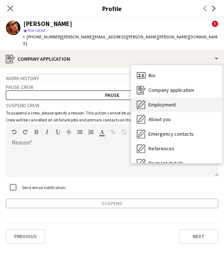
click at [165, 101] on span "Employment" at bounding box center [162, 104] width 27 height 7
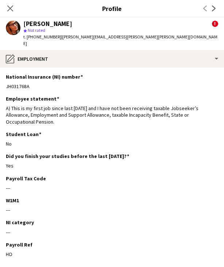
drag, startPoint x: 9, startPoint y: 8, endPoint x: 69, endPoint y: 69, distance: 85.3
click at [10, 9] on icon "Close pop-in" at bounding box center [10, 8] width 6 height 6
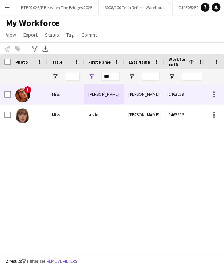
click at [113, 101] on div "Suzanne" at bounding box center [104, 94] width 40 height 20
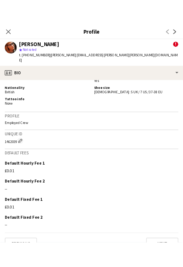
scroll to position [436, 0]
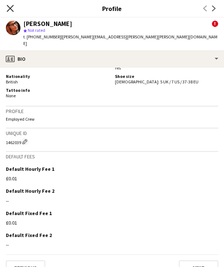
click at [11, 7] on icon at bounding box center [10, 8] width 7 height 7
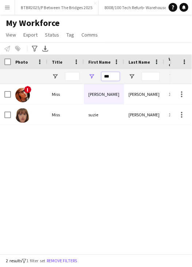
click at [117, 79] on input "***" at bounding box center [111, 76] width 18 height 9
click at [116, 79] on input "***" at bounding box center [111, 76] width 18 height 9
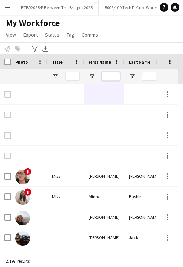
click at [113, 75] on input "First Name Filter Input" at bounding box center [111, 76] width 18 height 9
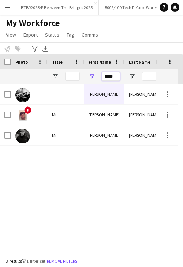
type input "*****"
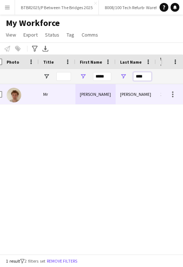
type input "****"
click at [109, 88] on div "Harry" at bounding box center [95, 94] width 40 height 20
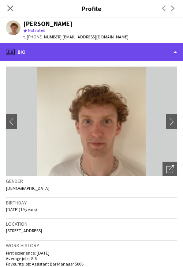
click at [93, 53] on div "profile Bio" at bounding box center [91, 52] width 183 height 18
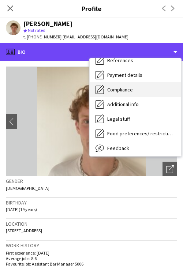
scroll to position [98, 0]
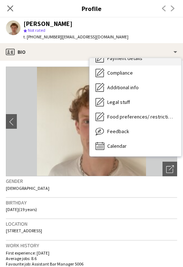
click at [133, 64] on div "Payment details Payment details" at bounding box center [135, 58] width 91 height 15
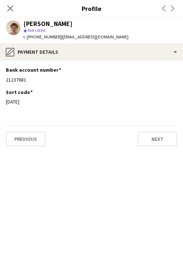
drag, startPoint x: 27, startPoint y: 79, endPoint x: 2, endPoint y: 79, distance: 24.9
click at [2, 79] on app-section-data-types "Bank account number Edit this field 21237681 Sort code Edit this field 09-01-29…" at bounding box center [91, 164] width 183 height 206
copy div "21237681"
drag, startPoint x: 22, startPoint y: 98, endPoint x: 13, endPoint y: 99, distance: 9.2
click at [13, 99] on div "09-01-29" at bounding box center [91, 101] width 171 height 7
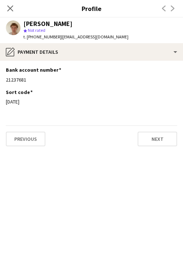
drag, startPoint x: 29, startPoint y: 100, endPoint x: 3, endPoint y: 101, distance: 26.7
click at [3, 101] on app-section-data-types "Bank account number Edit this field 21237681 Sort code Edit this field 09-01-29…" at bounding box center [91, 164] width 183 height 206
copy div "09-01-29"
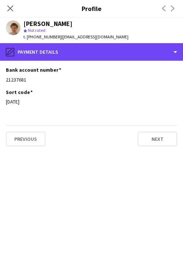
drag, startPoint x: 77, startPoint y: 58, endPoint x: 86, endPoint y: 66, distance: 12.2
click at [78, 57] on div "pencil4 Payment details" at bounding box center [91, 52] width 183 height 18
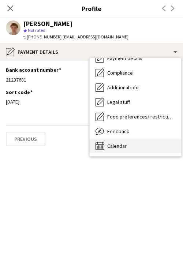
click at [130, 142] on div "Calendar Calendar" at bounding box center [135, 146] width 91 height 15
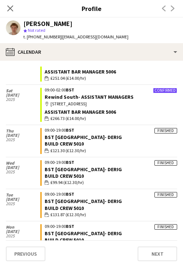
scroll to position [439, 0]
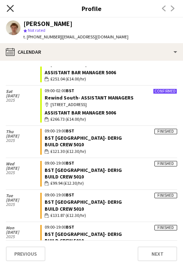
click at [10, 10] on icon "Close pop-in" at bounding box center [10, 8] width 7 height 7
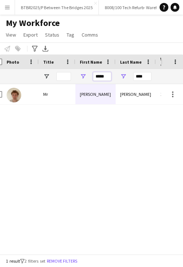
click at [96, 79] on input "*****" at bounding box center [102, 76] width 18 height 9
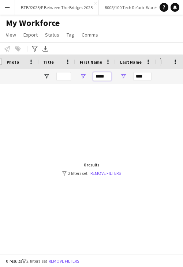
type input "*****"
type input "*"
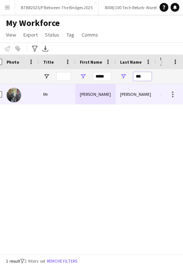
type input "***"
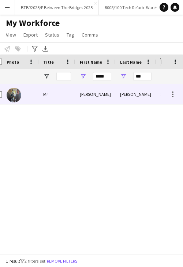
click at [94, 95] on div "George" at bounding box center [95, 94] width 40 height 20
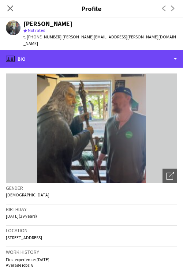
click at [124, 52] on div "profile Bio" at bounding box center [91, 59] width 183 height 18
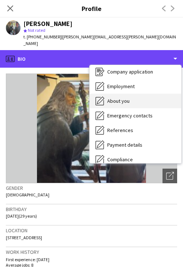
scroll to position [37, 0]
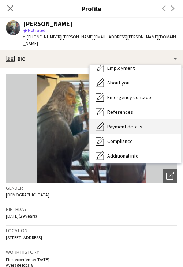
click at [133, 123] on span "Payment details" at bounding box center [124, 126] width 35 height 7
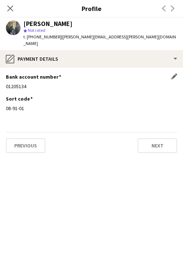
drag, startPoint x: 29, startPoint y: 79, endPoint x: 6, endPoint y: 80, distance: 23.4
click at [6, 83] on div "01205134" at bounding box center [91, 86] width 171 height 7
copy div "01205134"
drag, startPoint x: 25, startPoint y: 103, endPoint x: 6, endPoint y: 101, distance: 19.1
click at [6, 105] on div "08-91-01" at bounding box center [91, 108] width 171 height 7
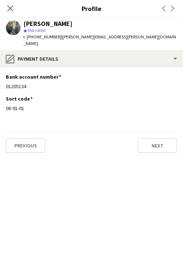
copy div "08-91-01"
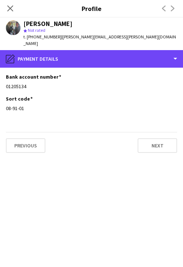
drag, startPoint x: 117, startPoint y: 50, endPoint x: 117, endPoint y: 58, distance: 7.7
click at [117, 50] on div "pencil4 Payment details" at bounding box center [91, 59] width 183 height 18
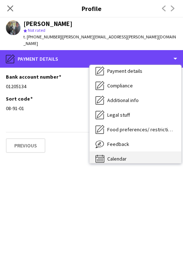
scroll to position [98, 0]
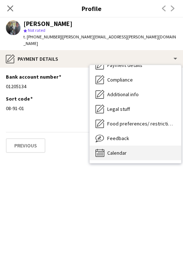
click at [135, 145] on div "Calendar Calendar" at bounding box center [135, 152] width 91 height 15
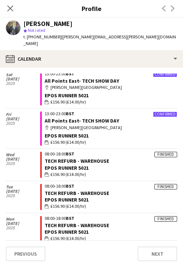
scroll to position [219, 0]
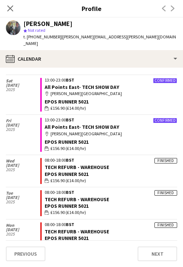
click at [41, 8] on h3 "Profile" at bounding box center [91, 9] width 183 height 10
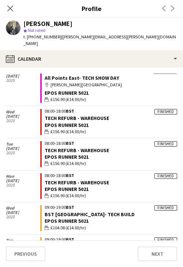
scroll to position [292, 0]
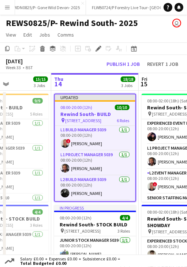
scroll to position [0, 212]
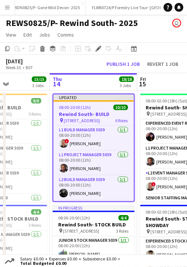
drag, startPoint x: 131, startPoint y: 85, endPoint x: 71, endPoint y: 89, distance: 59.7
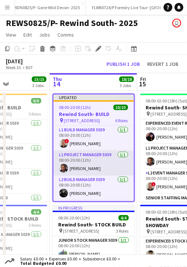
click at [88, 166] on app-card-role "L1 Project Manager 5039 [DATE] 08:00-20:00 (12h) [PERSON_NAME]" at bounding box center [93, 163] width 80 height 25
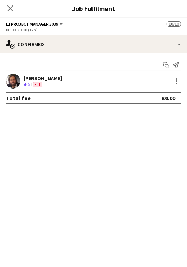
scroll to position [0, 213]
click at [171, 83] on div at bounding box center [176, 81] width 10 height 9
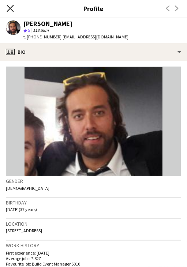
click at [10, 8] on icon at bounding box center [10, 8] width 7 height 7
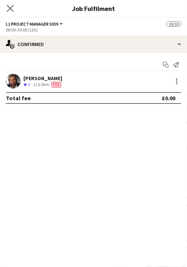
click at [12, 5] on app-icon "Close pop-in" at bounding box center [10, 8] width 11 height 11
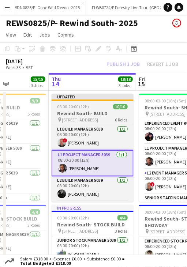
click at [97, 101] on app-job-card "Updated 08:00-20:00 (12h) 10/10 Rewind South- BUILD pin [STREET_ADDRESS] Roles …" at bounding box center [93, 148] width 82 height 108
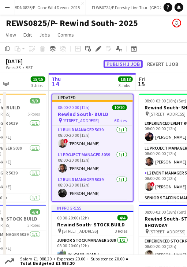
click at [118, 63] on button "Publish 1 job" at bounding box center [122, 64] width 39 height 8
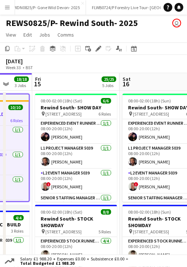
scroll to position [0, 318]
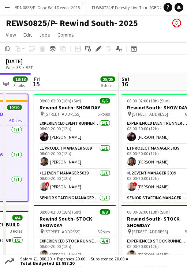
drag, startPoint x: 155, startPoint y: 82, endPoint x: 50, endPoint y: 82, distance: 104.9
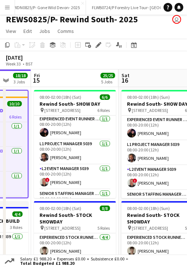
scroll to position [0, 0]
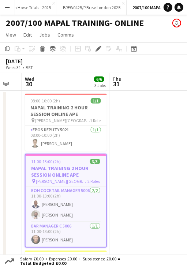
scroll to position [0, 245]
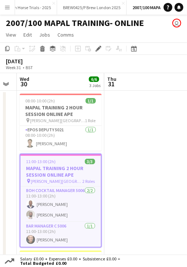
drag, startPoint x: 148, startPoint y: 83, endPoint x: 56, endPoint y: 86, distance: 92.5
click at [56, 86] on app-calendar-viewport "Sun 27 Mon 28 2/2 1 Job Tue 29 Wed 30 6/6 3 Jobs Thu 31 Fri 1 Sat 2 Sun 3 08:00…" at bounding box center [93, 203] width 187 height 260
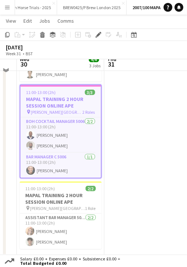
scroll to position [73, 0]
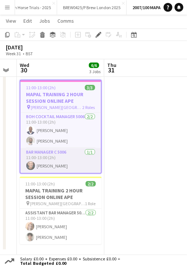
click at [58, 162] on app-card-role "Bar Manager C 5006 [DATE] 11:00-13:00 (2h) [PERSON_NAME]" at bounding box center [60, 160] width 80 height 25
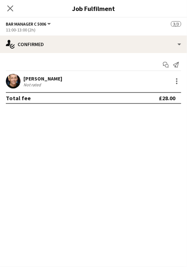
scroll to position [0, 246]
click at [174, 80] on div at bounding box center [176, 81] width 9 height 9
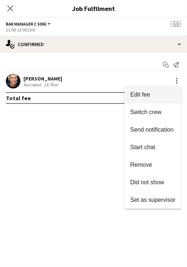
click at [134, 91] on button "Edit fee" at bounding box center [152, 95] width 57 height 18
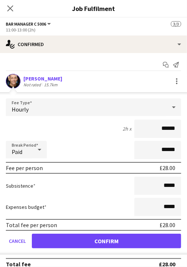
click at [104, 110] on div "Hourly" at bounding box center [86, 107] width 160 height 18
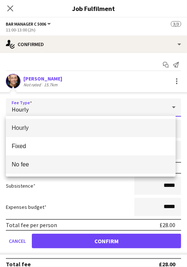
click at [49, 158] on mat-option "No fee" at bounding box center [91, 164] width 170 height 18
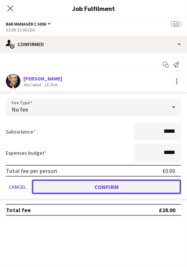
click at [67, 193] on button "Confirm" at bounding box center [106, 186] width 149 height 15
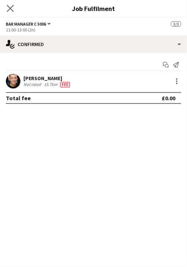
click at [8, 4] on app-icon "Close pop-in" at bounding box center [10, 8] width 11 height 11
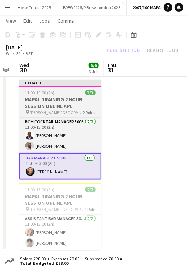
click at [53, 89] on app-job-card "Updated 11:00-13:00 (2h) 3/3 MAPAL TRAINING 2 HOUR SESSION ONLINE APE pin [PERS…" at bounding box center [60, 130] width 82 height 100
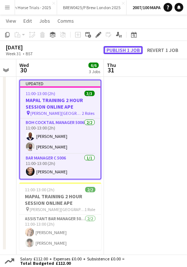
click at [118, 48] on button "Publish 1 job" at bounding box center [122, 50] width 39 height 8
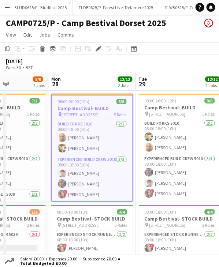
scroll to position [0, 216]
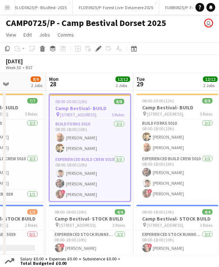
drag, startPoint x: 148, startPoint y: 82, endPoint x: 85, endPoint y: 86, distance: 63.3
click at [86, 184] on app-card-role "Experienced Build Crew 5010 3/3 08:00-18:00 (10h) Jack Colbourn Nayim Somani ! …" at bounding box center [90, 178] width 80 height 46
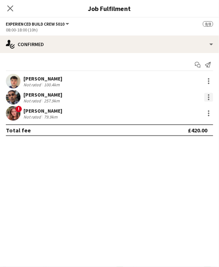
click at [206, 98] on div at bounding box center [208, 97] width 9 height 9
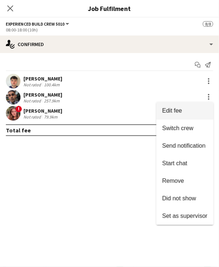
click at [171, 116] on button "Edit fee" at bounding box center [184, 111] width 57 height 18
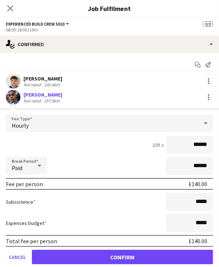
click at [87, 116] on div "Hourly" at bounding box center [102, 123] width 192 height 18
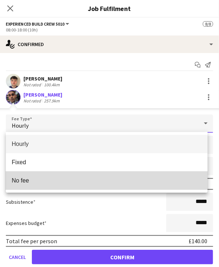
click at [53, 178] on span "No fee" at bounding box center [107, 180] width 190 height 7
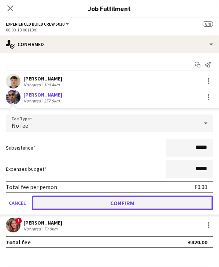
click at [68, 204] on button "Confirm" at bounding box center [122, 203] width 181 height 15
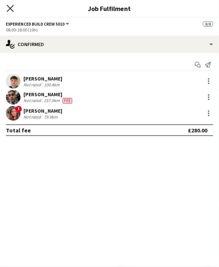
click at [8, 10] on icon "Close pop-in" at bounding box center [10, 8] width 7 height 7
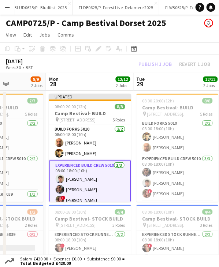
click at [73, 90] on app-board-header-date "Mon 28 12/12 2 Jobs" at bounding box center [89, 82] width 87 height 18
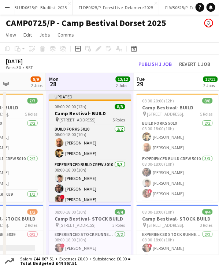
click at [78, 95] on div "Updated" at bounding box center [90, 97] width 82 height 6
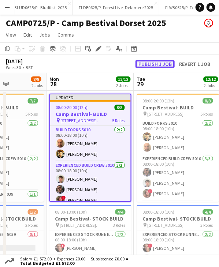
click at [154, 62] on button "Publish 1 job" at bounding box center [154, 64] width 39 height 8
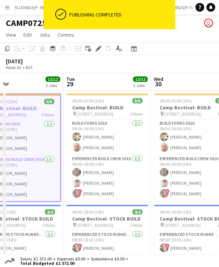
drag, startPoint x: 166, startPoint y: 84, endPoint x: 89, endPoint y: 83, distance: 77.5
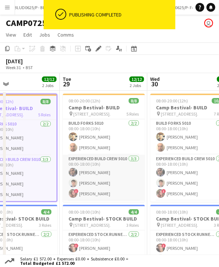
click at [101, 170] on app-card-role "Experienced Build Crew 5010 3/3 08:00-18:00 (10h) Nayim Somani Jack Colbourn ! …" at bounding box center [104, 178] width 82 height 46
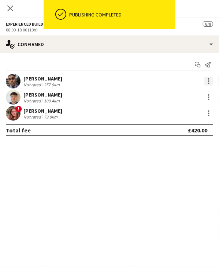
click at [212, 79] on div at bounding box center [208, 81] width 9 height 9
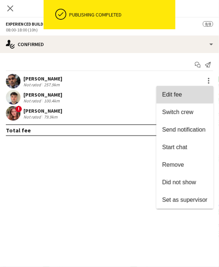
click at [171, 92] on span "Edit fee" at bounding box center [172, 94] width 20 height 6
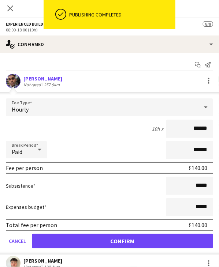
click at [70, 100] on div "Hourly" at bounding box center [102, 107] width 192 height 18
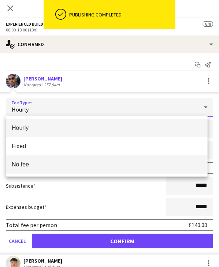
click at [44, 169] on mat-option "No fee" at bounding box center [106, 164] width 201 height 18
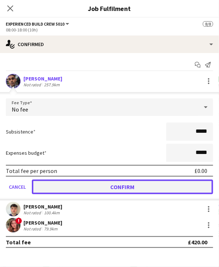
click at [72, 182] on button "Confirm" at bounding box center [122, 186] width 181 height 15
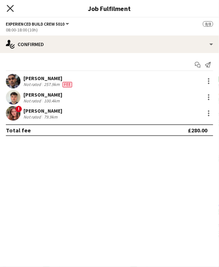
click at [7, 9] on icon "Close pop-in" at bounding box center [10, 8] width 7 height 7
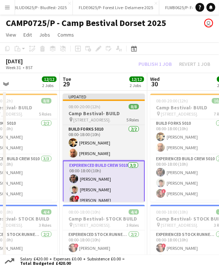
click at [105, 109] on div "08:00-20:00 (12h) 8/8" at bounding box center [104, 106] width 82 height 5
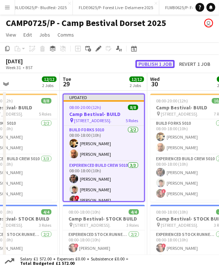
click at [144, 67] on button "Publish 1 job" at bounding box center [154, 64] width 39 height 8
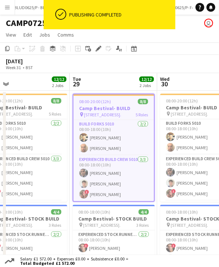
drag, startPoint x: 172, startPoint y: 80, endPoint x: 94, endPoint y: 88, distance: 78.7
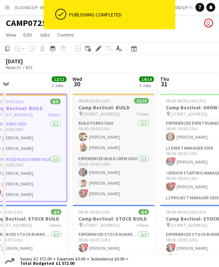
scroll to position [0, 281]
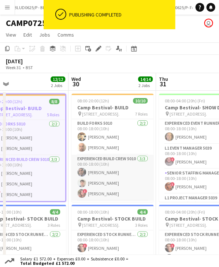
click at [109, 170] on app-card-role "Experienced Build Crew 5010 3/3 08:00-18:00 (10h) Nayim Somani Jack Colbourn ! …" at bounding box center [112, 178] width 82 height 46
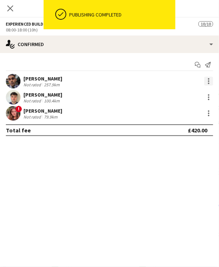
click at [209, 84] on div at bounding box center [208, 83] width 1 height 1
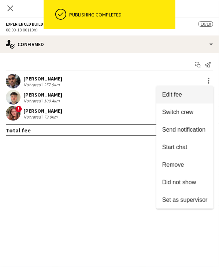
click at [170, 97] on span "Edit fee" at bounding box center [172, 94] width 20 height 6
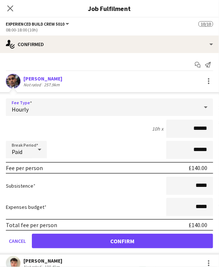
click at [82, 107] on div "Hourly" at bounding box center [102, 107] width 192 height 18
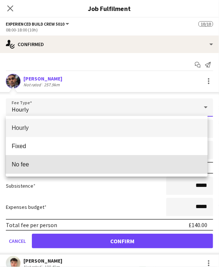
drag, startPoint x: 73, startPoint y: 161, endPoint x: 88, endPoint y: 185, distance: 27.7
click at [74, 161] on span "No fee" at bounding box center [107, 164] width 190 height 7
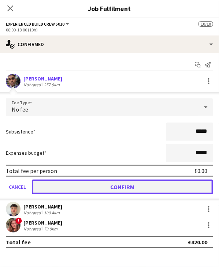
click at [92, 184] on button "Confirm" at bounding box center [122, 186] width 181 height 15
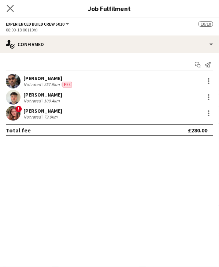
click at [10, 3] on app-icon "Close pop-in" at bounding box center [10, 8] width 11 height 11
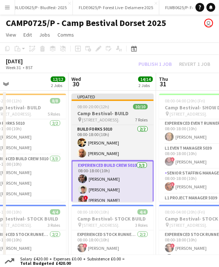
click at [95, 104] on span "08:00-20:00 (12h)" at bounding box center [93, 106] width 32 height 5
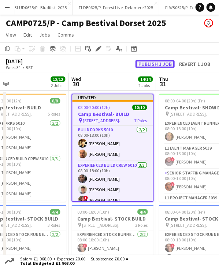
click at [144, 66] on button "Publish 1 job" at bounding box center [154, 64] width 39 height 8
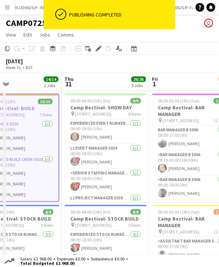
scroll to position [0, 290]
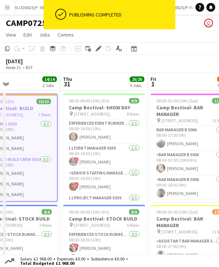
drag, startPoint x: 170, startPoint y: 82, endPoint x: 74, endPoint y: 79, distance: 96.5
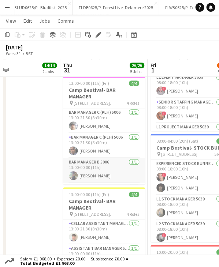
scroll to position [16, 0]
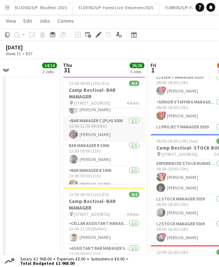
click at [95, 126] on app-card-role "Bar Manager C (PLH) 5006 1/1 13:00-21:30 (8h30m) Nayim Somani" at bounding box center [104, 129] width 82 height 25
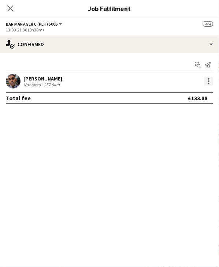
click at [209, 80] on div at bounding box center [208, 81] width 9 height 9
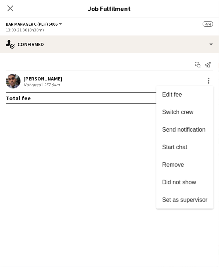
click at [183, 95] on span "Edit fee" at bounding box center [184, 94] width 45 height 7
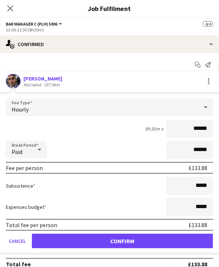
click at [102, 111] on div "Hourly" at bounding box center [102, 107] width 192 height 18
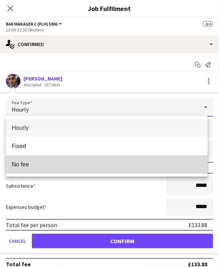
click at [52, 160] on mat-option "No fee" at bounding box center [106, 164] width 201 height 18
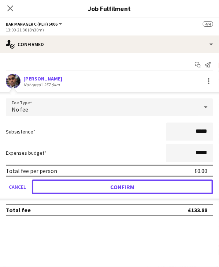
drag, startPoint x: 84, startPoint y: 186, endPoint x: 53, endPoint y: 108, distance: 84.1
click at [85, 186] on button "Confirm" at bounding box center [122, 186] width 181 height 15
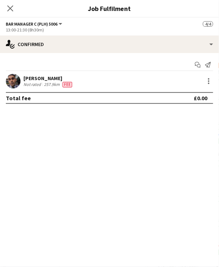
click at [6, 3] on div "Close pop-in" at bounding box center [10, 8] width 20 height 17
click at [7, 5] on icon at bounding box center [10, 8] width 7 height 7
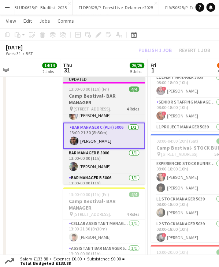
click at [97, 91] on span "13:00-00:00 (11h) (Fri)" at bounding box center [89, 88] width 40 height 5
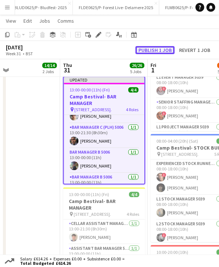
click at [152, 48] on button "Publish 1 job" at bounding box center [154, 50] width 39 height 8
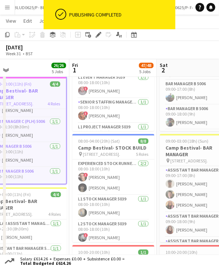
scroll to position [0, 307]
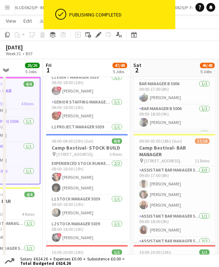
drag, startPoint x: 180, startPoint y: 67, endPoint x: 76, endPoint y: 79, distance: 104.9
click at [76, 79] on app-calendar-viewport "Mon 28 12/12 2 Jobs Tue 29 12/12 2 Jobs Wed 30 14/14 2 Jobs Thu 31 26/26 5 Jobs…" at bounding box center [109, 23] width 219 height 575
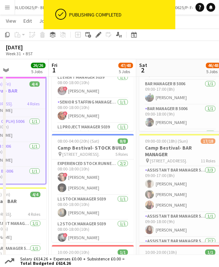
scroll to position [0, 300]
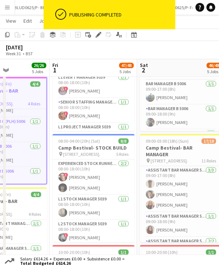
drag, startPoint x: 66, startPoint y: 68, endPoint x: 72, endPoint y: 68, distance: 6.6
click at [72, 68] on app-calendar-viewport "Mon 28 12/12 2 Jobs Tue 29 12/12 2 Jobs Wed 30 14/14 2 Jobs Thu 31 26/26 5 Jobs…" at bounding box center [109, 23] width 219 height 575
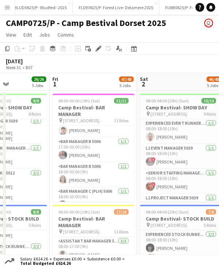
scroll to position [190, 0]
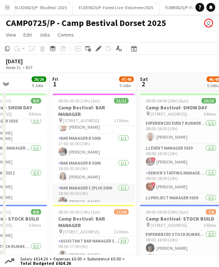
click at [88, 193] on app-card-role "Bar Manager C (PLH) 5006 1/1 18:00-03:00 (9h) Nayim Somani" at bounding box center [93, 196] width 82 height 25
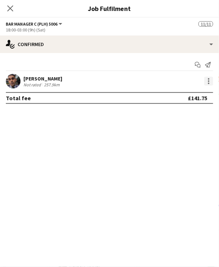
click at [208, 78] on div at bounding box center [208, 81] width 9 height 9
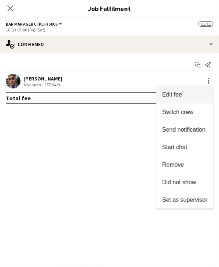
click at [165, 93] on span "Edit fee" at bounding box center [172, 94] width 20 height 6
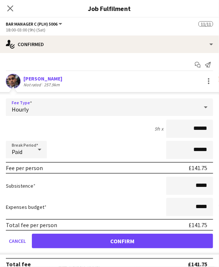
click at [104, 103] on div "Hourly" at bounding box center [102, 107] width 192 height 18
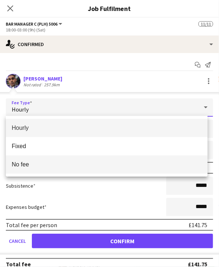
click at [75, 172] on mat-option "No fee" at bounding box center [106, 164] width 201 height 18
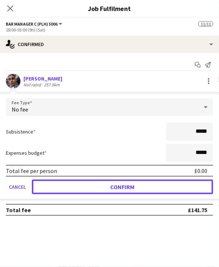
click at [85, 189] on button "Confirm" at bounding box center [122, 186] width 181 height 15
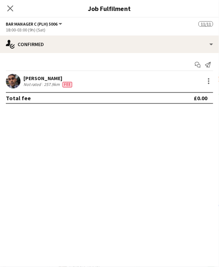
click at [8, 11] on icon at bounding box center [10, 8] width 6 height 6
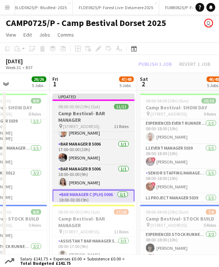
click at [84, 101] on app-job-card "Updated 08:00-03:00 (19h) (Sat) 11/11 Camp Bestival- BAR MANAGER pin Lulworth C…" at bounding box center [93, 148] width 82 height 108
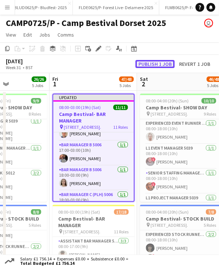
click at [145, 65] on button "Publish 1 job" at bounding box center [154, 64] width 39 height 8
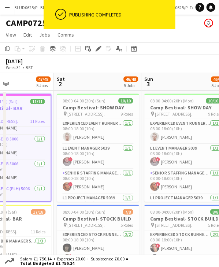
drag, startPoint x: 173, startPoint y: 83, endPoint x: 88, endPoint y: 91, distance: 85.3
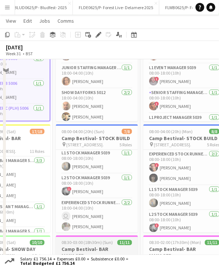
scroll to position [0, 0]
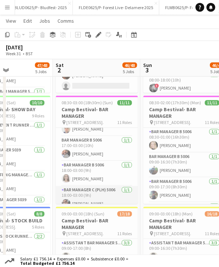
click at [89, 197] on app-card-role "Bar Manager C (PLH) 5006 1/1 18:00-03:00 (9h) Nayim Somani" at bounding box center [97, 198] width 82 height 25
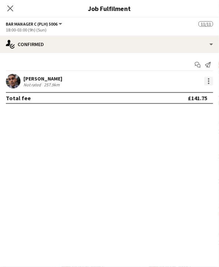
click at [209, 82] on div at bounding box center [208, 80] width 1 height 1
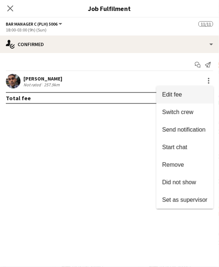
click at [173, 100] on button "Edit fee" at bounding box center [184, 95] width 57 height 18
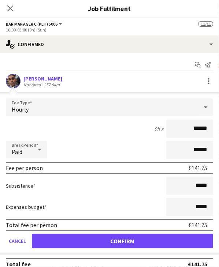
click at [72, 111] on div "Hourly" at bounding box center [102, 107] width 192 height 18
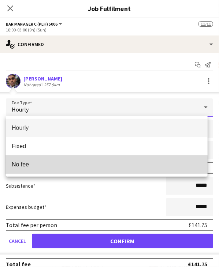
click at [69, 169] on mat-option "No fee" at bounding box center [106, 164] width 201 height 18
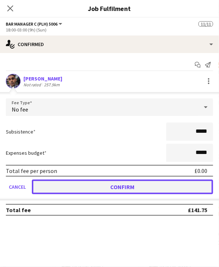
click at [73, 182] on button "Confirm" at bounding box center [122, 186] width 181 height 15
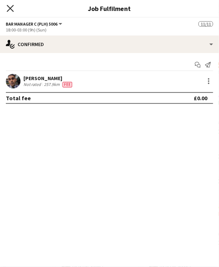
click at [12, 11] on icon at bounding box center [10, 8] width 7 height 7
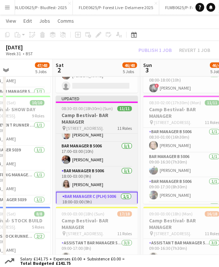
click at [88, 103] on div at bounding box center [97, 102] width 82 height 1
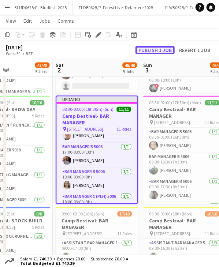
click at [147, 49] on button "Publish 1 job" at bounding box center [154, 50] width 39 height 8
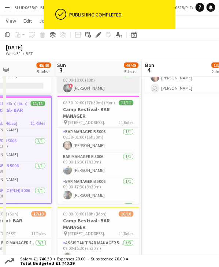
drag, startPoint x: 149, startPoint y: 71, endPoint x: 75, endPoint y: 81, distance: 74.6
click at [76, 80] on app-calendar-viewport "Wed 30 14/14 2 Jobs Thu 31 26/26 5 Jobs Fri 1 47/48 5 Jobs Sat 2 46/48 5 Jobs S…" at bounding box center [109, 96] width 219 height 575
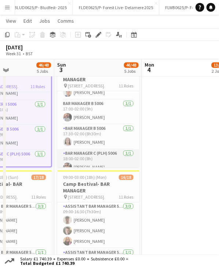
click at [100, 159] on app-card-role "Bar Manager C (PLH) 5006 1/1 18:00-02:00 (8h) Nayim Somani" at bounding box center [98, 162] width 82 height 25
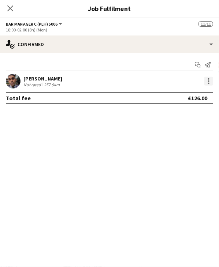
click at [206, 82] on div at bounding box center [208, 81] width 9 height 9
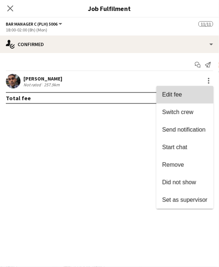
click at [186, 92] on span "Edit fee" at bounding box center [184, 94] width 45 height 7
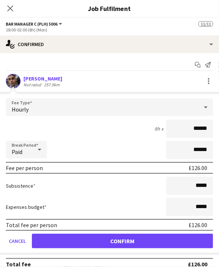
click at [89, 105] on div "Hourly" at bounding box center [102, 107] width 192 height 18
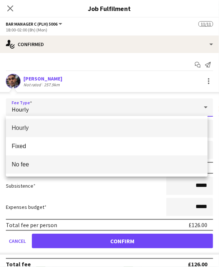
scroll to position [329, 0]
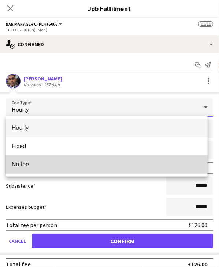
click at [84, 163] on span "No fee" at bounding box center [107, 164] width 190 height 7
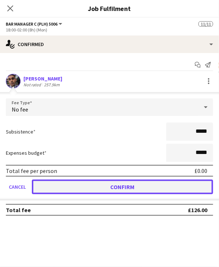
click at [91, 185] on button "Confirm" at bounding box center [122, 186] width 181 height 15
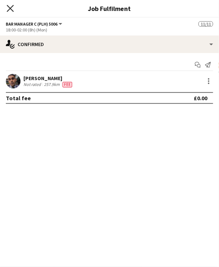
click at [7, 9] on icon "Close pop-in" at bounding box center [10, 8] width 7 height 7
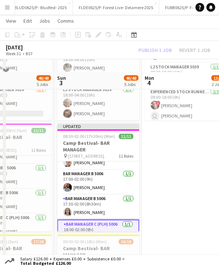
scroll to position [183, 0]
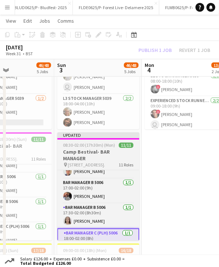
click at [97, 142] on app-job-card "Updated 08:30-02:00 (17h30m) (Mon) 11/11 Camp Bestival- BAR MANAGER pin Lulwort…" at bounding box center [98, 186] width 82 height 108
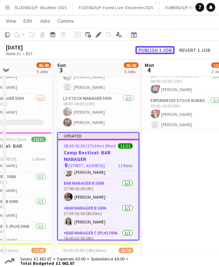
click at [152, 52] on button "Publish 1 job" at bounding box center [154, 50] width 39 height 8
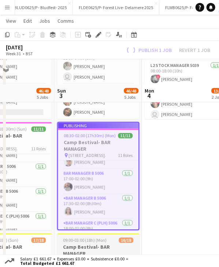
scroll to position [146, 0]
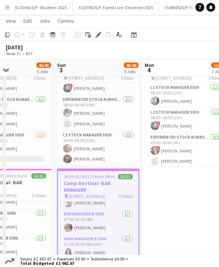
click at [113, 66] on app-board-header-date "Sun 3 46/48 5 Jobs" at bounding box center [97, 68] width 87 height 18
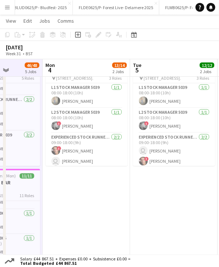
scroll to position [0, 260]
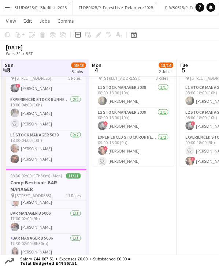
drag, startPoint x: 162, startPoint y: 69, endPoint x: 110, endPoint y: 72, distance: 52.7
click at [110, 72] on app-calendar-viewport "Thu 31 26/26 5 Jobs Fri 1 47/48 5 Jobs Sat 2 46/48 5 Jobs Sun 3 46/48 5 Jobs Mo…" at bounding box center [109, 169] width 219 height 575
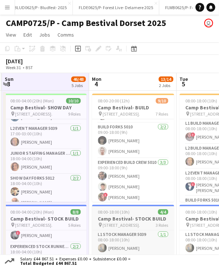
scroll to position [123, 0]
click at [132, 171] on app-card-role "Experienced Build Crew 5010 3/3 09:00-18:00 (9h) Nayim Somani Jack Colbourn ! M…" at bounding box center [133, 181] width 82 height 46
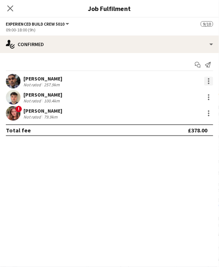
click at [209, 79] on div at bounding box center [208, 78] width 1 height 1
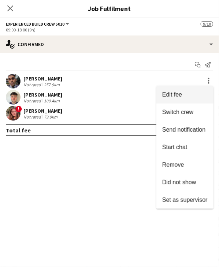
click at [185, 96] on span "Edit fee" at bounding box center [184, 94] width 45 height 7
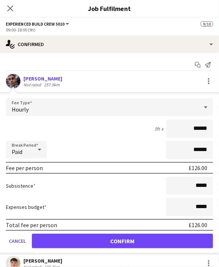
click at [82, 106] on div "Hourly" at bounding box center [102, 107] width 192 height 18
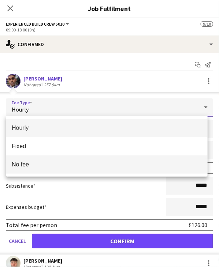
click at [60, 164] on span "No fee" at bounding box center [107, 164] width 190 height 7
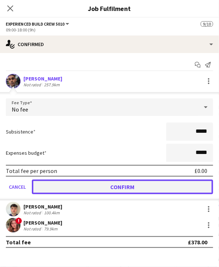
click at [109, 183] on button "Confirm" at bounding box center [122, 186] width 181 height 15
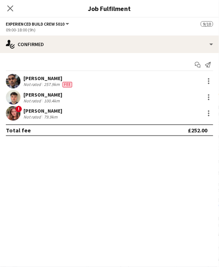
drag, startPoint x: 12, startPoint y: 12, endPoint x: 18, endPoint y: 18, distance: 8.0
click at [11, 12] on app-icon "Close pop-in" at bounding box center [10, 8] width 9 height 9
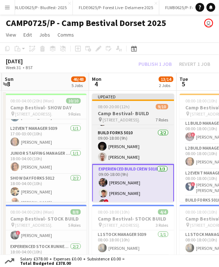
click at [102, 97] on div "Updated" at bounding box center [133, 97] width 82 height 6
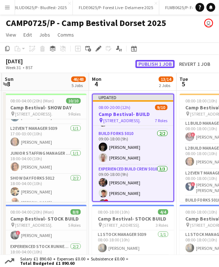
click at [147, 60] on button "Publish 1 job" at bounding box center [154, 64] width 39 height 8
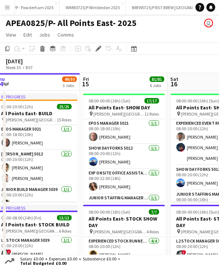
scroll to position [0, 214]
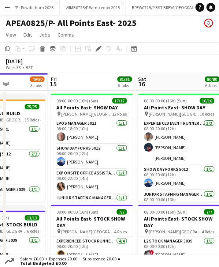
drag, startPoint x: 143, startPoint y: 84, endPoint x: 82, endPoint y: 87, distance: 61.5
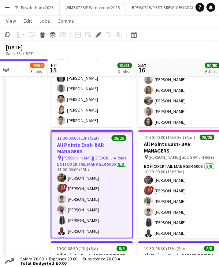
scroll to position [0, 0]
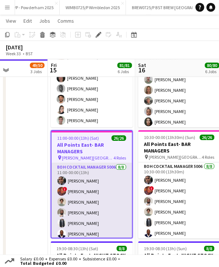
click at [76, 199] on app-card-role "BOH Cocktail Manager 5006 [DATE] 11:00-00:00 (13h) [PERSON_NAME] ! [PERSON_NAME…" at bounding box center [92, 212] width 80 height 99
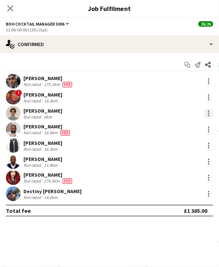
click at [207, 111] on div at bounding box center [208, 113] width 9 height 9
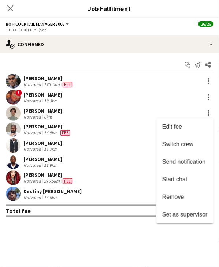
drag, startPoint x: 178, startPoint y: 125, endPoint x: 170, endPoint y: 125, distance: 8.0
click at [178, 125] on span "Edit fee" at bounding box center [172, 127] width 20 height 6
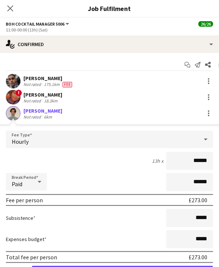
click at [86, 136] on div "Hourly" at bounding box center [102, 140] width 192 height 18
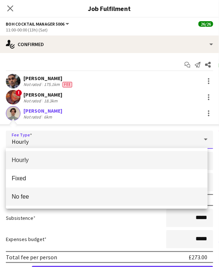
click at [52, 199] on span "No fee" at bounding box center [107, 196] width 190 height 7
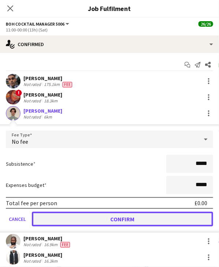
click at [92, 212] on button "Confirm" at bounding box center [122, 219] width 181 height 15
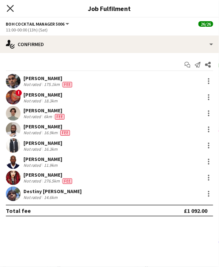
click at [12, 8] on icon "Close pop-in" at bounding box center [10, 8] width 7 height 7
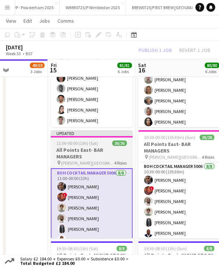
click at [95, 140] on span "11:00-00:00 (13h) (Sat)" at bounding box center [78, 142] width 42 height 5
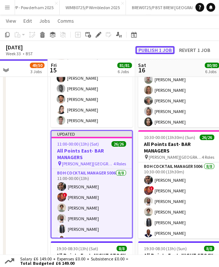
click at [148, 50] on button "Publish 1 job" at bounding box center [154, 50] width 39 height 8
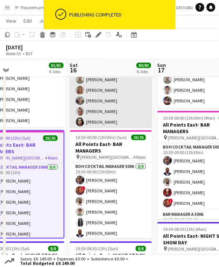
drag, startPoint x: 173, startPoint y: 69, endPoint x: 102, endPoint y: 79, distance: 71.7
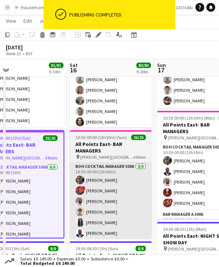
scroll to position [0, 283]
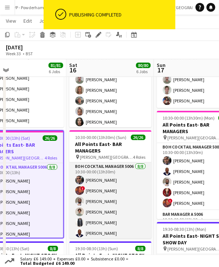
click at [108, 203] on app-card-role "BOH Cocktail Manager 5006 [DATE] 10:30-00:00 (13h30m) [PERSON_NAME] ! [PERSON_N…" at bounding box center [110, 211] width 82 height 99
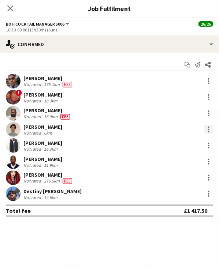
click at [209, 131] on div at bounding box center [208, 129] width 9 height 9
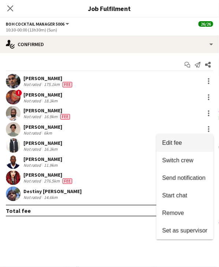
click at [172, 141] on span "Edit fee" at bounding box center [172, 143] width 20 height 6
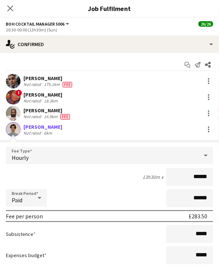
click at [60, 151] on div "Hourly" at bounding box center [102, 156] width 192 height 18
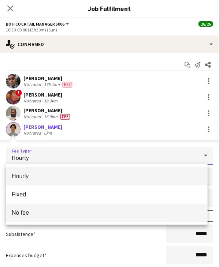
drag, startPoint x: 48, startPoint y: 214, endPoint x: 48, endPoint y: 208, distance: 5.5
click at [48, 215] on span "No fee" at bounding box center [107, 212] width 190 height 7
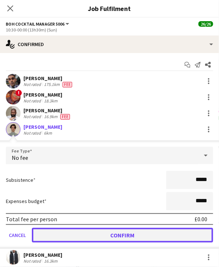
click at [90, 236] on button "Confirm" at bounding box center [122, 235] width 181 height 15
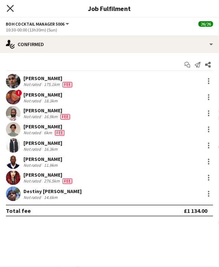
click at [7, 8] on icon "Close pop-in" at bounding box center [10, 8] width 7 height 7
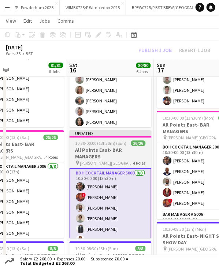
click at [112, 141] on span "10:30-00:00 (13h30m) (Sun)" at bounding box center [100, 142] width 51 height 5
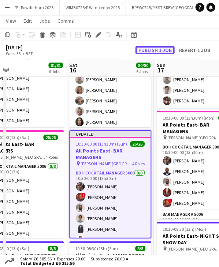
click at [150, 50] on button "Publish 1 job" at bounding box center [154, 50] width 39 height 8
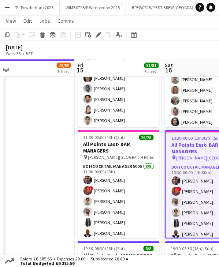
drag, startPoint x: 88, startPoint y: 67, endPoint x: 184, endPoint y: 69, distance: 95.8
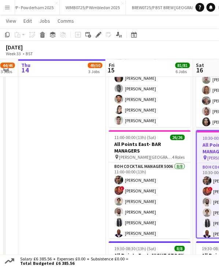
scroll to position [0, 228]
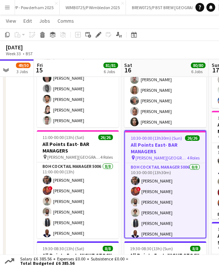
drag, startPoint x: 118, startPoint y: 70, endPoint x: 165, endPoint y: 74, distance: 47.0
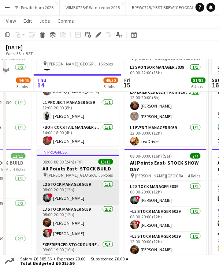
scroll to position [73, 0]
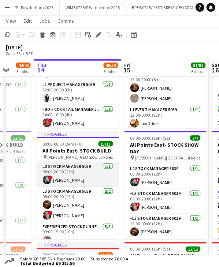
click at [70, 180] on app-card-role "L2 Stock Manager 5039 [DATE] 08:00-20:00 (12h) ! [PERSON_NAME]" at bounding box center [78, 174] width 82 height 25
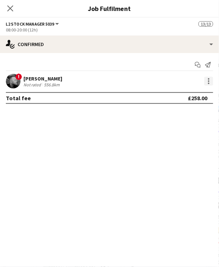
click at [209, 81] on div at bounding box center [208, 81] width 9 height 9
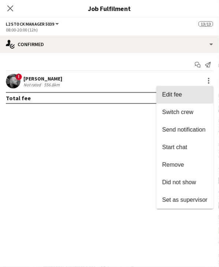
drag, startPoint x: 192, startPoint y: 95, endPoint x: 188, endPoint y: 95, distance: 4.4
click at [192, 95] on span "Edit fee" at bounding box center [184, 94] width 45 height 7
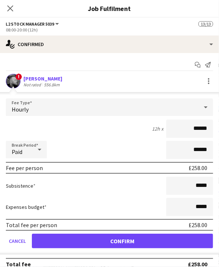
click at [103, 113] on div "Hourly" at bounding box center [102, 107] width 192 height 18
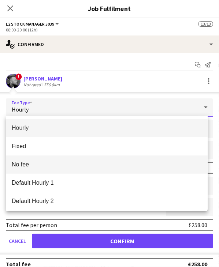
click at [39, 165] on span "No fee" at bounding box center [107, 164] width 190 height 7
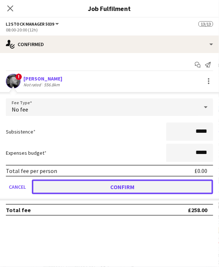
click at [71, 181] on button "Confirm" at bounding box center [122, 186] width 181 height 15
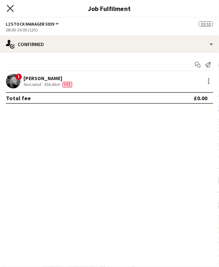
click at [13, 8] on icon "Close pop-in" at bounding box center [10, 8] width 7 height 7
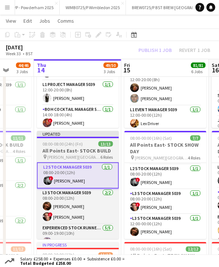
click at [70, 137] on div at bounding box center [78, 137] width 82 height 1
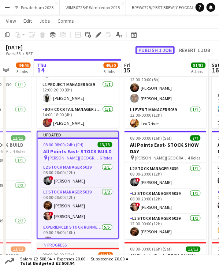
click at [159, 52] on button "Publish 1 job" at bounding box center [154, 50] width 39 height 8
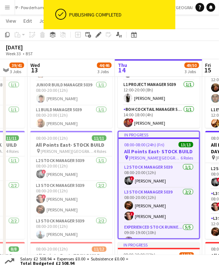
scroll to position [0, 231]
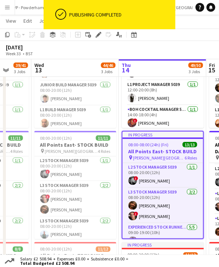
drag, startPoint x: 63, startPoint y: 70, endPoint x: 139, endPoint y: 75, distance: 76.2
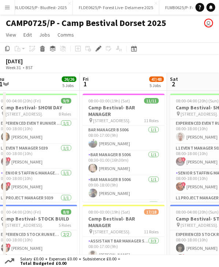
scroll to position [0, 190]
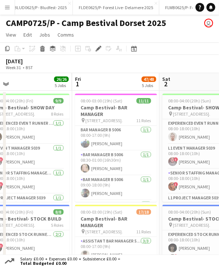
drag, startPoint x: 139, startPoint y: 83, endPoint x: 101, endPoint y: 90, distance: 37.9
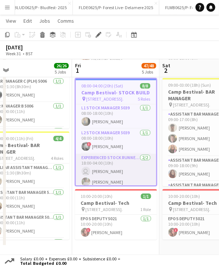
scroll to position [37, 0]
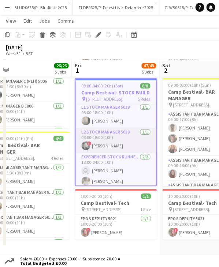
click at [104, 143] on app-card-role "L2 Stock Manager 5039 [DATE] 08:00-18:00 (10h) ! [PERSON_NAME]" at bounding box center [116, 140] width 80 height 25
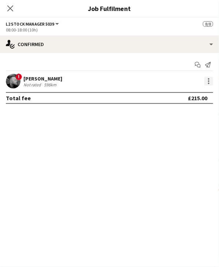
click at [211, 77] on div at bounding box center [208, 81] width 9 height 9
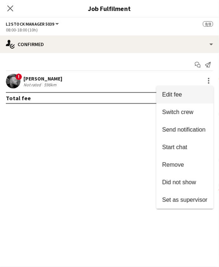
click at [190, 88] on button "Edit fee" at bounding box center [184, 95] width 57 height 18
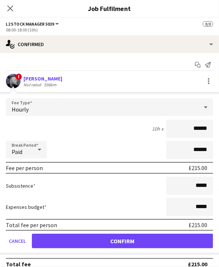
click at [109, 96] on app-edit-fee "Fee Type Hourly 10h x ****** Break Period Paid ****** Fee per person £215.00 Su…" at bounding box center [109, 173] width 219 height 162
click at [106, 107] on div "Hourly" at bounding box center [102, 107] width 192 height 18
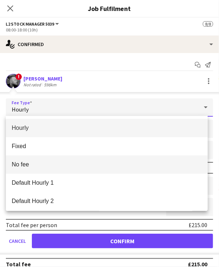
click at [42, 166] on span "No fee" at bounding box center [107, 164] width 190 height 7
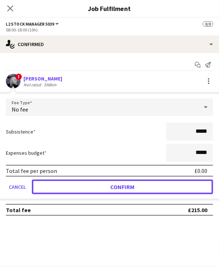
drag, startPoint x: 74, startPoint y: 185, endPoint x: 74, endPoint y: 178, distance: 7.0
click at [75, 185] on button "Confirm" at bounding box center [122, 186] width 181 height 15
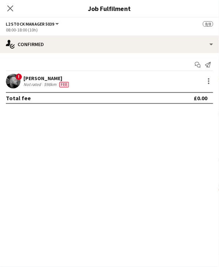
click at [13, 14] on div "Close pop-in" at bounding box center [10, 8] width 20 height 17
click at [12, 8] on icon "Close pop-in" at bounding box center [10, 8] width 7 height 7
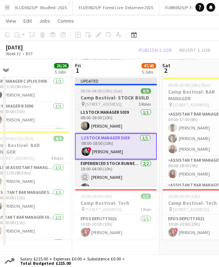
click at [108, 83] on div "Updated" at bounding box center [116, 81] width 82 height 6
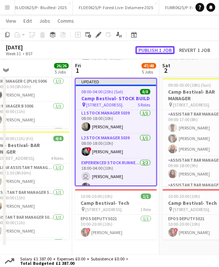
click at [151, 52] on button "Publish 1 job" at bounding box center [154, 50] width 39 height 8
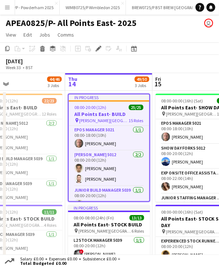
scroll to position [0, 221]
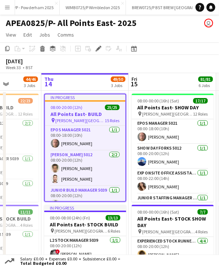
drag, startPoint x: 152, startPoint y: 83, endPoint x: 84, endPoint y: 90, distance: 68.3
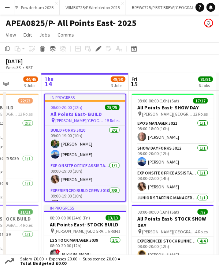
scroll to position [256, 0]
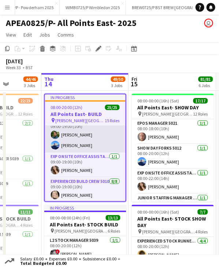
click at [88, 139] on app-card-role "Build Forks 5010 [DATE] 09:00-19:00 (10h) [PERSON_NAME] [PERSON_NAME]" at bounding box center [85, 134] width 80 height 35
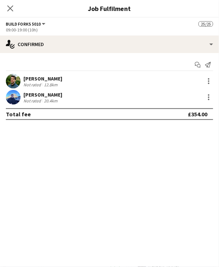
scroll to position [256, 0]
click at [209, 100] on div at bounding box center [208, 97] width 9 height 9
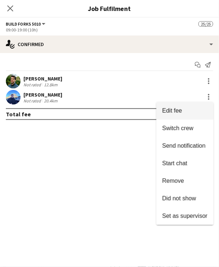
click at [162, 111] on span "Edit fee" at bounding box center [172, 110] width 20 height 6
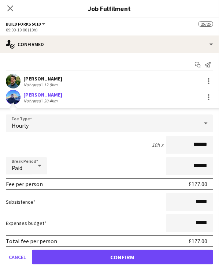
click at [99, 117] on div "Hourly" at bounding box center [102, 123] width 192 height 18
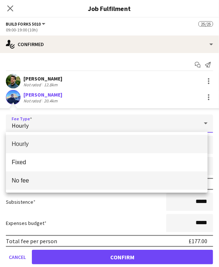
click at [63, 178] on span "No fee" at bounding box center [107, 180] width 190 height 7
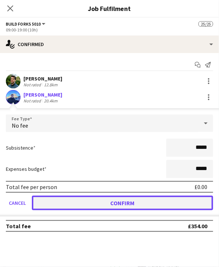
click at [88, 203] on button "Confirm" at bounding box center [122, 203] width 181 height 15
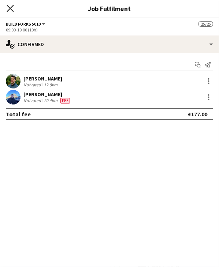
drag, startPoint x: 12, startPoint y: 9, endPoint x: 83, endPoint y: 88, distance: 106.6
click at [12, 9] on icon "Close pop-in" at bounding box center [10, 8] width 7 height 7
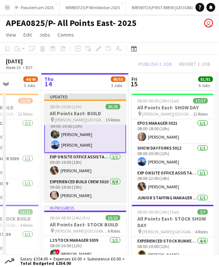
click at [81, 101] on app-job-card "Updated 08:00-20:00 (12h) 25/25 All Points East- BUILD pin [PERSON_NAME] [GEOGR…" at bounding box center [85, 148] width 82 height 108
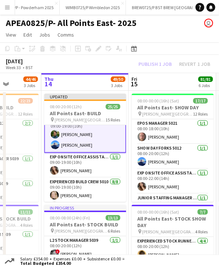
scroll to position [256, 0]
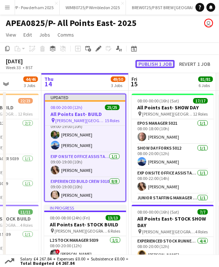
click at [151, 63] on button "Publish 1 job" at bounding box center [154, 64] width 39 height 8
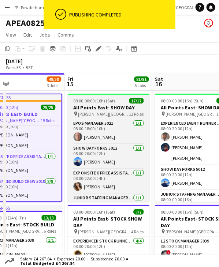
drag, startPoint x: 162, startPoint y: 82, endPoint x: 95, endPoint y: 97, distance: 68.9
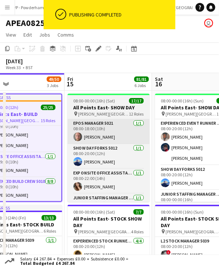
scroll to position [0, 286]
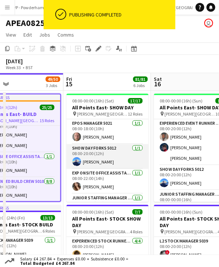
click at [102, 160] on app-card-role "Show Day Forks 5012 [DATE] 08:00-20:00 (12h) [PERSON_NAME]" at bounding box center [107, 156] width 82 height 25
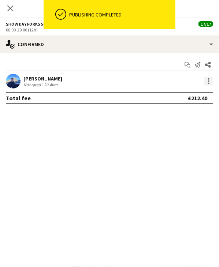
click at [205, 81] on div at bounding box center [208, 81] width 9 height 9
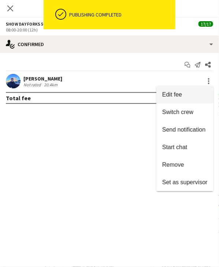
click at [167, 96] on span "Edit fee" at bounding box center [172, 94] width 20 height 6
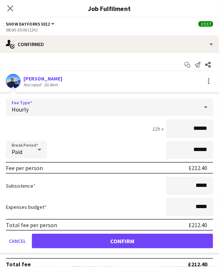
click at [124, 105] on div "Hourly" at bounding box center [102, 107] width 192 height 18
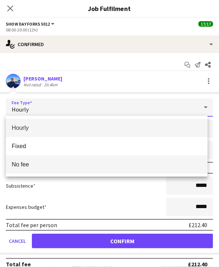
click at [79, 168] on mat-option "No fee" at bounding box center [106, 164] width 201 height 18
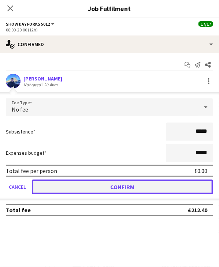
click at [101, 188] on button "Confirm" at bounding box center [122, 186] width 181 height 15
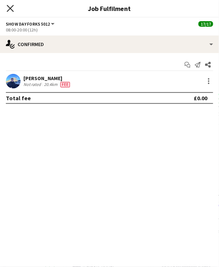
drag, startPoint x: 9, startPoint y: 7, endPoint x: 13, endPoint y: 11, distance: 6.2
click at [9, 7] on icon at bounding box center [10, 8] width 6 height 6
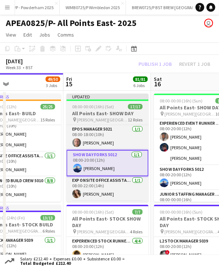
click at [102, 101] on div at bounding box center [107, 99] width 82 height 1
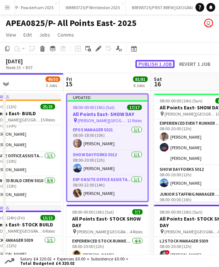
drag, startPoint x: 147, startPoint y: 62, endPoint x: 164, endPoint y: 71, distance: 20.0
click at [147, 62] on button "Publish 1 job" at bounding box center [154, 64] width 39 height 8
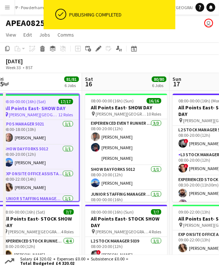
drag, startPoint x: 189, startPoint y: 83, endPoint x: 120, endPoint y: 97, distance: 70.4
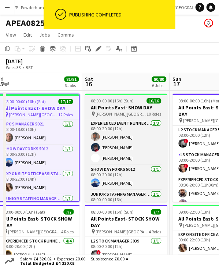
scroll to position [0, 268]
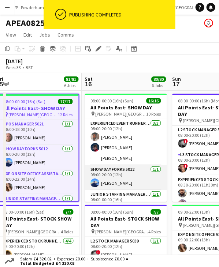
click at [121, 181] on app-card-role "Show Day Forks 5012 1/1 08:00-20:00 (12h) Thomas Melville" at bounding box center [126, 177] width 82 height 25
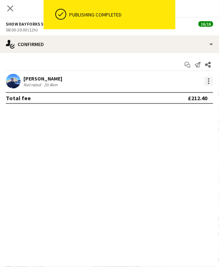
click at [209, 77] on div at bounding box center [208, 81] width 9 height 9
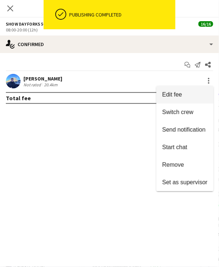
click at [185, 95] on span "Edit fee" at bounding box center [184, 94] width 45 height 7
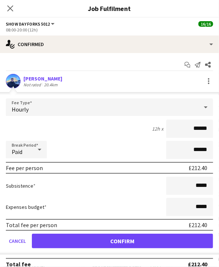
click at [69, 109] on div "Hourly" at bounding box center [102, 107] width 192 height 18
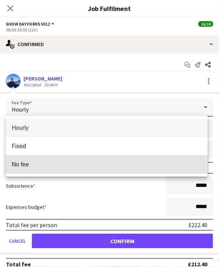
drag, startPoint x: 75, startPoint y: 162, endPoint x: 92, endPoint y: 223, distance: 62.9
click at [75, 164] on span "No fee" at bounding box center [107, 164] width 190 height 7
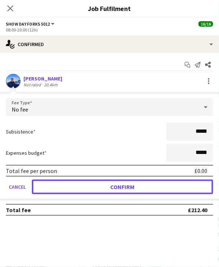
click at [95, 188] on button "Confirm" at bounding box center [122, 186] width 181 height 15
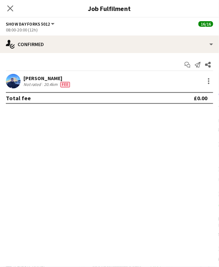
click at [7, 8] on icon "Close pop-in" at bounding box center [10, 8] width 6 height 6
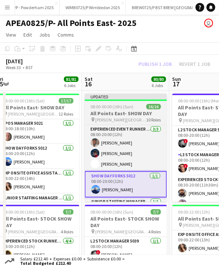
click at [127, 97] on div "Updated" at bounding box center [126, 97] width 82 height 6
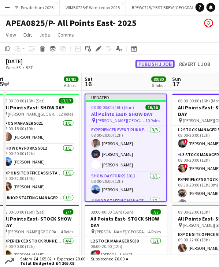
click at [155, 60] on button "Publish 1 job" at bounding box center [154, 64] width 39 height 8
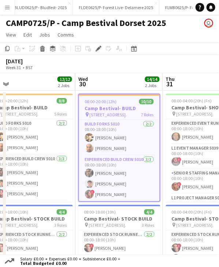
scroll to position [0, 220]
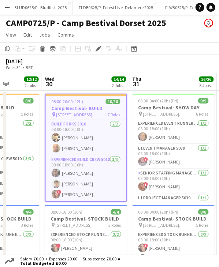
drag, startPoint x: 152, startPoint y: 82, endPoint x: 85, endPoint y: 89, distance: 67.7
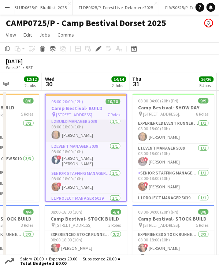
scroll to position [110, 0]
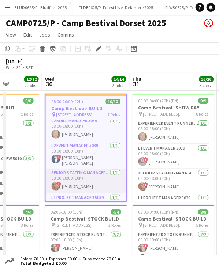
click at [87, 183] on app-card-role "Senior Staffing Manager 5039 [DATE] 08:00-18:00 (10h) ! [PERSON_NAME]" at bounding box center [86, 181] width 80 height 25
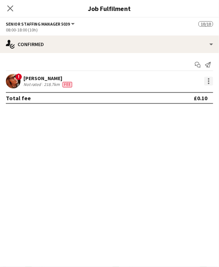
click at [206, 84] on div at bounding box center [208, 81] width 9 height 9
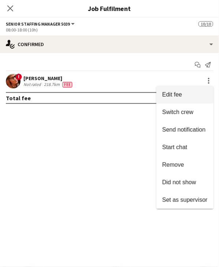
click at [182, 95] on span "Edit fee" at bounding box center [184, 94] width 45 height 7
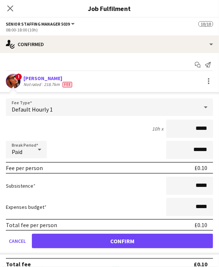
click at [89, 107] on div "Default Hourly 1" at bounding box center [102, 107] width 192 height 18
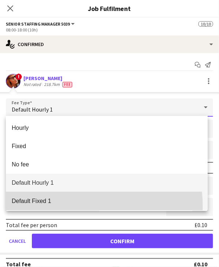
click at [54, 207] on mat-option "Default Fixed 1" at bounding box center [106, 201] width 201 height 18
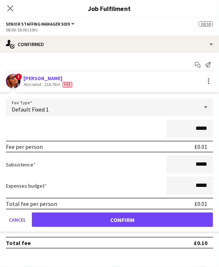
click at [80, 102] on div "Default Fixed 1" at bounding box center [102, 107] width 192 height 18
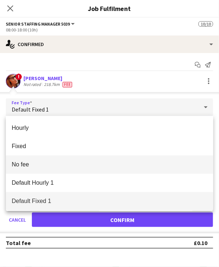
click at [45, 162] on span "No fee" at bounding box center [109, 164] width 195 height 7
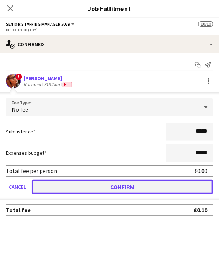
click at [82, 184] on button "Confirm" at bounding box center [122, 186] width 181 height 15
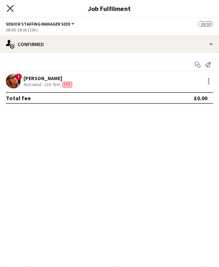
click at [12, 8] on icon "Close pop-in" at bounding box center [10, 8] width 7 height 7
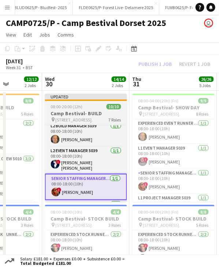
click at [93, 95] on div "Updated" at bounding box center [86, 97] width 82 height 6
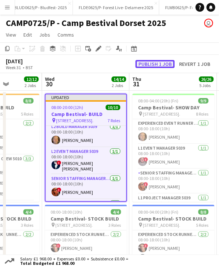
click at [156, 63] on button "Publish 1 job" at bounding box center [154, 64] width 39 height 8
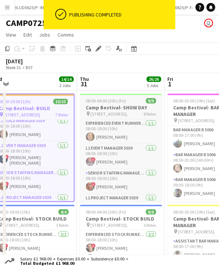
drag, startPoint x: 164, startPoint y: 100, endPoint x: 119, endPoint y: 100, distance: 44.6
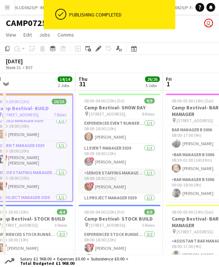
click at [116, 187] on app-card-role "Senior Staffing Manager 5039 1/1 08:00-18:00 (10h) ! Suzanne Edwards" at bounding box center [119, 181] width 82 height 25
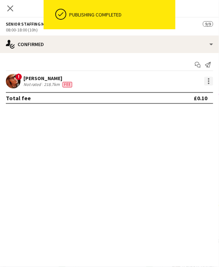
click at [211, 80] on div at bounding box center [208, 81] width 9 height 9
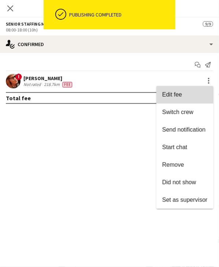
click at [175, 99] on button "Edit fee" at bounding box center [184, 95] width 57 height 18
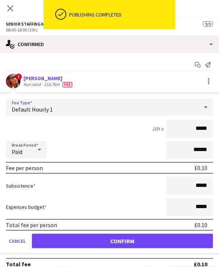
click at [65, 103] on div "Default Hourly 1" at bounding box center [102, 107] width 192 height 18
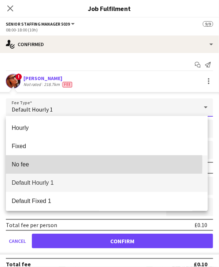
click at [44, 164] on span "No fee" at bounding box center [107, 164] width 190 height 7
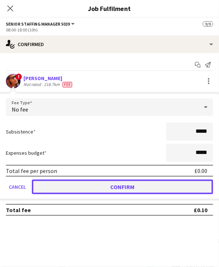
click at [90, 187] on button "Confirm" at bounding box center [122, 186] width 181 height 15
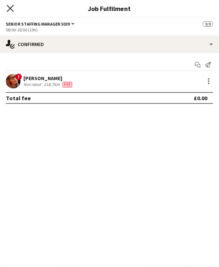
click at [12, 5] on icon "Close pop-in" at bounding box center [10, 8] width 7 height 7
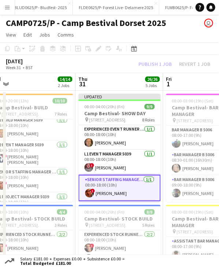
click at [114, 190] on app-card-role "Senior Staffing Manager 5039 1/1 08:00-18:00 (10h) ! Suzanne Edwards" at bounding box center [119, 188] width 82 height 26
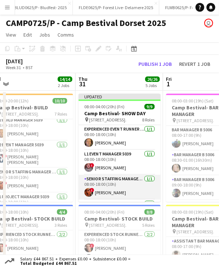
click at [117, 192] on app-card-role "Senior Staffing Manager 5039 1/1 08:00-18:00 (10h) ! Suzanne Edwards" at bounding box center [119, 187] width 82 height 25
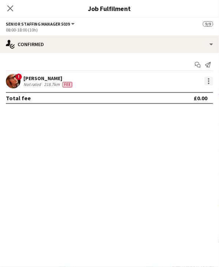
click at [211, 82] on div at bounding box center [208, 81] width 9 height 9
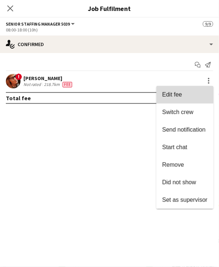
click at [166, 93] on span "Edit fee" at bounding box center [172, 94] width 20 height 6
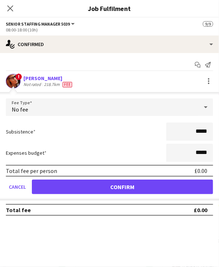
click at [96, 177] on form "Fee Type No fee Subsistence ***** Expenses budget ***** Total fee per person £0…" at bounding box center [109, 149] width 219 height 102
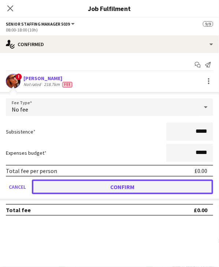
click at [101, 188] on button "Confirm" at bounding box center [122, 186] width 181 height 15
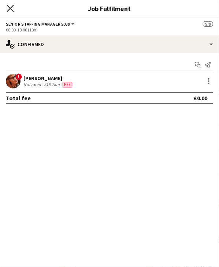
click at [12, 10] on icon at bounding box center [10, 8] width 7 height 7
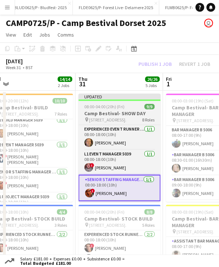
click at [106, 98] on div "Updated" at bounding box center [119, 97] width 82 height 6
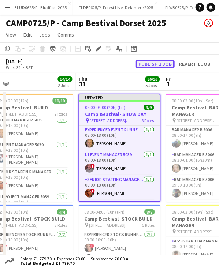
click at [145, 62] on button "Publish 1 job" at bounding box center [154, 64] width 39 height 8
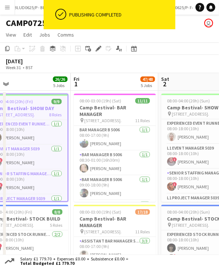
scroll to position [0, 281]
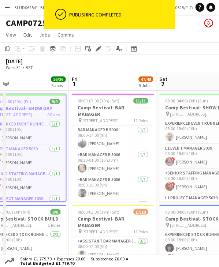
drag, startPoint x: 165, startPoint y: 88, endPoint x: 91, endPoint y: 87, distance: 74.2
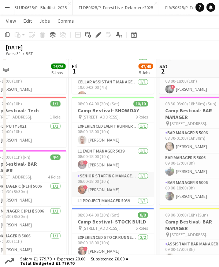
scroll to position [219, 0]
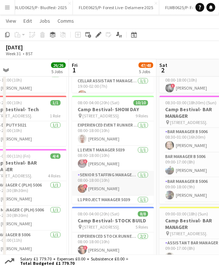
click at [117, 185] on app-card-role "Senior Staffing Manager 5039 1/1 08:00-18:00 (10h) ! Suzanne Edwards" at bounding box center [113, 183] width 82 height 25
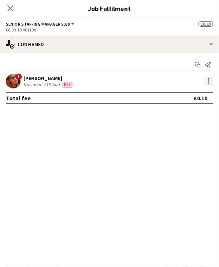
click at [204, 82] on div at bounding box center [208, 81] width 9 height 9
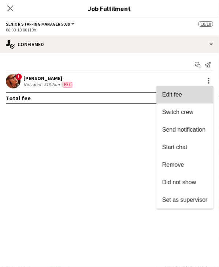
click at [186, 92] on span "Edit fee" at bounding box center [184, 94] width 45 height 7
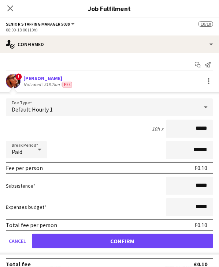
click at [117, 114] on div "Default Hourly 1" at bounding box center [102, 107] width 192 height 18
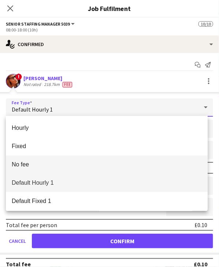
click at [38, 159] on mat-option "No fee" at bounding box center [106, 164] width 201 height 18
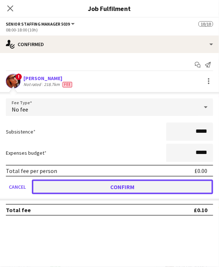
click at [81, 189] on button "Confirm" at bounding box center [122, 186] width 181 height 15
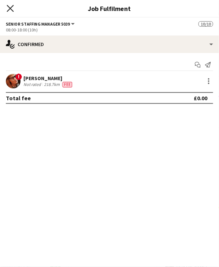
click at [11, 8] on icon at bounding box center [10, 8] width 7 height 7
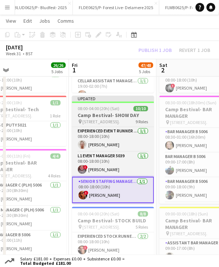
click at [97, 104] on app-job-card "Updated 08:00-04:00 (20h) (Sat) 10/10 Camp Bestival- SHOW DAY pin Lulworth Cast…" at bounding box center [113, 150] width 82 height 108
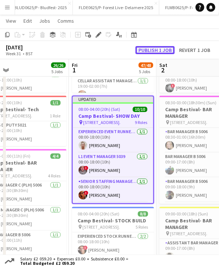
click at [143, 47] on button "Publish 1 job" at bounding box center [154, 50] width 39 height 8
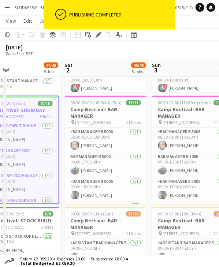
scroll to position [0, 290]
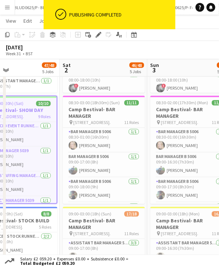
drag, startPoint x: 178, startPoint y: 67, endPoint x: 82, endPoint y: 73, distance: 97.1
click at [82, 69] on app-calendar-viewport "Tue 29 12/12 2 Jobs Wed 30 14/14 2 Jobs Thu 31 26/26 5 Jobs Fri 1 47/48 5 Jobs …" at bounding box center [109, 96] width 219 height 575
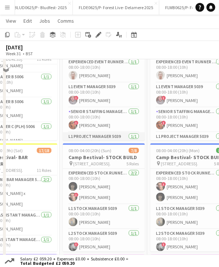
scroll to position [0, 0]
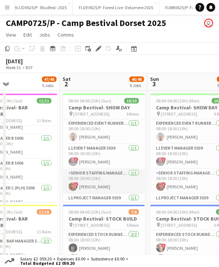
click at [107, 186] on app-card-role "Senior Staffing Manager 5039 1/1 08:00-18:00 (10h) ! Suzanne Edwards" at bounding box center [104, 181] width 82 height 25
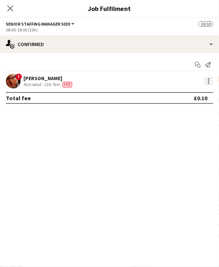
click at [211, 80] on div at bounding box center [208, 81] width 9 height 9
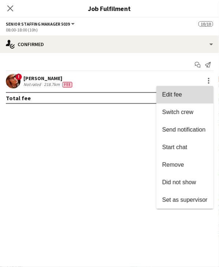
click at [178, 97] on span "Edit fee" at bounding box center [172, 94] width 20 height 6
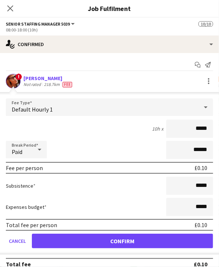
click at [128, 106] on div "Default Hourly 1" at bounding box center [102, 107] width 192 height 18
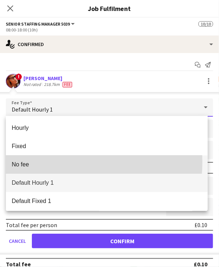
click at [56, 162] on span "No fee" at bounding box center [107, 164] width 190 height 7
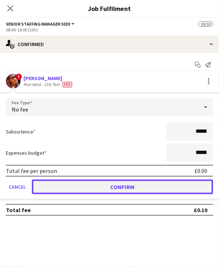
click at [65, 185] on button "Confirm" at bounding box center [122, 186] width 181 height 15
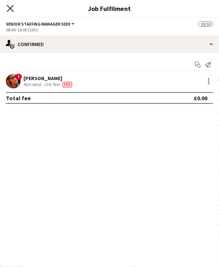
click at [11, 10] on icon "Close pop-in" at bounding box center [10, 8] width 7 height 7
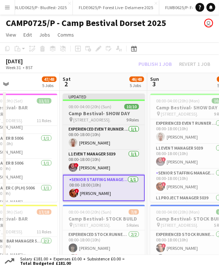
click at [94, 97] on div "Updated" at bounding box center [104, 97] width 82 height 6
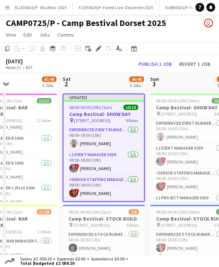
click at [149, 59] on div "August 2025 Week 31 • BST Publish 1 job Revert 1 job" at bounding box center [109, 64] width 219 height 18
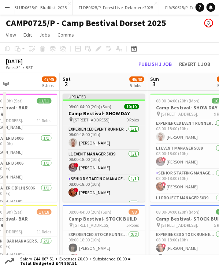
click at [106, 100] on div at bounding box center [104, 99] width 82 height 1
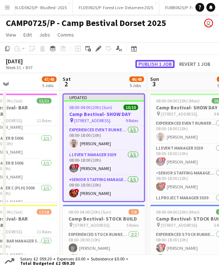
click at [143, 66] on button "Publish 1 job" at bounding box center [154, 64] width 39 height 8
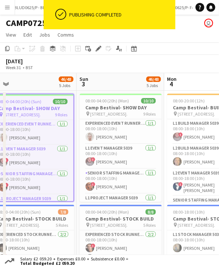
scroll to position [0, 273]
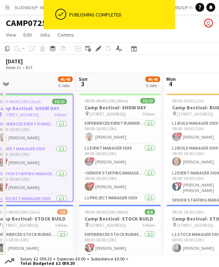
drag, startPoint x: 189, startPoint y: 97, endPoint x: 118, endPoint y: 93, distance: 71.1
click at [121, 186] on app-card-role "Senior Staffing Manager 5039 1/1 08:00-18:00 (10h) ! Suzanne Edwards" at bounding box center [120, 181] width 82 height 25
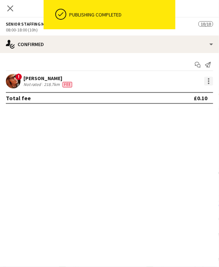
click at [211, 80] on div at bounding box center [208, 81] width 9 height 9
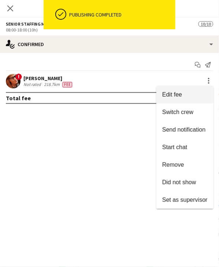
click at [180, 97] on span "Edit fee" at bounding box center [172, 94] width 20 height 6
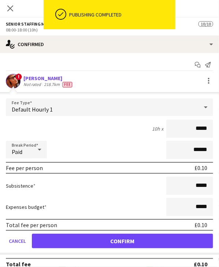
click at [119, 106] on div "Default Hourly 1" at bounding box center [102, 107] width 192 height 18
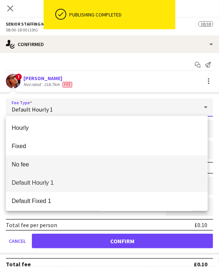
click at [65, 162] on span "No fee" at bounding box center [107, 164] width 190 height 7
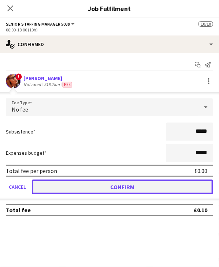
click at [90, 181] on button "Confirm" at bounding box center [122, 186] width 181 height 15
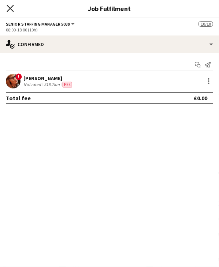
click at [13, 11] on icon "Close pop-in" at bounding box center [10, 8] width 7 height 7
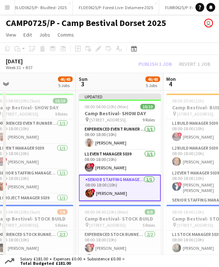
drag, startPoint x: 117, startPoint y: 94, endPoint x: 131, endPoint y: 78, distance: 21.0
click at [117, 94] on div "Updated" at bounding box center [120, 97] width 82 height 6
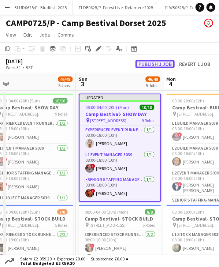
click at [146, 64] on button "Publish 1 job" at bounding box center [154, 64] width 39 height 8
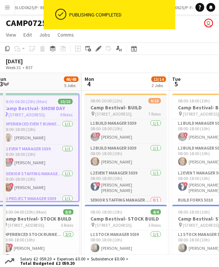
scroll to position [0, 269]
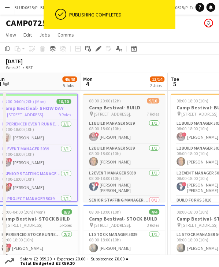
drag, startPoint x: 191, startPoint y: 86, endPoint x: 104, endPoint y: 98, distance: 88.1
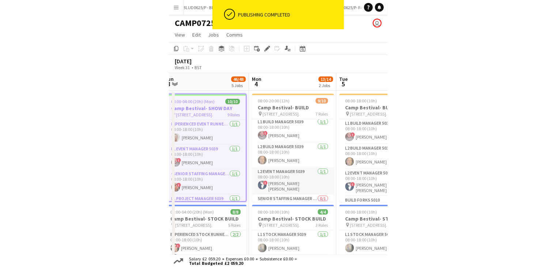
scroll to position [0, 0]
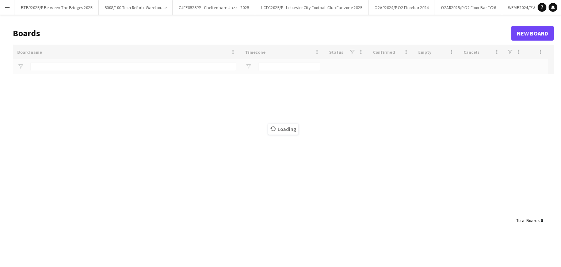
type input "****"
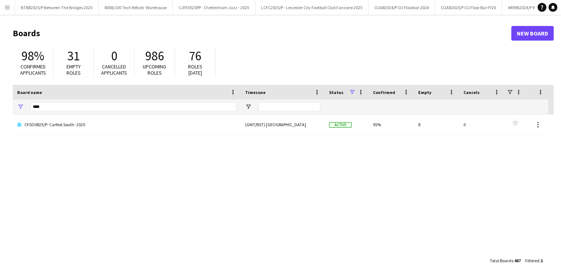
drag, startPoint x: 9, startPoint y: 5, endPoint x: 24, endPoint y: 25, distance: 25.0
click at [9, 5] on app-icon "Menu" at bounding box center [7, 7] width 6 height 6
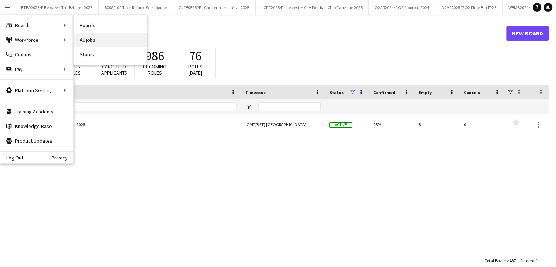
click at [101, 33] on link "All jobs" at bounding box center [110, 40] width 73 height 15
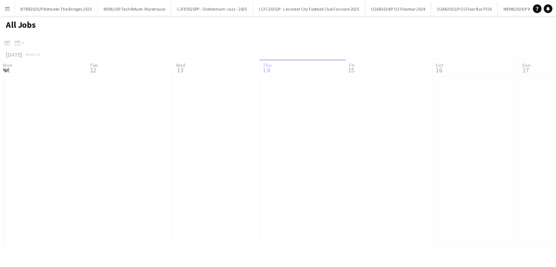
scroll to position [0, 175]
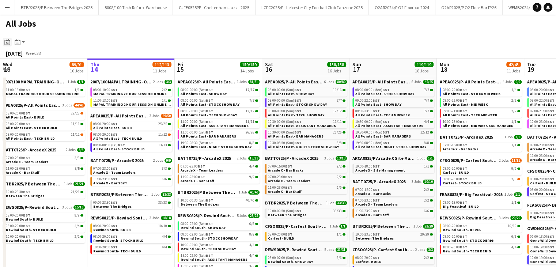
click at [3, 44] on div "Date picker" at bounding box center [7, 42] width 9 height 9
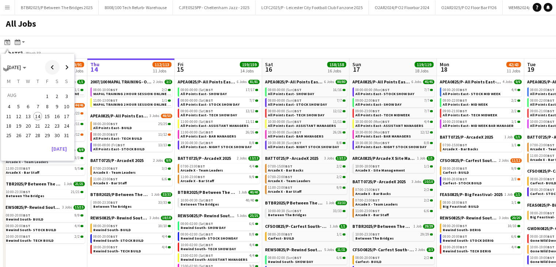
click at [54, 70] on span "Previous month" at bounding box center [52, 67] width 15 height 15
click at [9, 126] on span "14" at bounding box center [9, 124] width 9 height 9
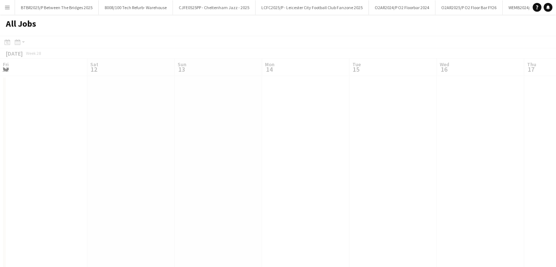
scroll to position [0, 251]
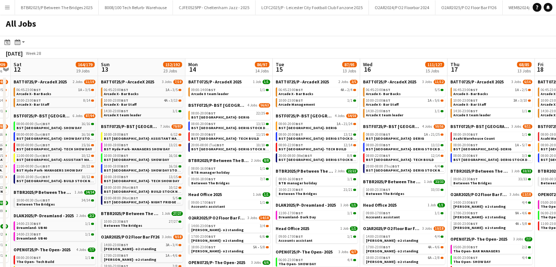
click at [220, 47] on app-toolbar "Date picker [DATE] [DATE] [DATE] M [DATE] T [DATE] W [DATE] T [DATE] F [DATE] S…" at bounding box center [278, 42] width 556 height 12
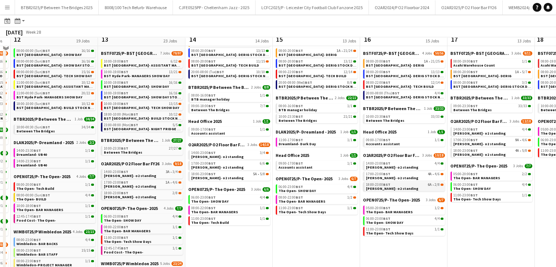
scroll to position [73, 0]
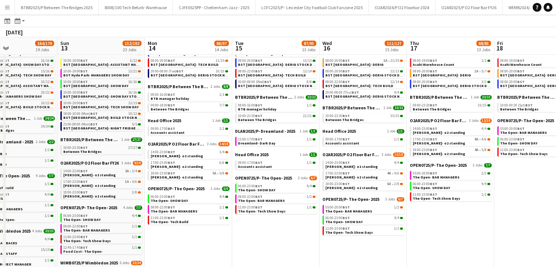
drag, startPoint x: 405, startPoint y: 50, endPoint x: 185, endPoint y: 91, distance: 223.8
click at [185, 91] on app-calendar-viewport "Thu 10 140/157 26 Jobs Fri 11 188/209 26 Jobs Sat 12 164/179 19 Jobs Sun 13 152…" at bounding box center [278, 204] width 556 height 482
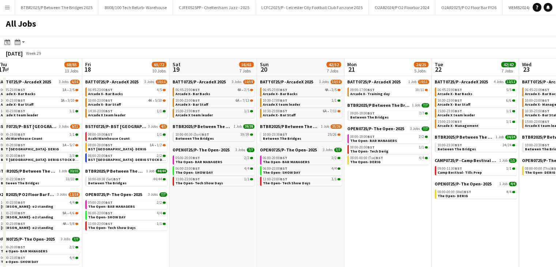
scroll to position [0, 280]
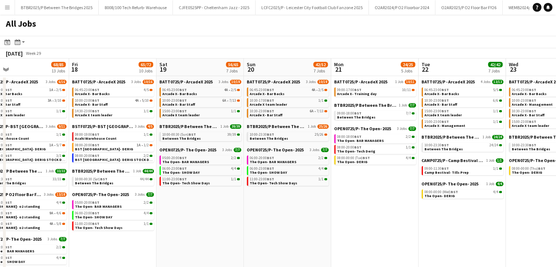
drag, startPoint x: 440, startPoint y: 71, endPoint x: 197, endPoint y: 79, distance: 243.6
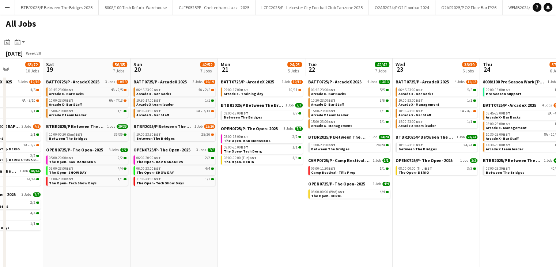
drag, startPoint x: 341, startPoint y: 72, endPoint x: 296, endPoint y: 60, distance: 46.3
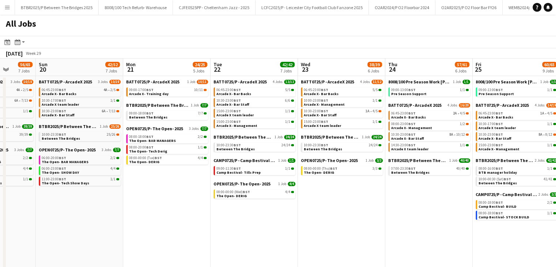
drag, startPoint x: 344, startPoint y: 67, endPoint x: 247, endPoint y: 72, distance: 96.6
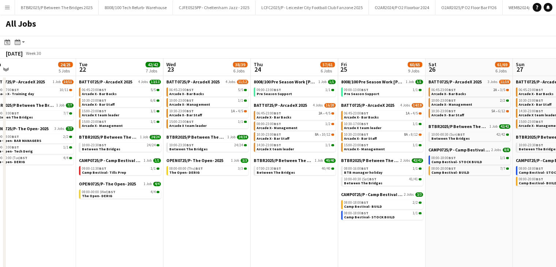
scroll to position [0, 281]
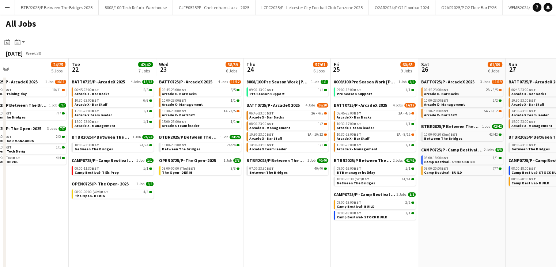
drag, startPoint x: 431, startPoint y: 71, endPoint x: 290, endPoint y: 69, distance: 141.1
click at [284, 82] on span "8008/100 Pre Season Work [PERSON_NAME]/[PERSON_NAME]" at bounding box center [277, 81] width 63 height 5
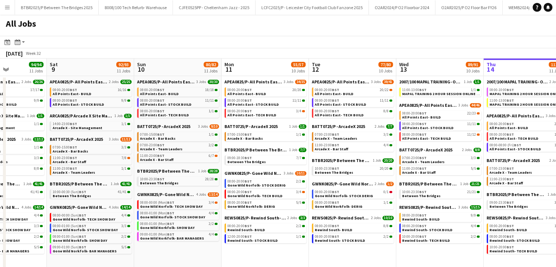
scroll to position [0, 306]
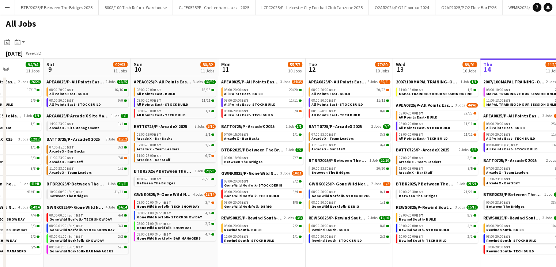
drag, startPoint x: 419, startPoint y: 66, endPoint x: 409, endPoint y: 49, distance: 19.3
click at [409, 49] on div "[DATE] Week 32" at bounding box center [278, 53] width 556 height 10
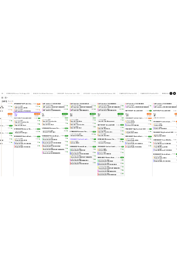
scroll to position [0, 0]
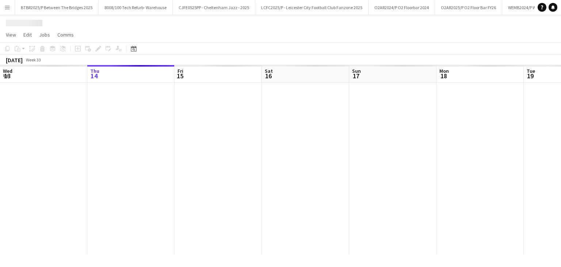
scroll to position [0, 2968]
